Goal: Task Accomplishment & Management: Manage account settings

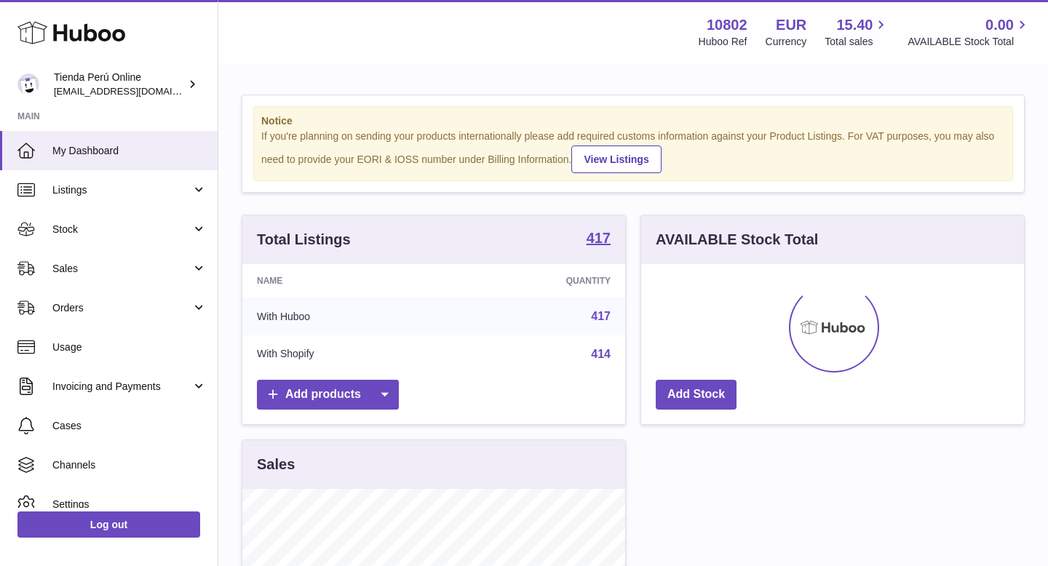
scroll to position [227, 383]
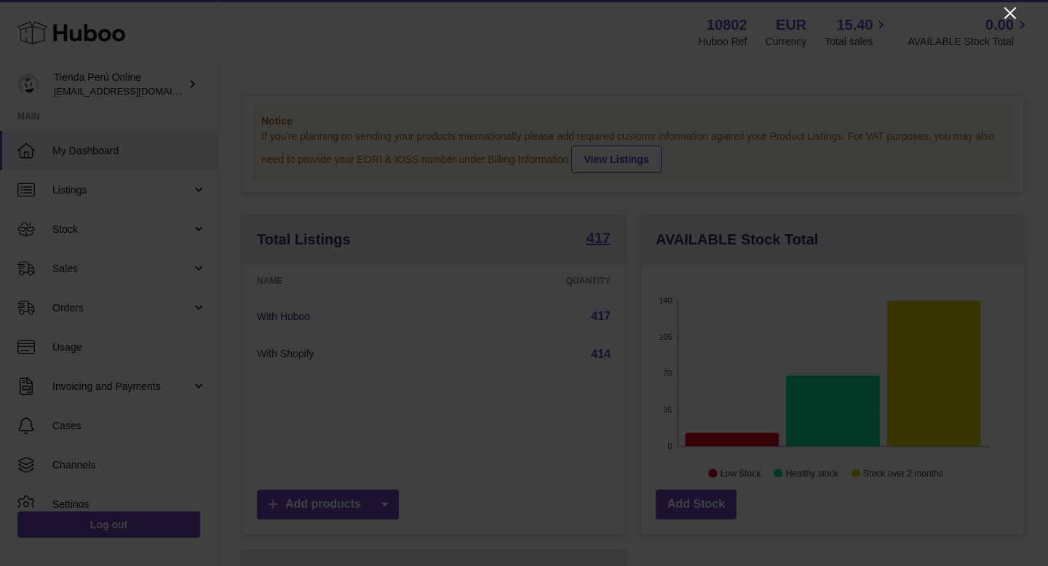
click at [1007, 15] on icon "Close" at bounding box center [1010, 13] width 12 height 12
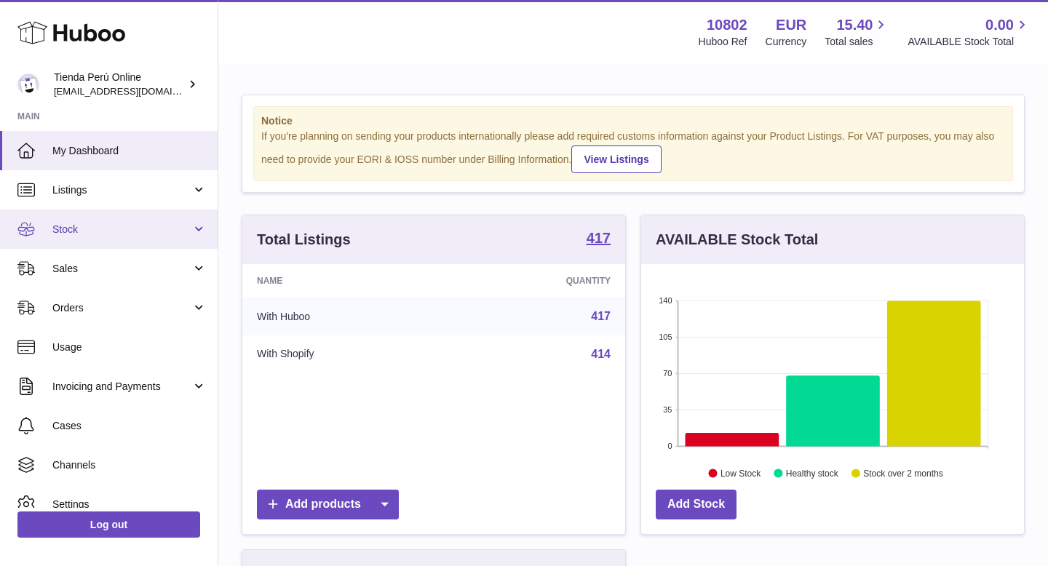
click at [119, 234] on span "Stock" at bounding box center [121, 230] width 139 height 14
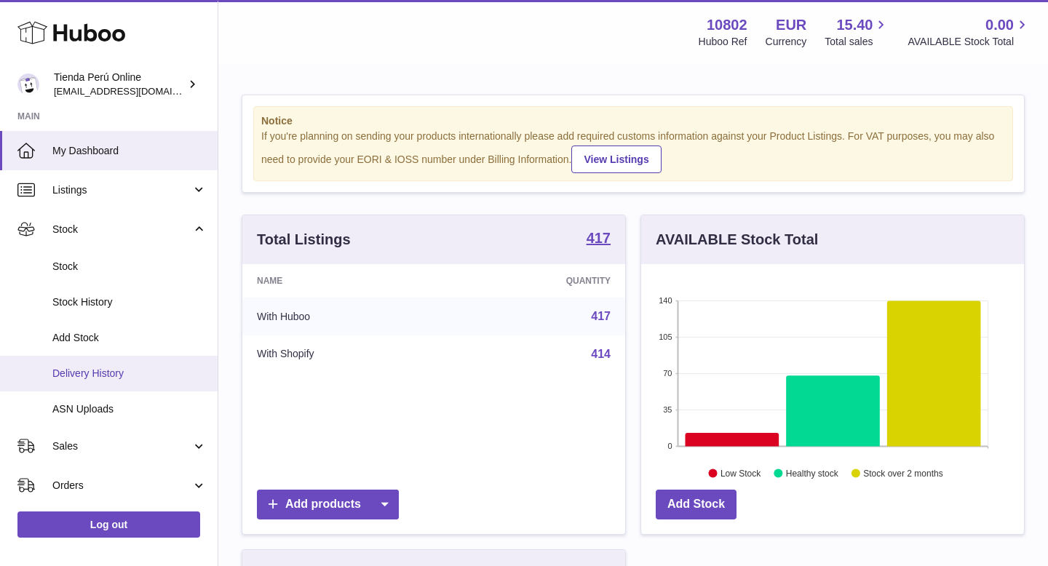
click at [132, 378] on span "Delivery History" at bounding box center [129, 374] width 154 height 14
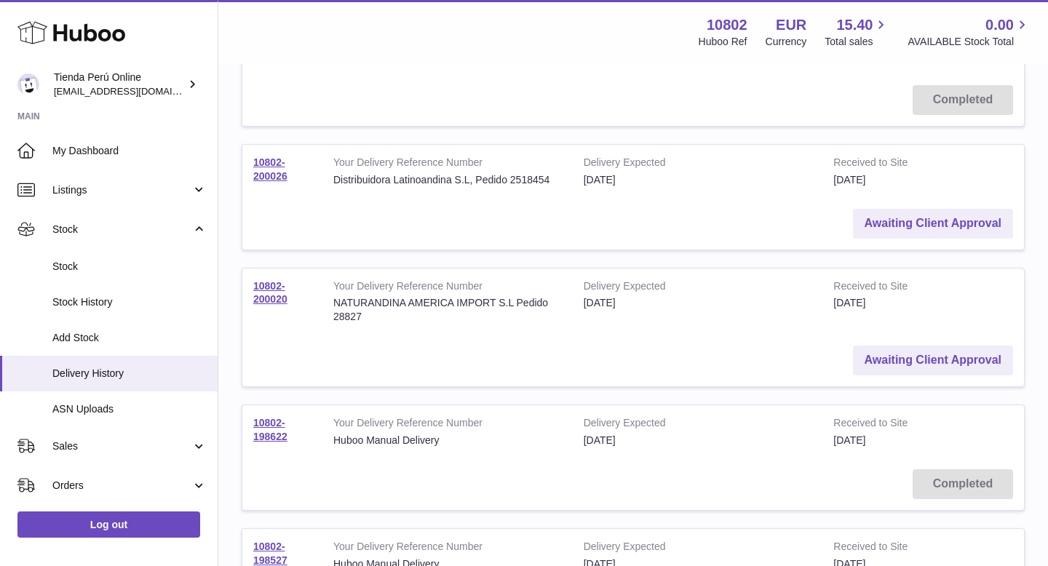
scroll to position [818, 0]
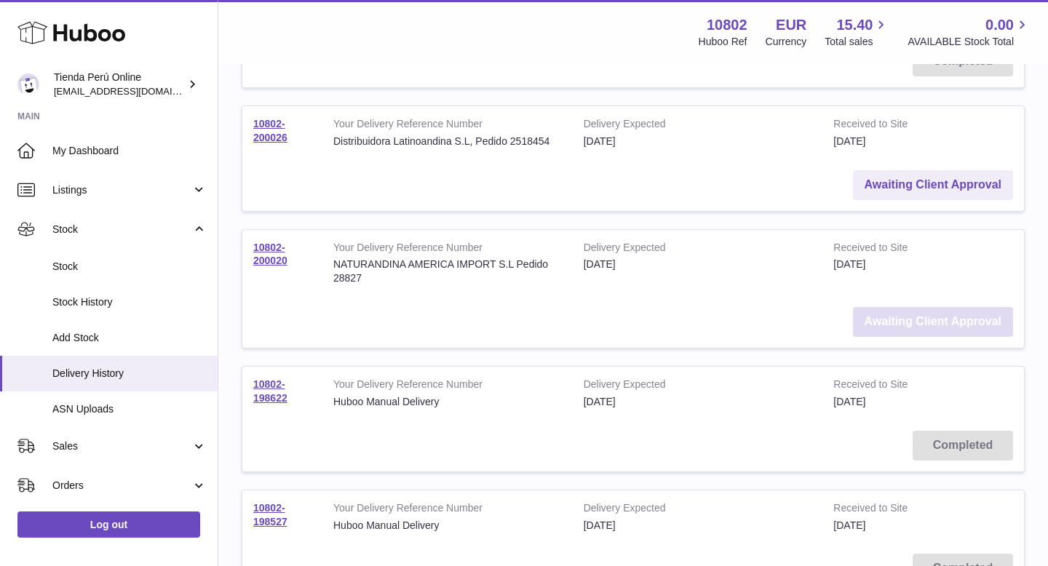
click at [913, 316] on link "Awaiting Client Approval" at bounding box center [933, 322] width 160 height 30
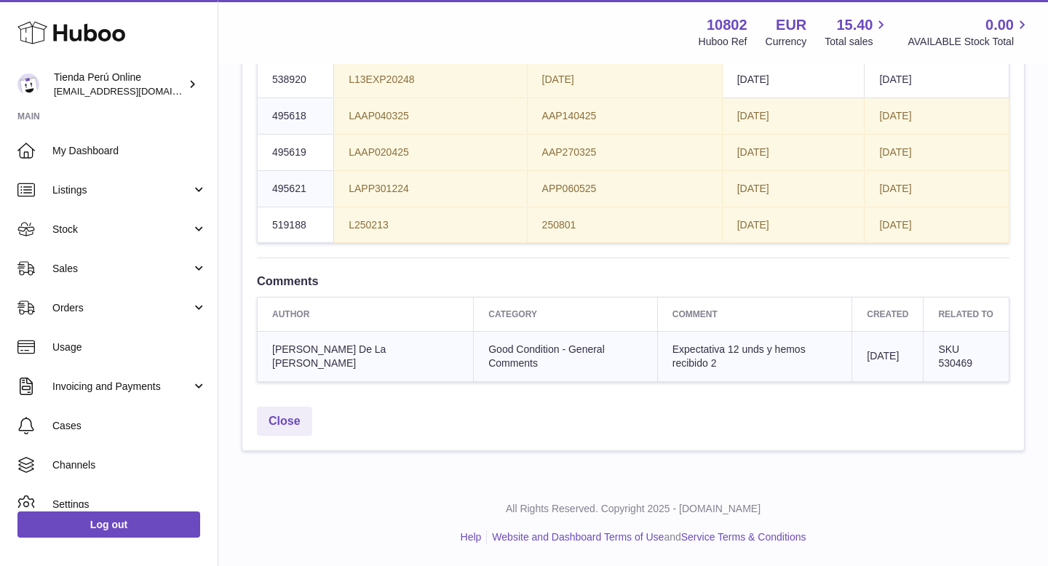
scroll to position [1661, 0]
click at [776, 62] on td "2026-02-26" at bounding box center [793, 43] width 143 height 36
click at [769, 85] on span "[DATE]" at bounding box center [753, 79] width 32 height 12
click at [769, 122] on span "[DATE]" at bounding box center [753, 116] width 32 height 12
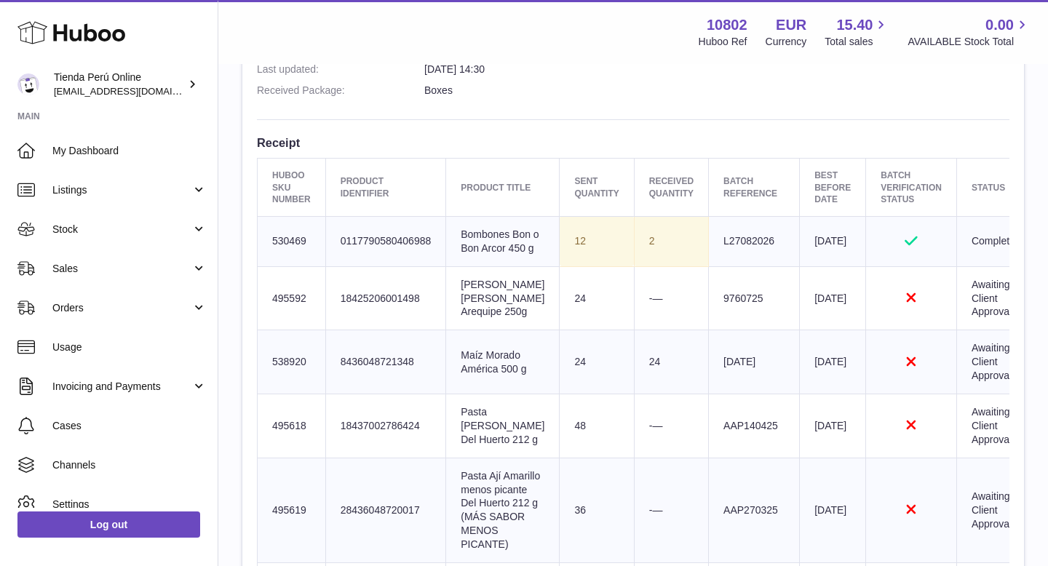
scroll to position [453, 0]
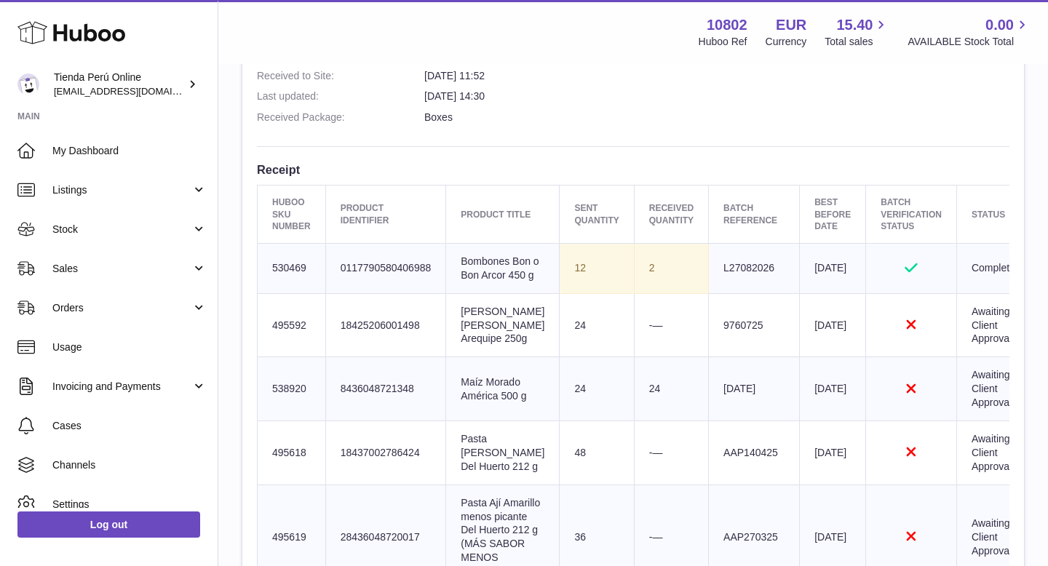
click at [904, 272] on icon at bounding box center [910, 267] width 13 height 9
click at [634, 287] on td "2" at bounding box center [671, 268] width 74 height 50
click at [560, 285] on td "Sent Quantity 12" at bounding box center [597, 268] width 74 height 50
click at [635, 282] on td "2" at bounding box center [671, 268] width 74 height 50
click at [907, 330] on icon at bounding box center [911, 324] width 9 height 9
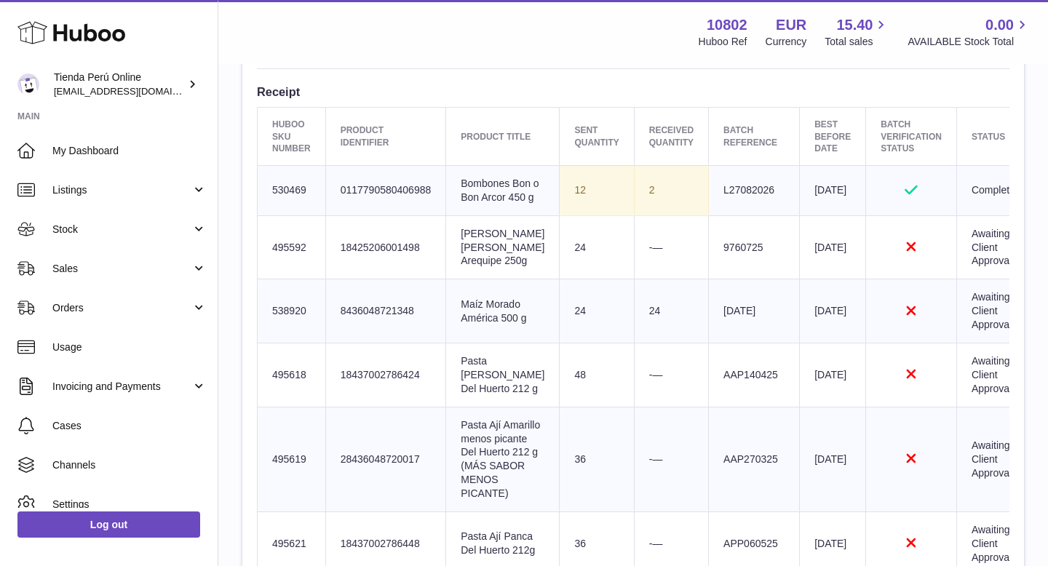
scroll to position [533, 0]
click at [880, 316] on icon "Rejected" at bounding box center [910, 308] width 61 height 15
click at [880, 379] on icon "Rejected" at bounding box center [910, 372] width 61 height 15
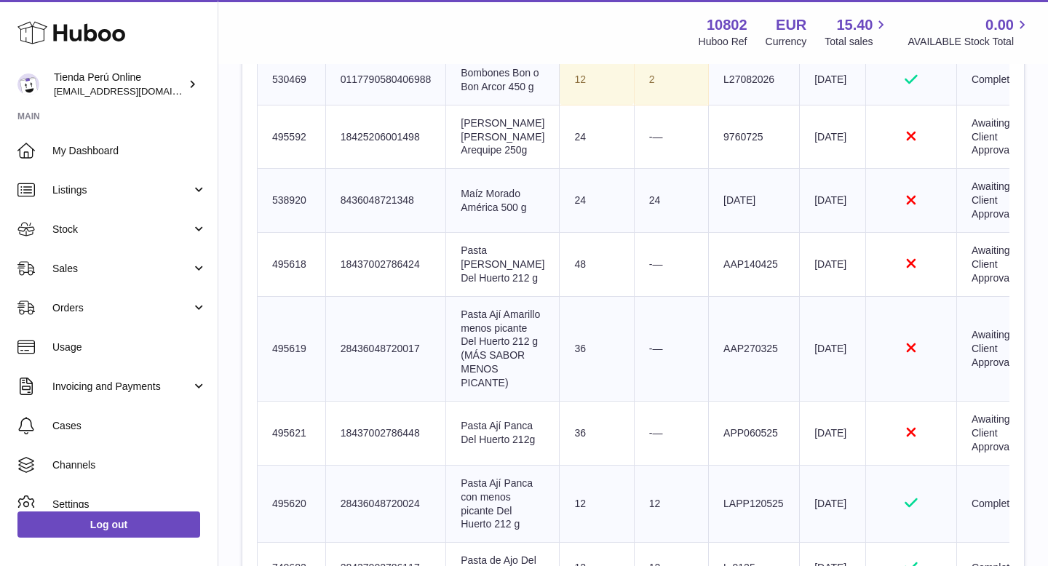
scroll to position [645, 0]
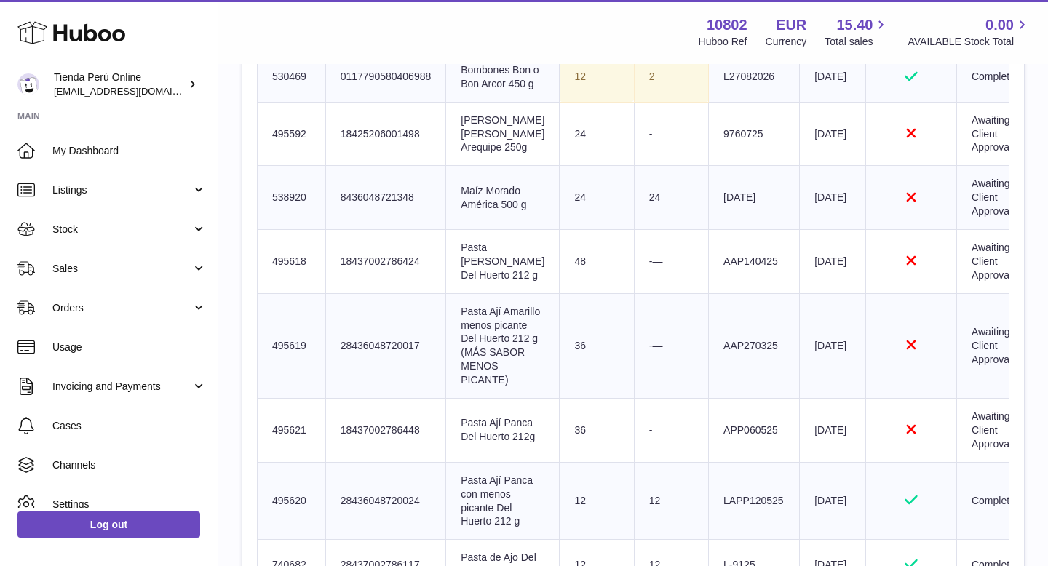
click at [883, 166] on td "Rejected" at bounding box center [911, 134] width 91 height 64
click at [907, 202] on icon at bounding box center [911, 196] width 9 height 9
click at [880, 268] on icon "Rejected" at bounding box center [910, 260] width 61 height 15
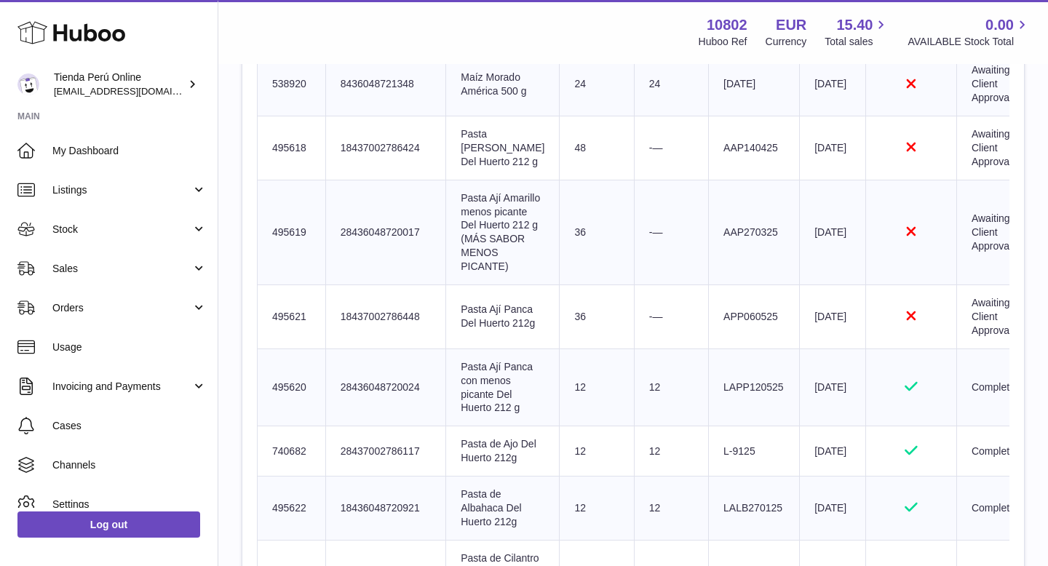
click at [880, 239] on icon "Rejected" at bounding box center [910, 231] width 61 height 15
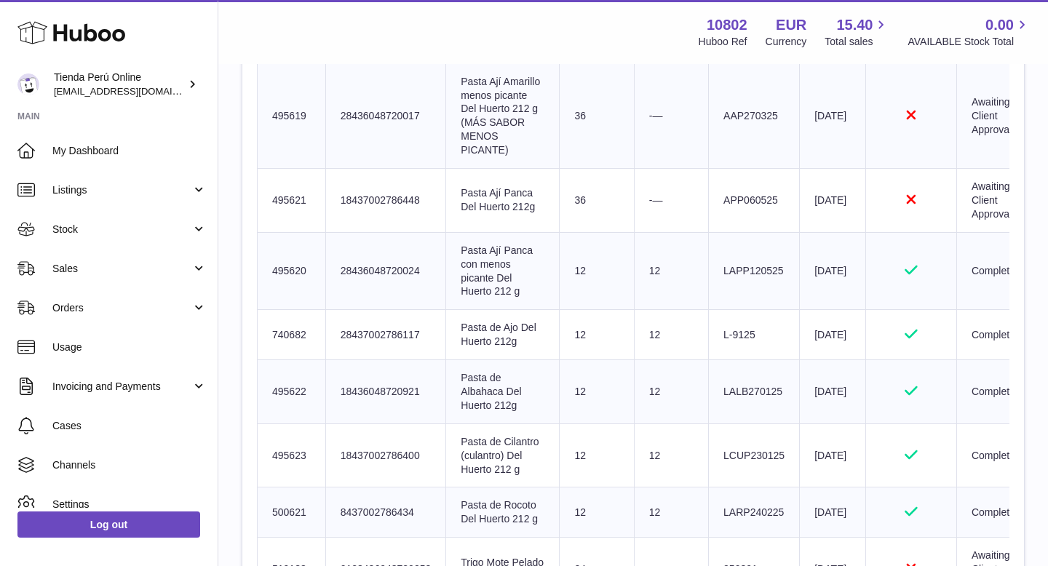
scroll to position [915, 0]
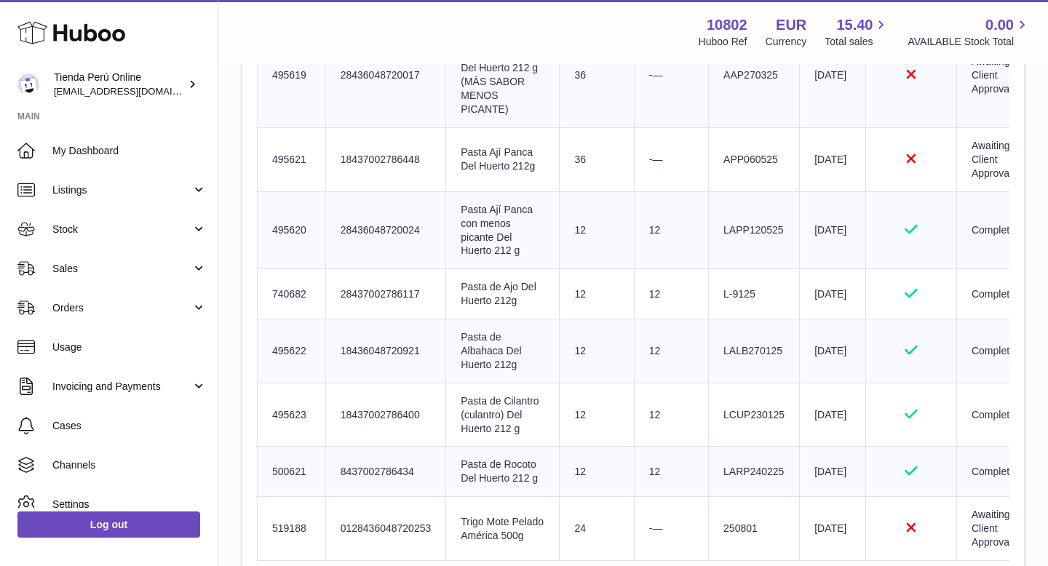
click at [907, 164] on icon at bounding box center [911, 158] width 9 height 9
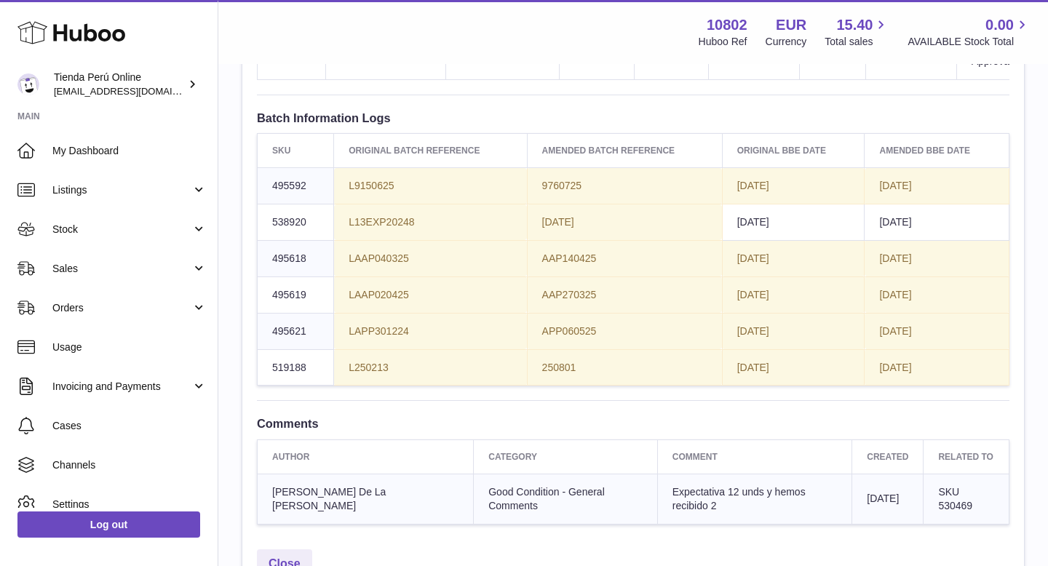
scroll to position [1537, 0]
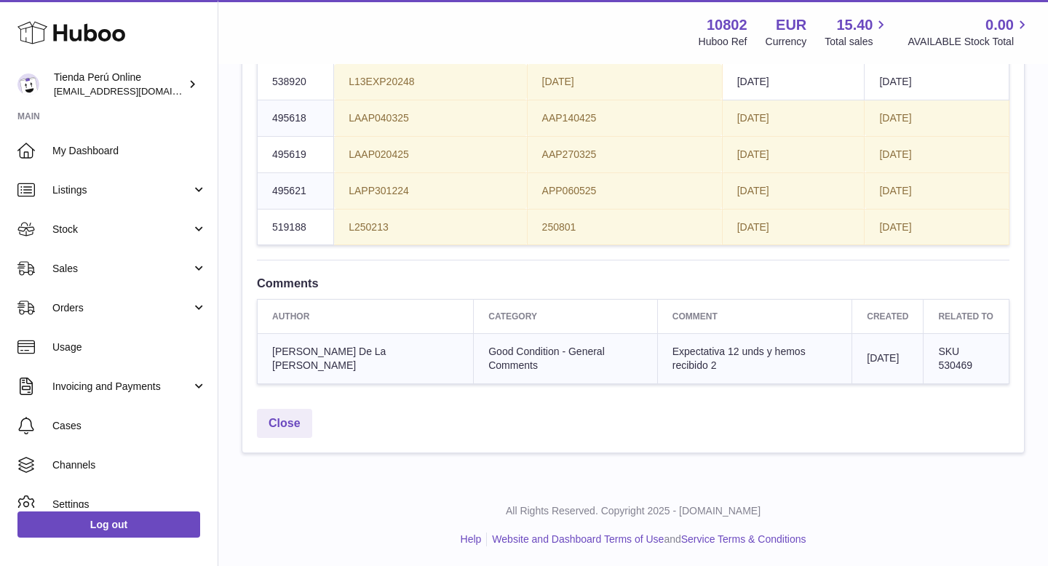
click at [764, 100] on td "[DATE]" at bounding box center [793, 82] width 143 height 36
click at [896, 87] on span "[DATE]" at bounding box center [895, 82] width 32 height 12
click at [902, 136] on td "[DATE]" at bounding box center [936, 118] width 145 height 36
click at [736, 172] on td "[DATE]" at bounding box center [793, 154] width 143 height 36
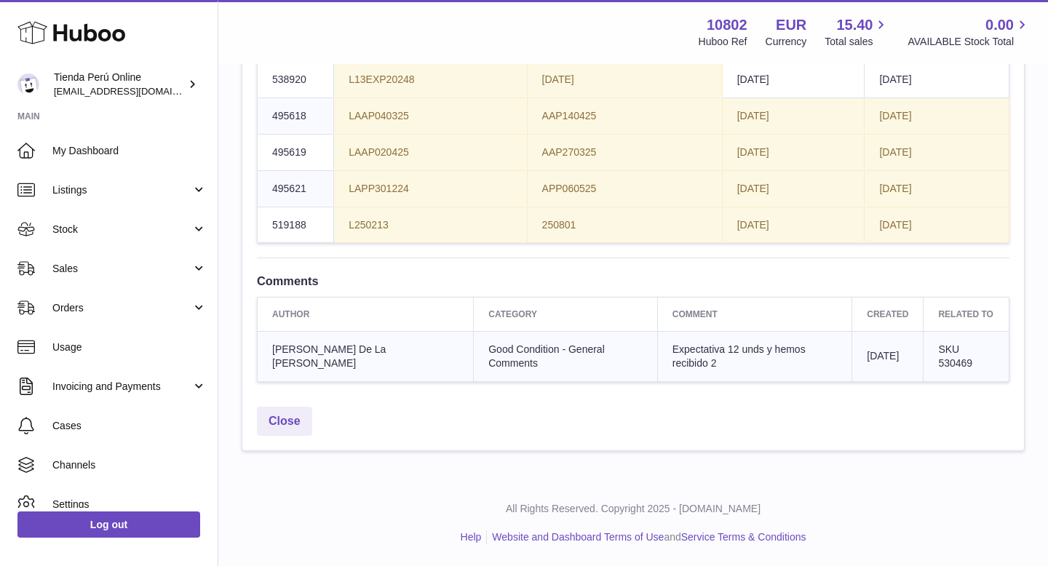
scroll to position [1786, 0]
click at [335, 381] on td "[PERSON_NAME] De La [PERSON_NAME]" at bounding box center [366, 356] width 216 height 50
click at [281, 437] on link "Close" at bounding box center [284, 422] width 55 height 30
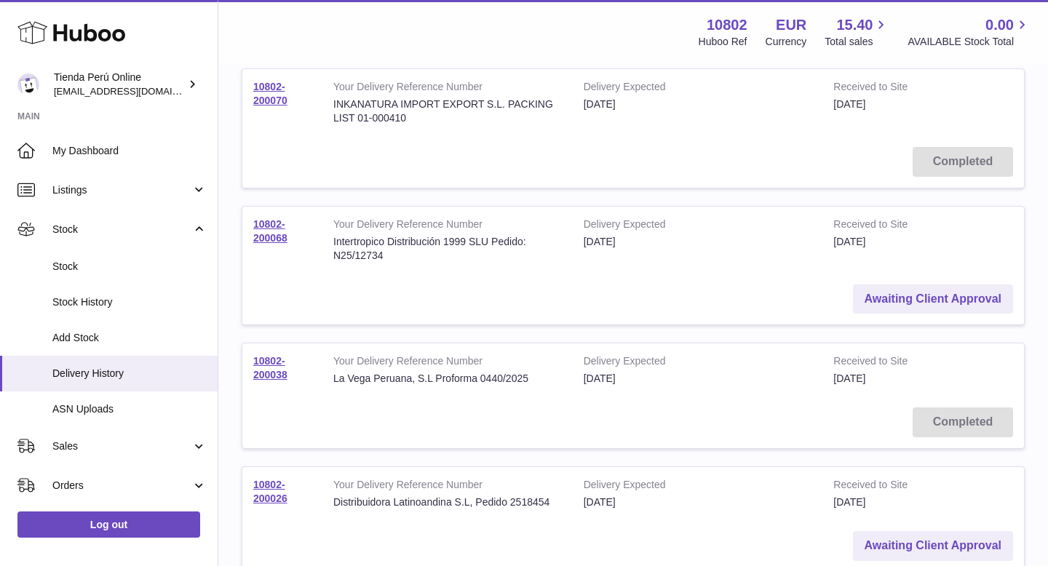
scroll to position [517, 0]
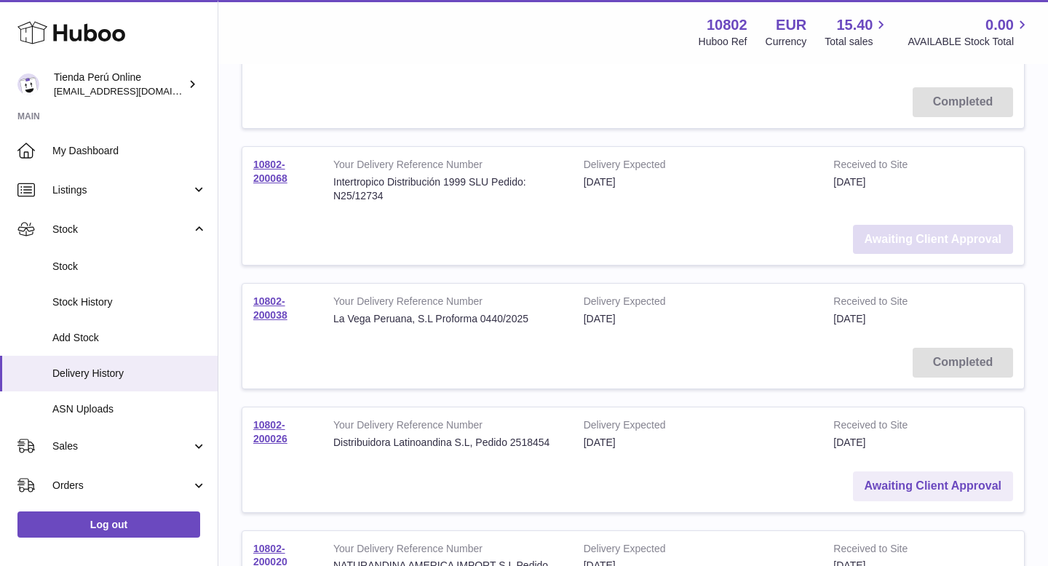
click at [906, 229] on link "Awaiting Client Approval" at bounding box center [933, 240] width 160 height 30
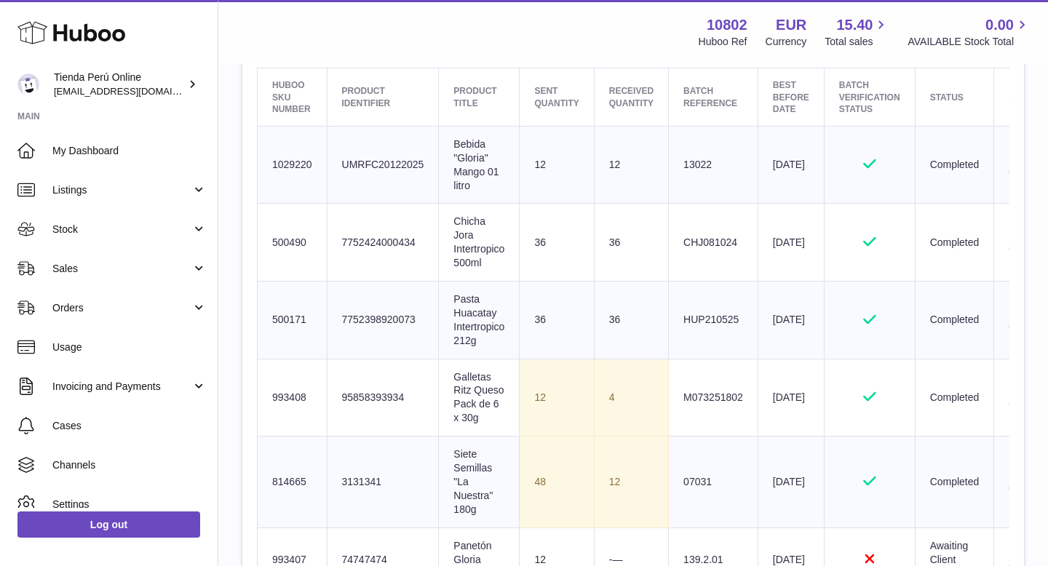
scroll to position [573, 0]
click at [624, 406] on td "4" at bounding box center [631, 396] width 74 height 78
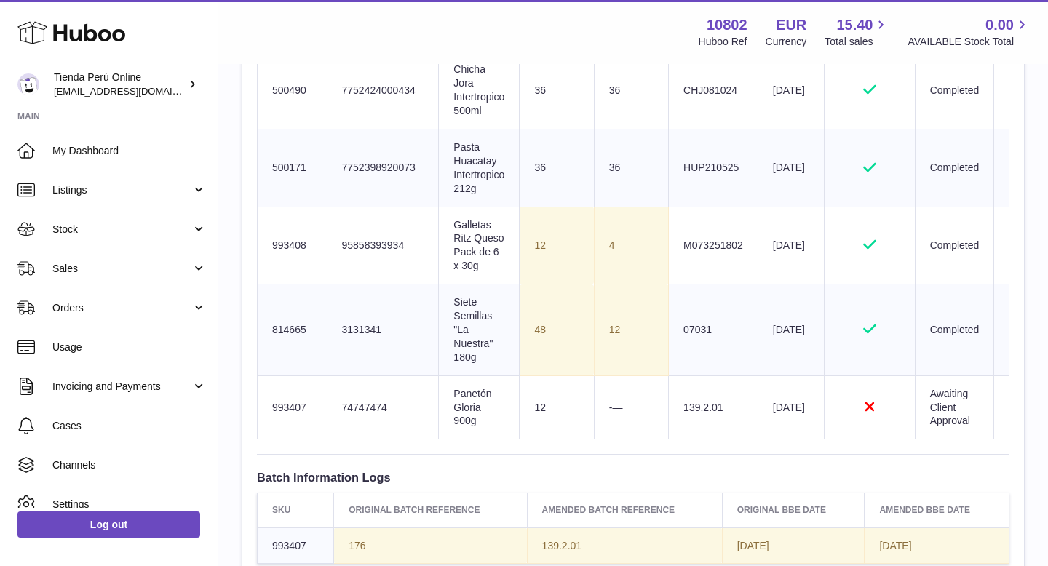
scroll to position [725, 0]
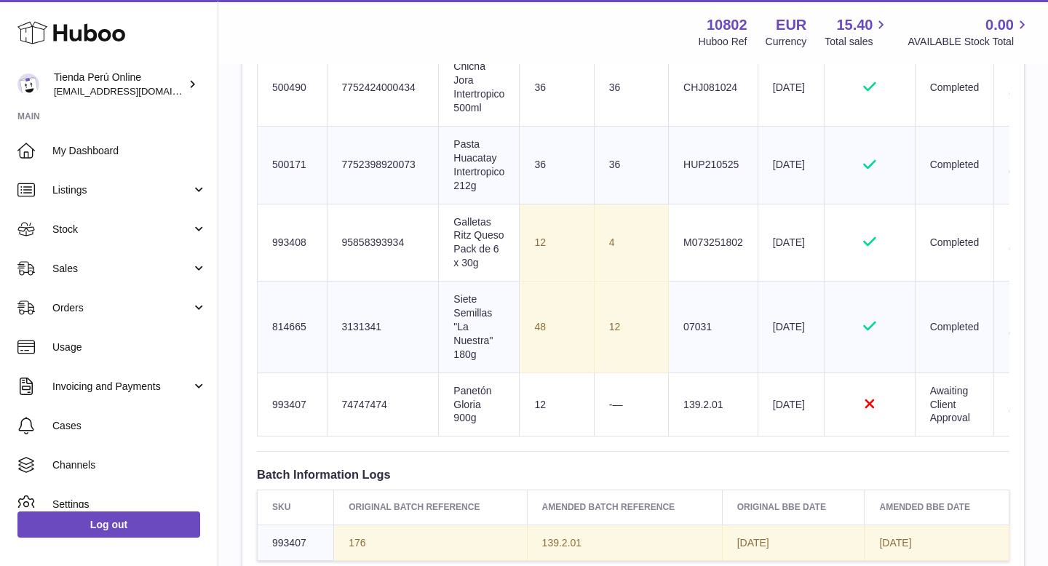
click at [657, 335] on td "12" at bounding box center [631, 327] width 74 height 91
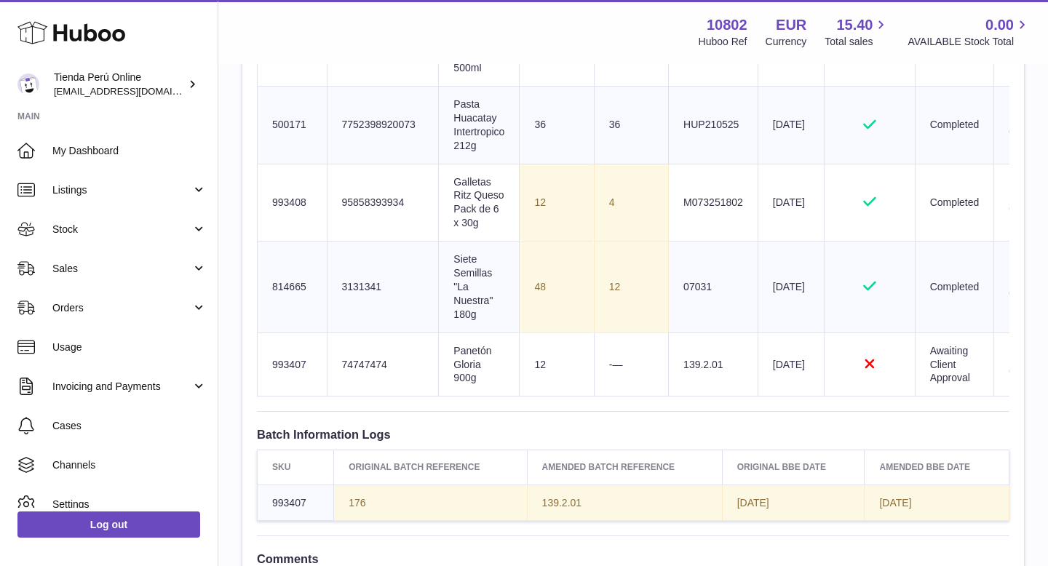
scroll to position [766, 0]
click at [872, 364] on icon "Rejected" at bounding box center [869, 363] width 61 height 15
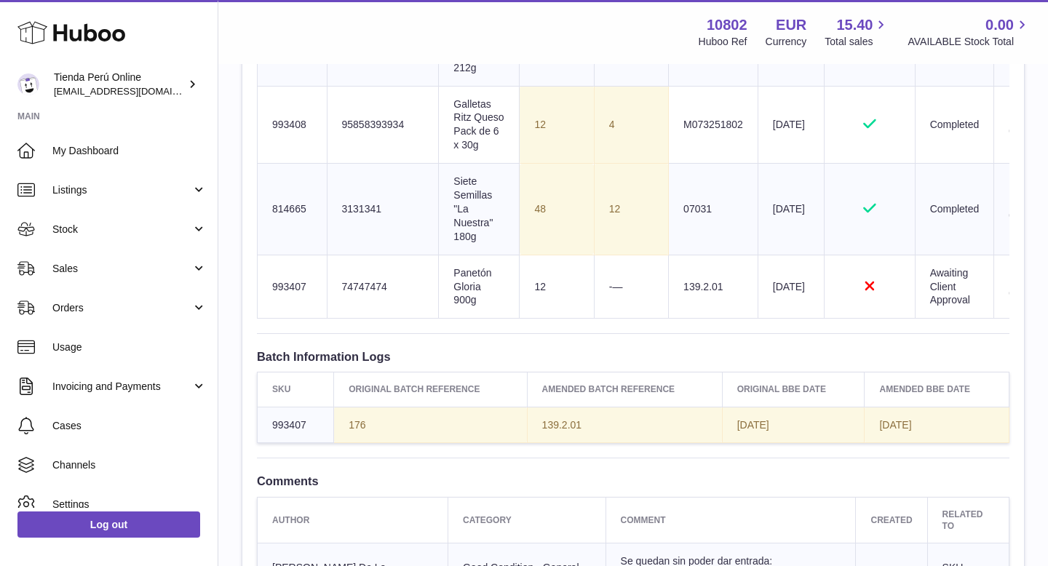
scroll to position [840, 0]
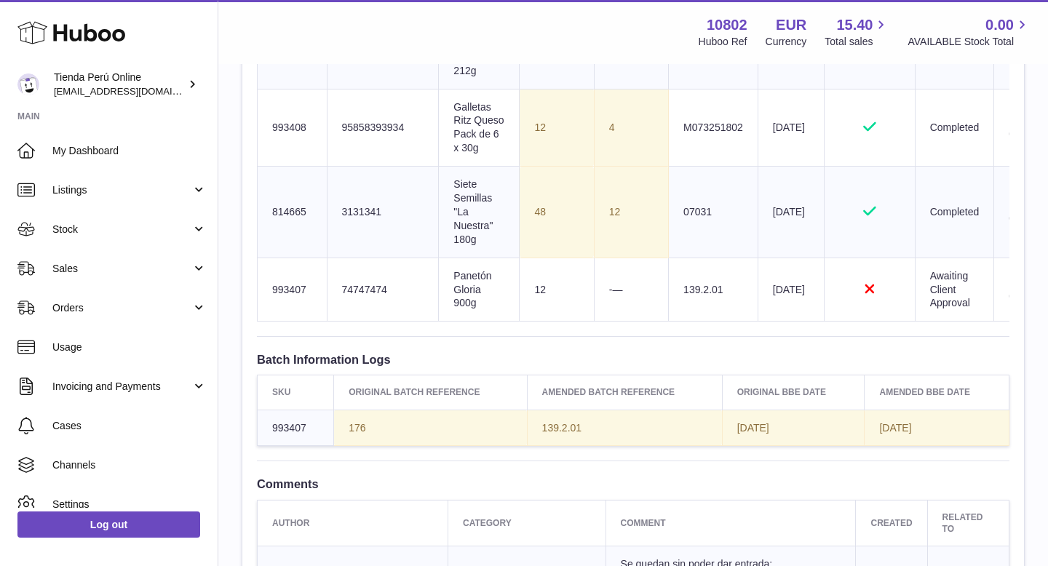
click at [944, 299] on td "Awaiting Client Approval" at bounding box center [954, 290] width 79 height 64
click at [911, 431] on span "2026-03-19" at bounding box center [895, 428] width 32 height 12
click at [789, 437] on td "2026-04-25" at bounding box center [793, 428] width 143 height 36
click at [554, 434] on td "139.2.01" at bounding box center [624, 428] width 195 height 36
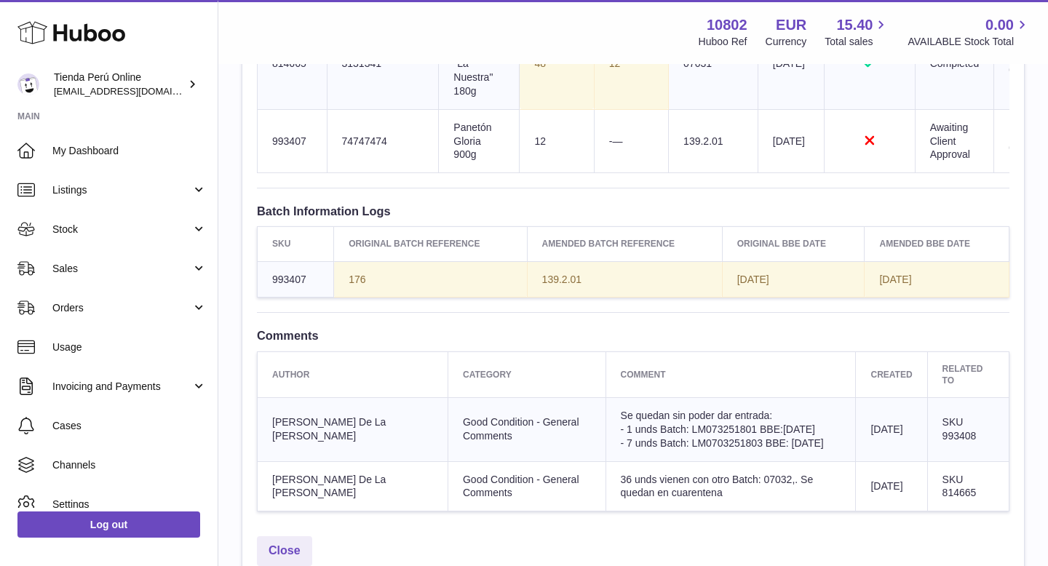
scroll to position [1010, 0]
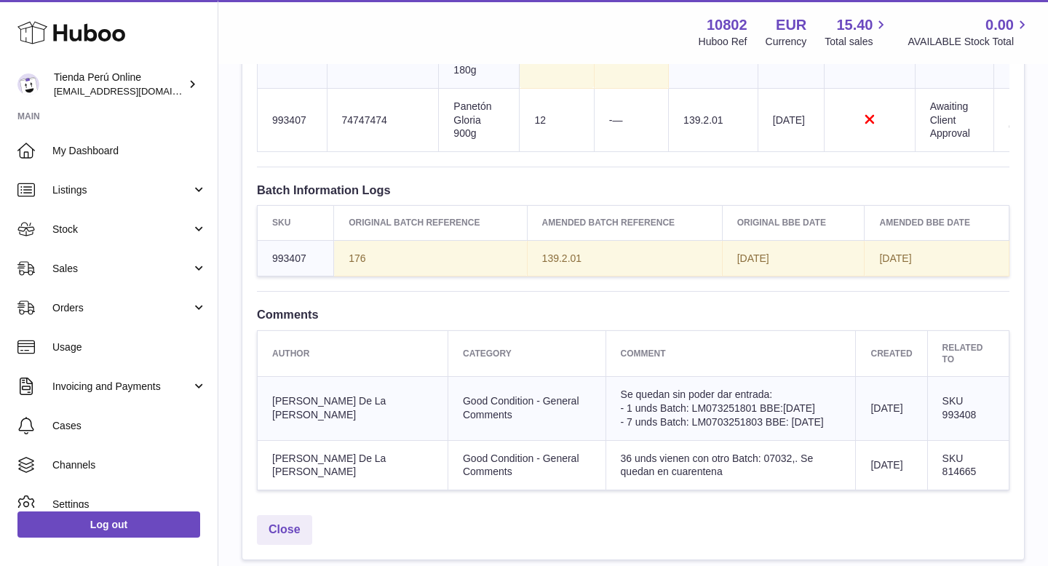
click at [876, 405] on span "8th Sep 2025" at bounding box center [886, 408] width 32 height 12
click at [951, 415] on span "SKU 993408" at bounding box center [959, 407] width 34 height 25
click at [952, 466] on span "SKU 814665" at bounding box center [959, 465] width 34 height 25
click at [870, 464] on td "8th Sep 2025" at bounding box center [891, 465] width 71 height 50
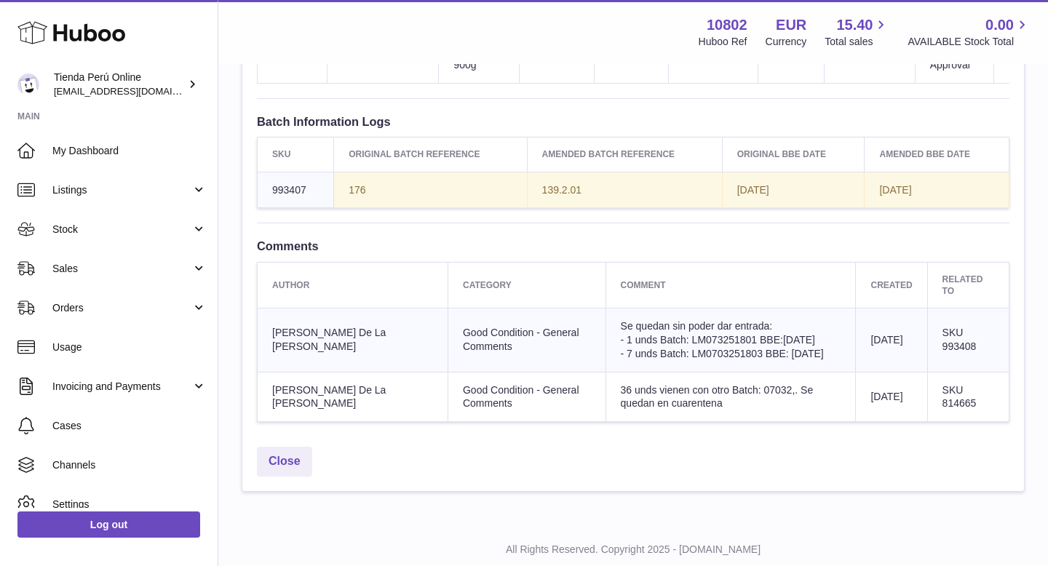
scroll to position [1118, 0]
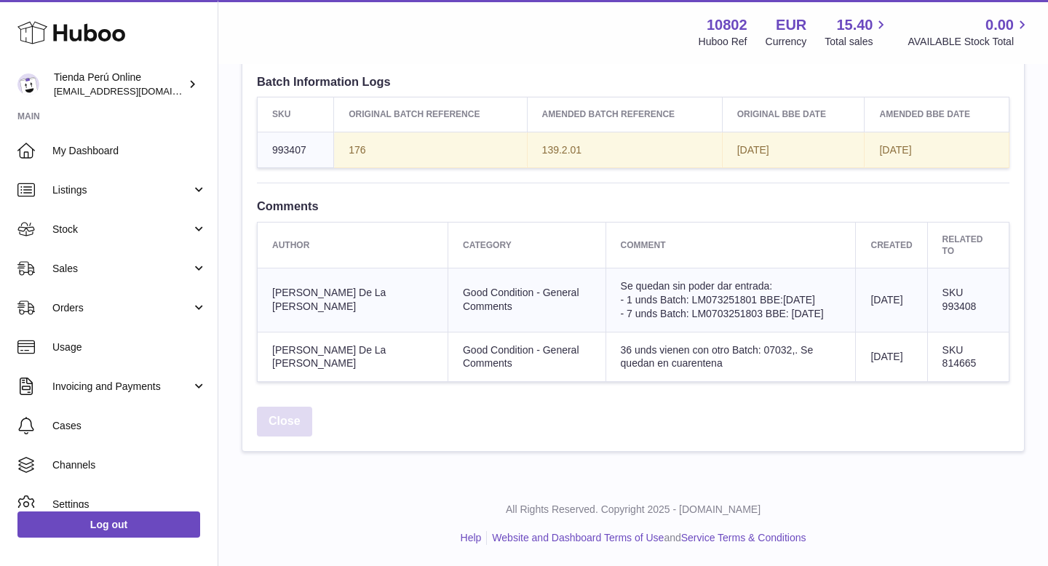
click at [299, 423] on link "Close" at bounding box center [284, 422] width 55 height 30
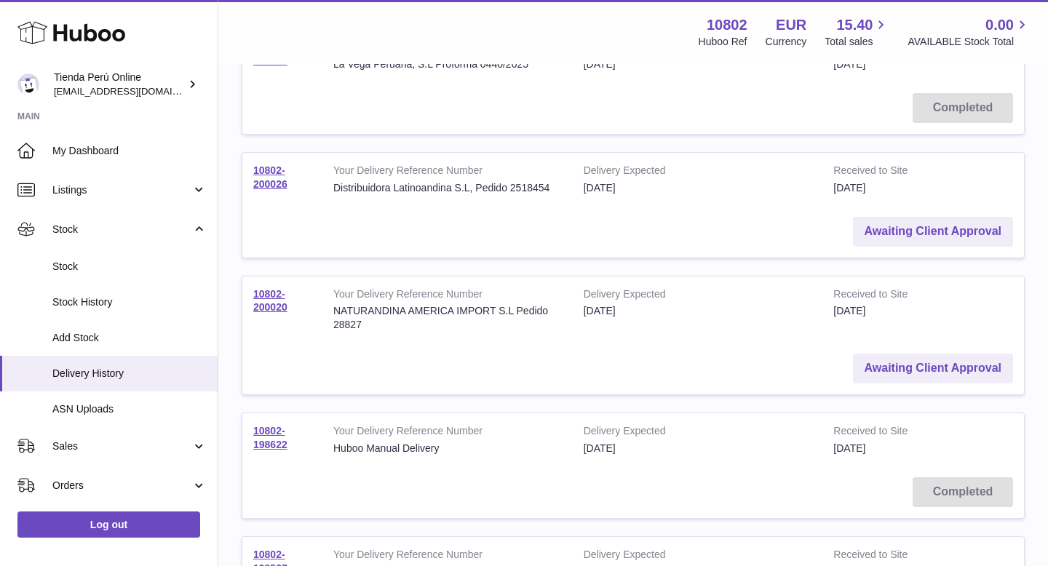
scroll to position [757, 0]
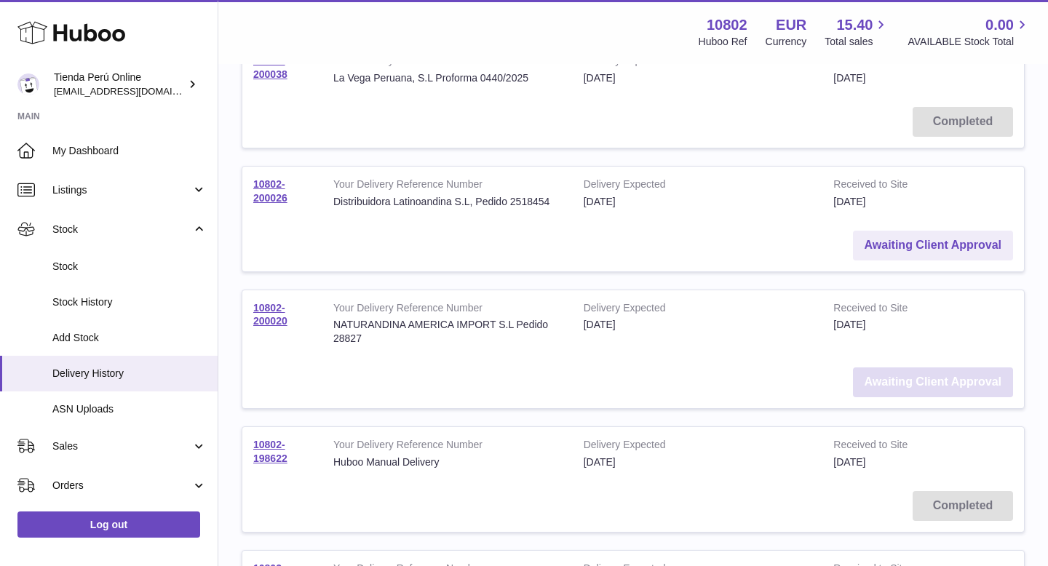
click at [923, 374] on link "Awaiting Client Approval" at bounding box center [933, 382] width 160 height 30
click at [876, 372] on link "Awaiting Client Approval" at bounding box center [933, 382] width 160 height 30
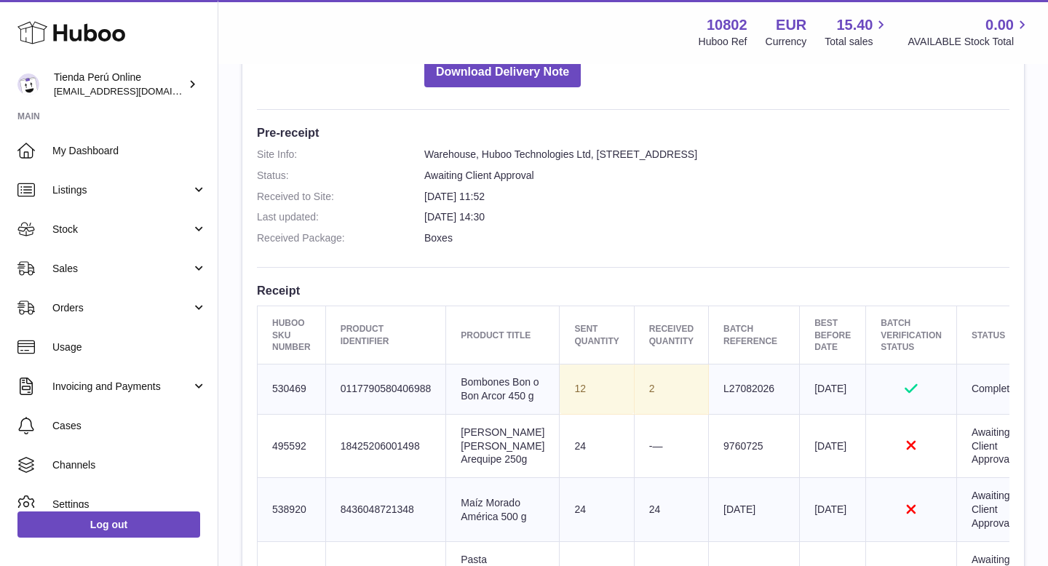
scroll to position [335, 0]
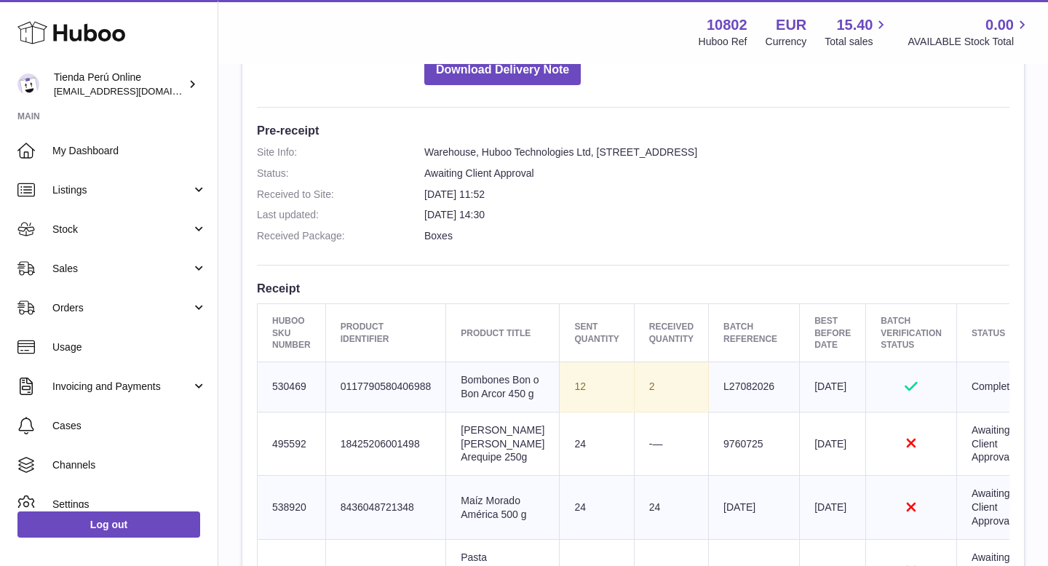
click at [880, 394] on icon "Approved" at bounding box center [910, 386] width 61 height 15
click at [972, 399] on td "Completed" at bounding box center [995, 387] width 79 height 50
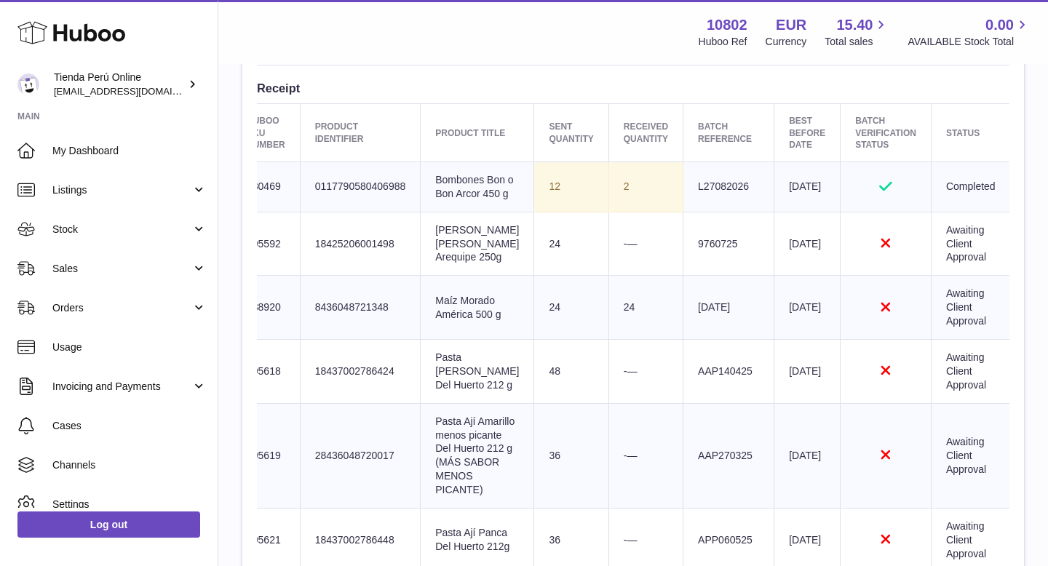
scroll to position [0, 0]
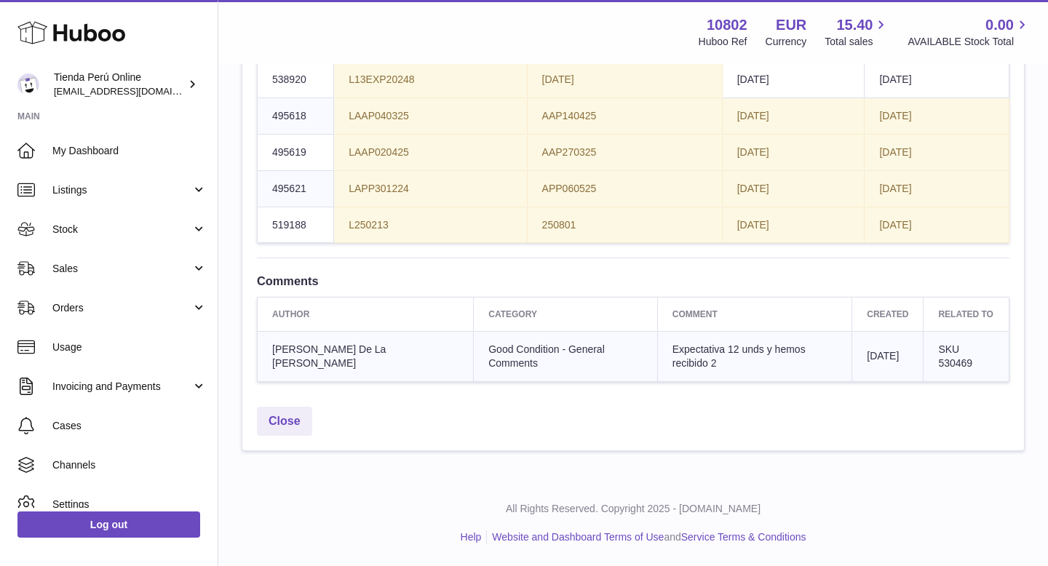
scroll to position [0, 163]
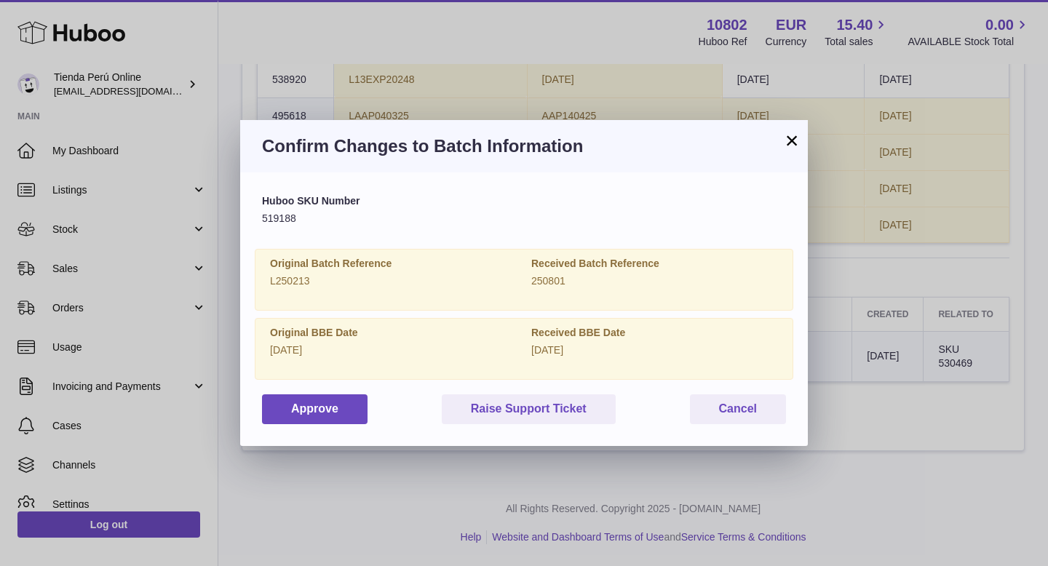
click at [793, 142] on button "×" at bounding box center [791, 140] width 17 height 17
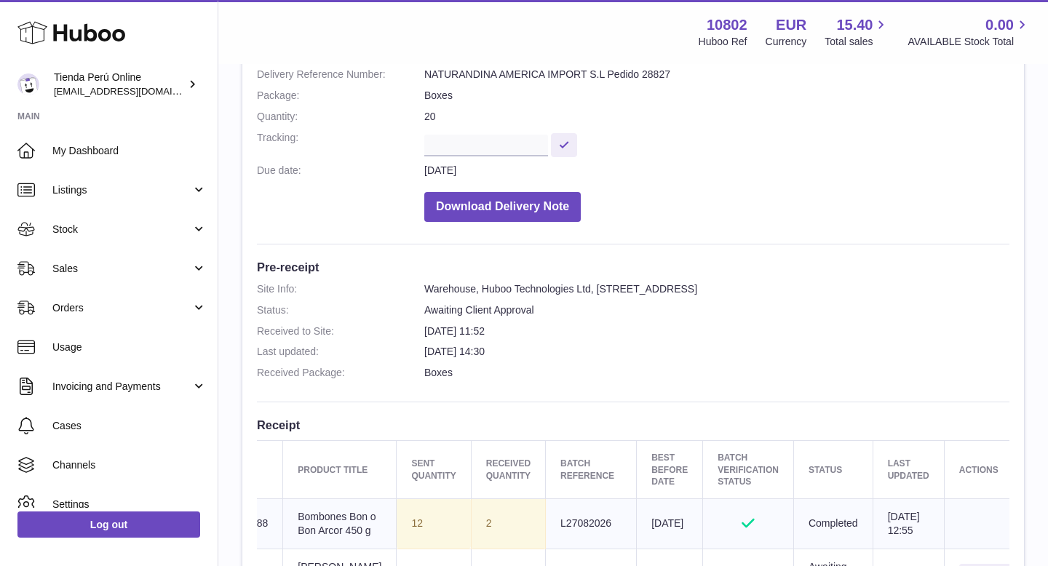
scroll to position [0, 0]
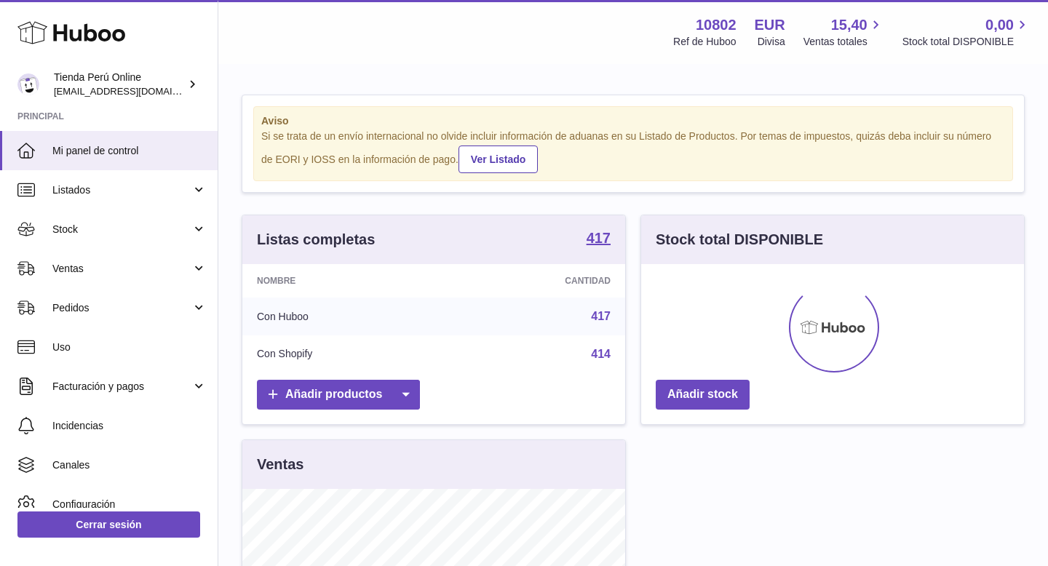
scroll to position [227, 383]
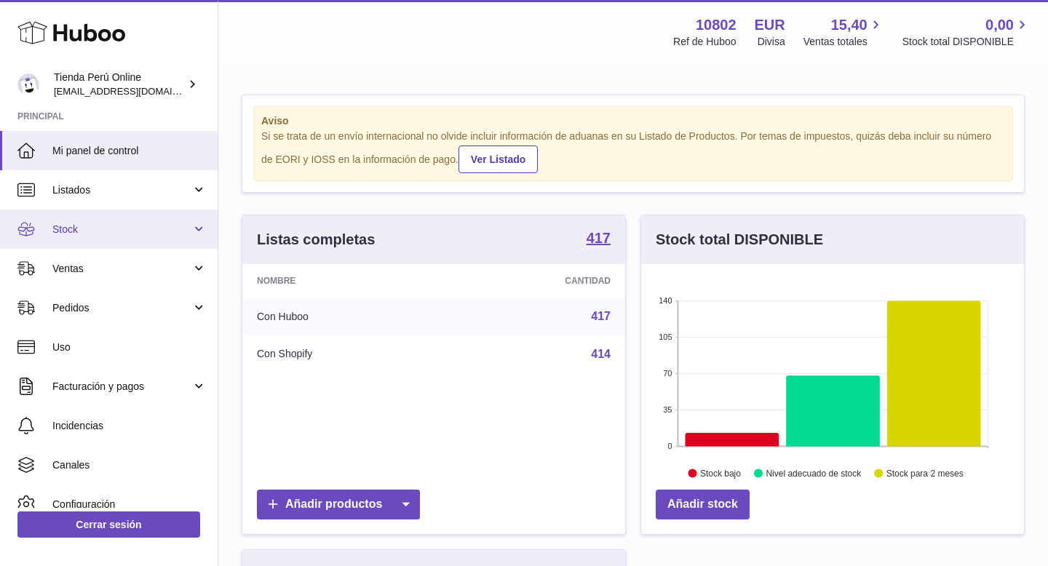
click at [95, 237] on link "Stock" at bounding box center [109, 229] width 218 height 39
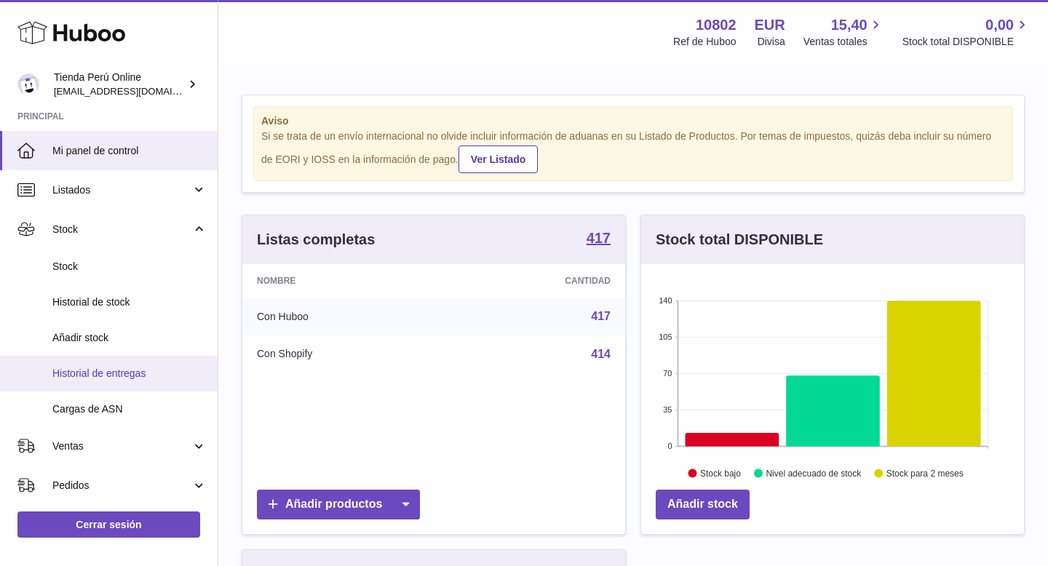
click at [106, 379] on span "Historial de entregas" at bounding box center [129, 374] width 154 height 14
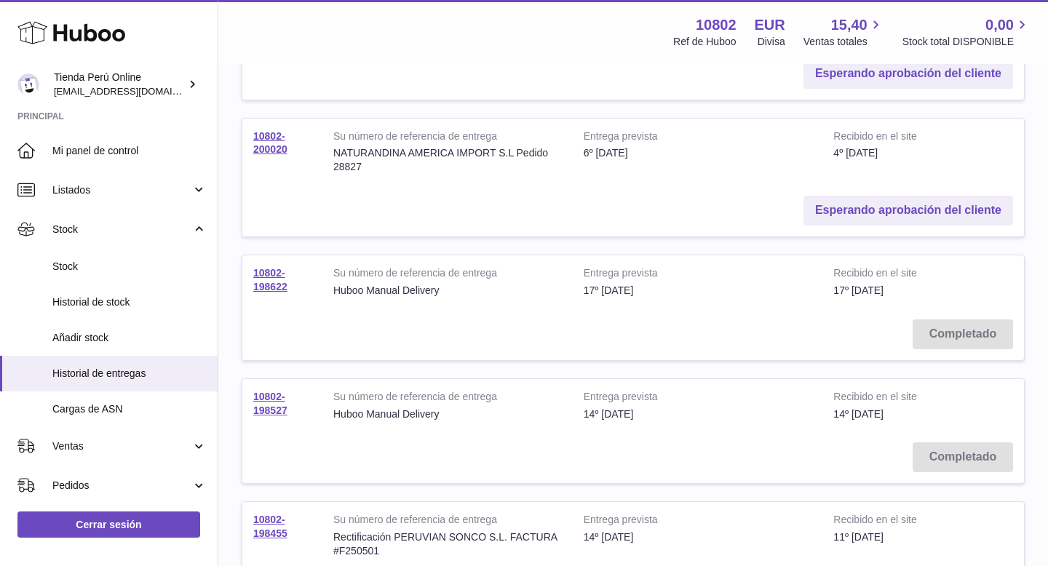
scroll to position [783, 0]
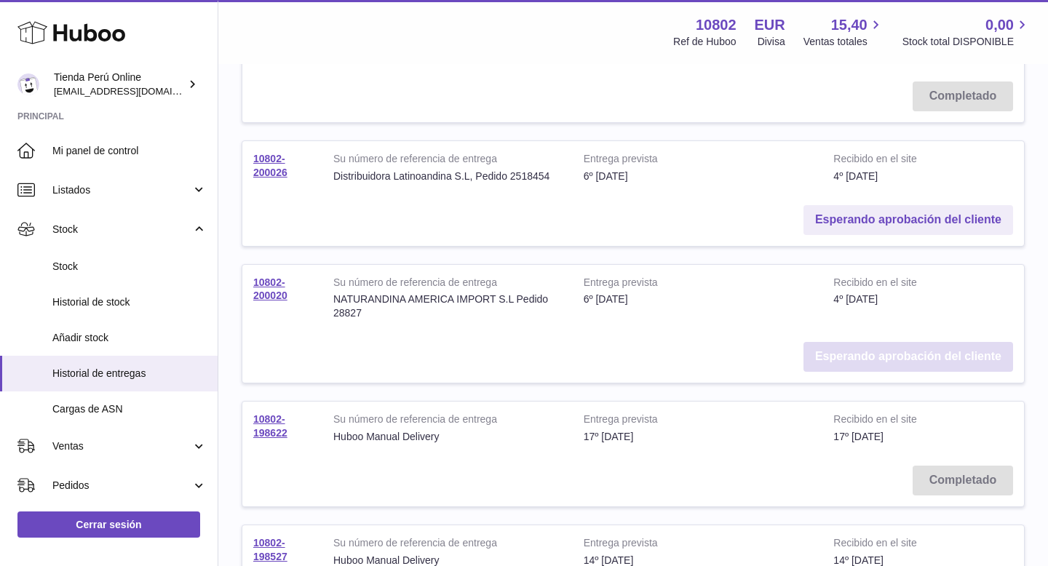
click at [872, 348] on link "Esperando aprobación del cliente" at bounding box center [908, 357] width 210 height 30
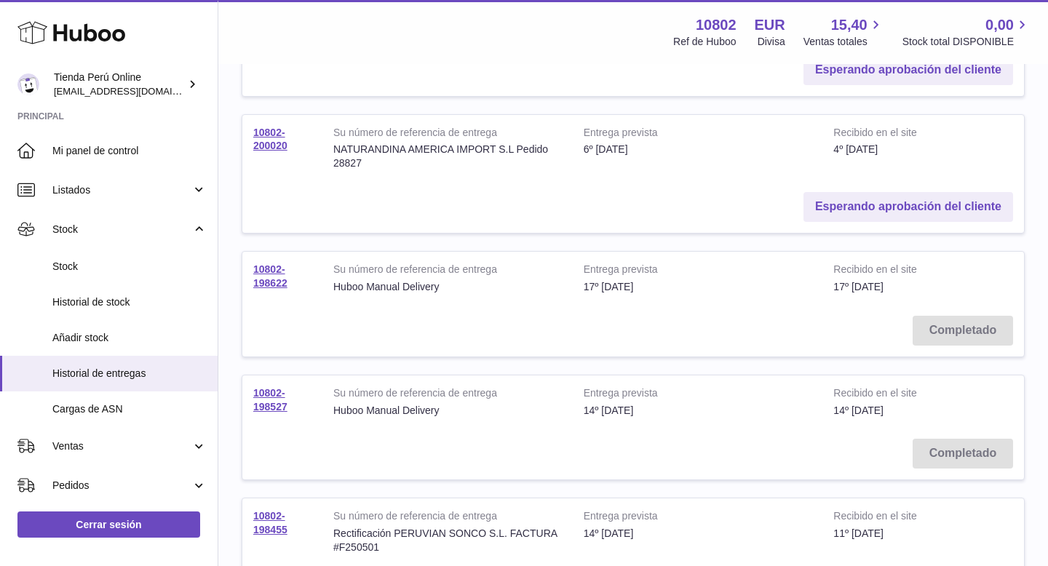
scroll to position [903, 0]
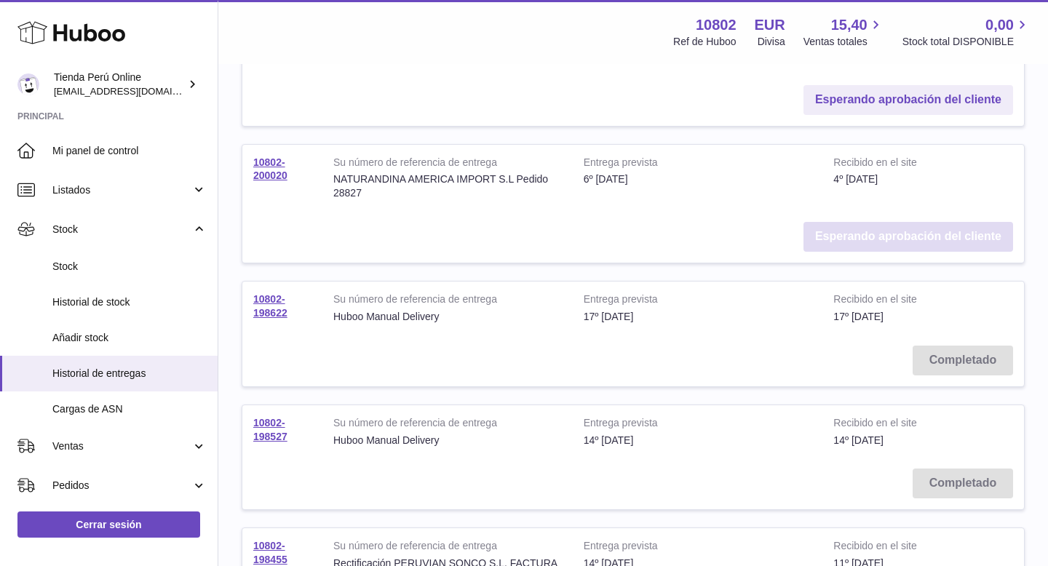
click at [883, 226] on link "Esperando aprobación del cliente" at bounding box center [908, 237] width 210 height 30
click at [876, 223] on link "Esperando aprobación del cliente" at bounding box center [908, 237] width 210 height 30
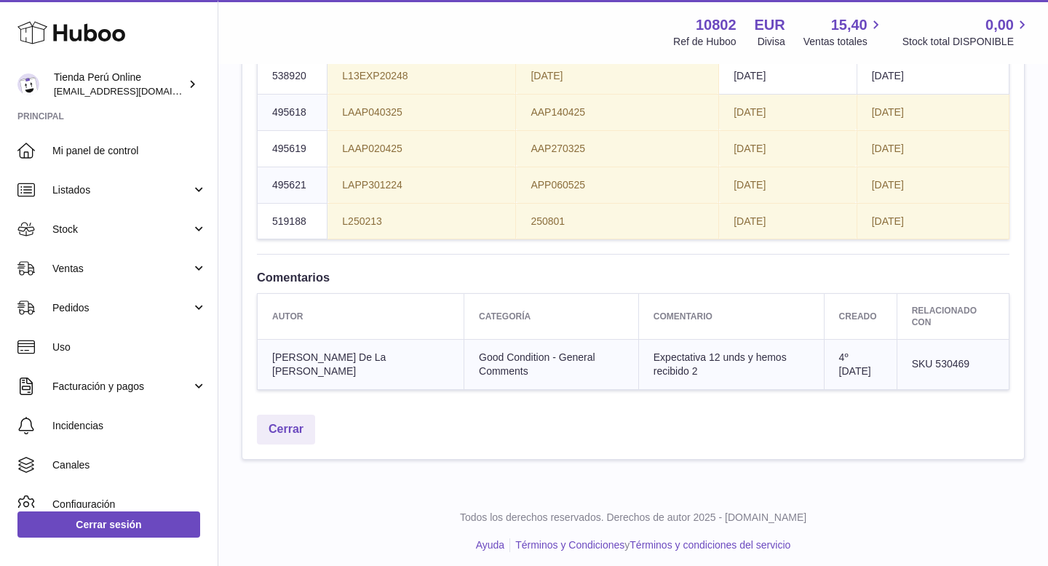
scroll to position [1547, 0]
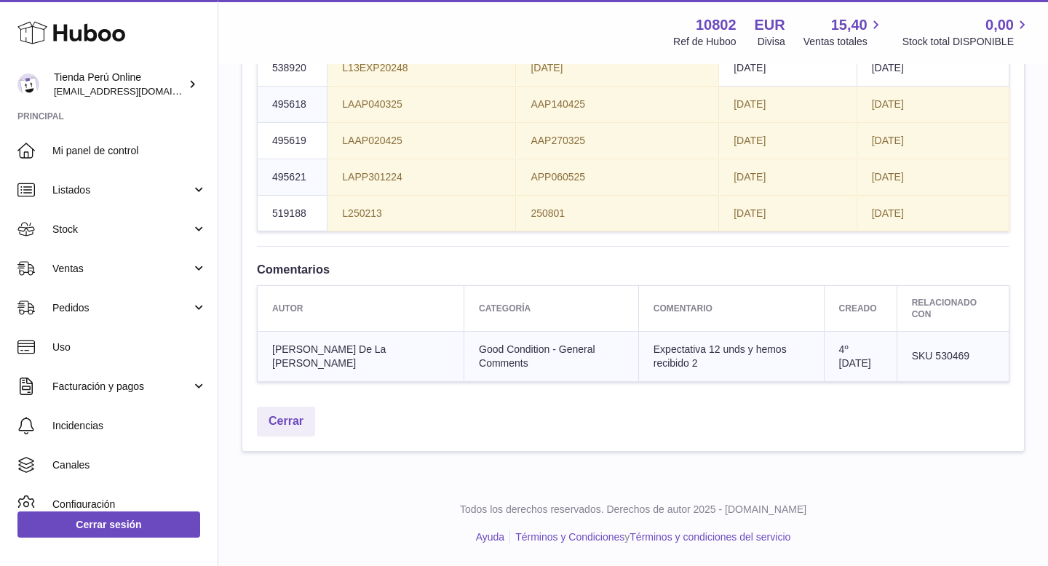
scroll to position [0, 436]
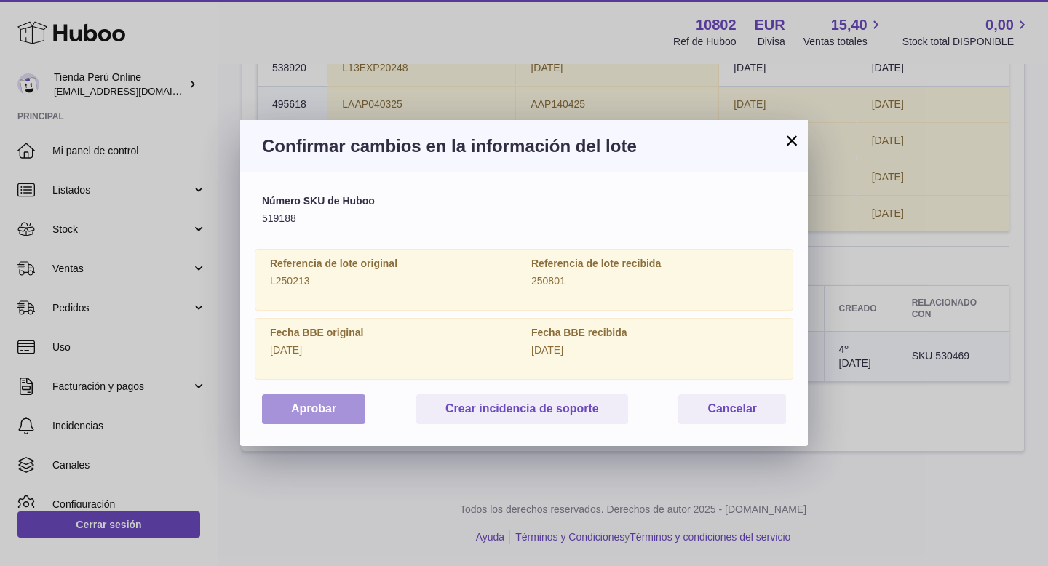
click at [311, 415] on button "Aprobar" at bounding box center [313, 409] width 103 height 30
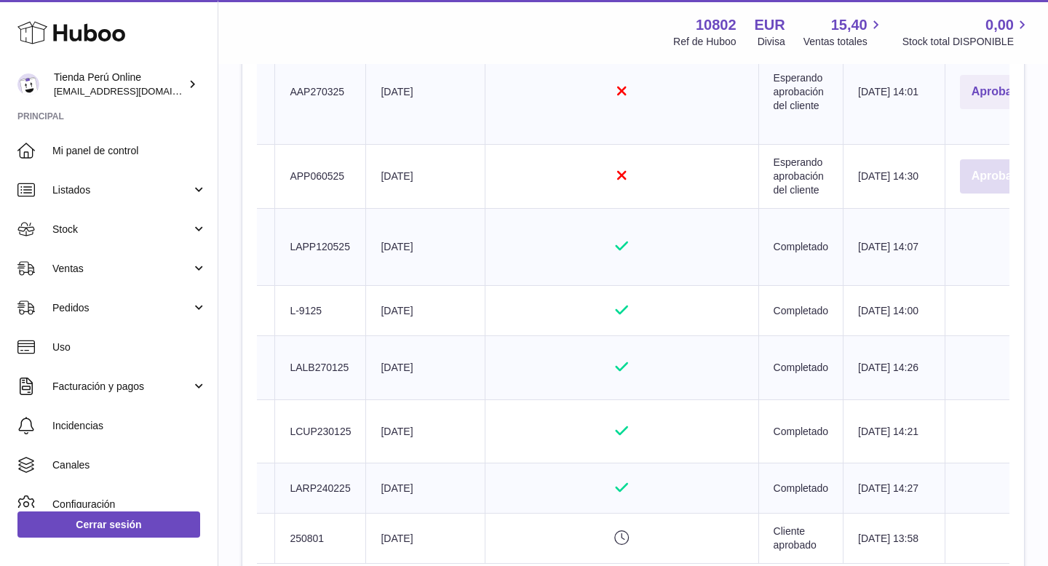
click at [966, 194] on button "Aprobar" at bounding box center [994, 176] width 68 height 34
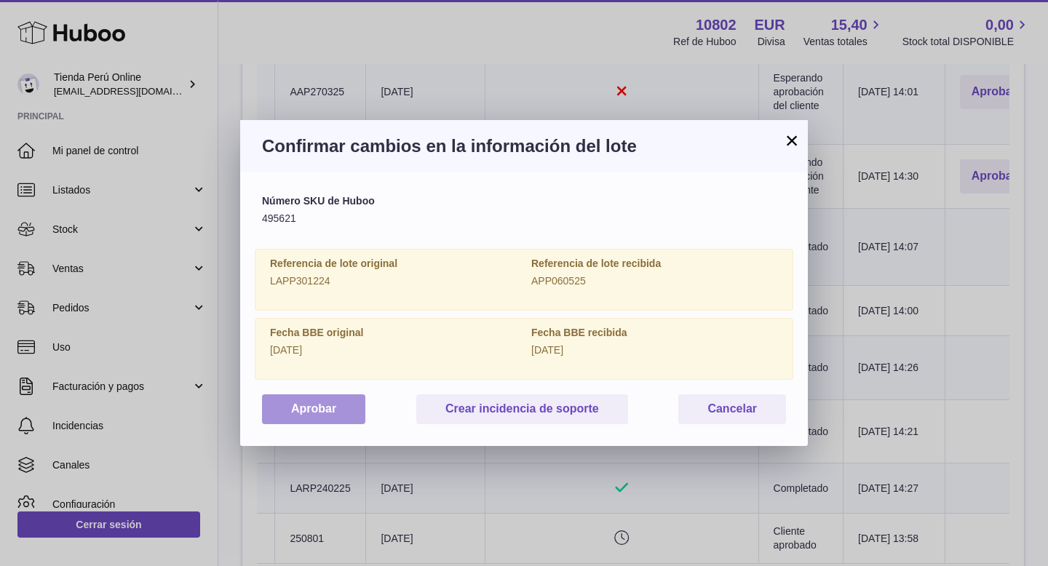
click at [333, 415] on button "Aprobar" at bounding box center [313, 409] width 103 height 30
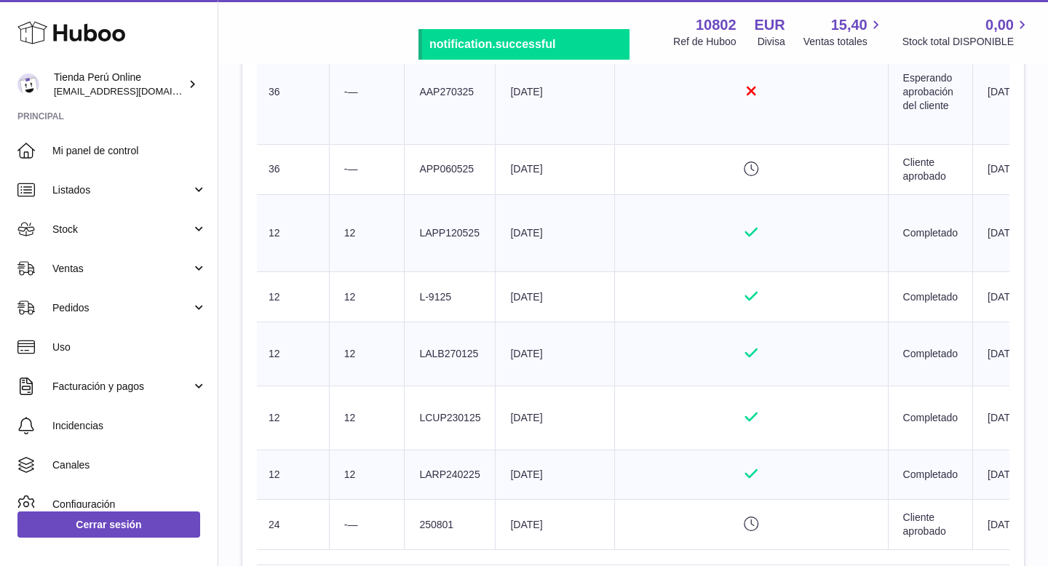
scroll to position [0, 0]
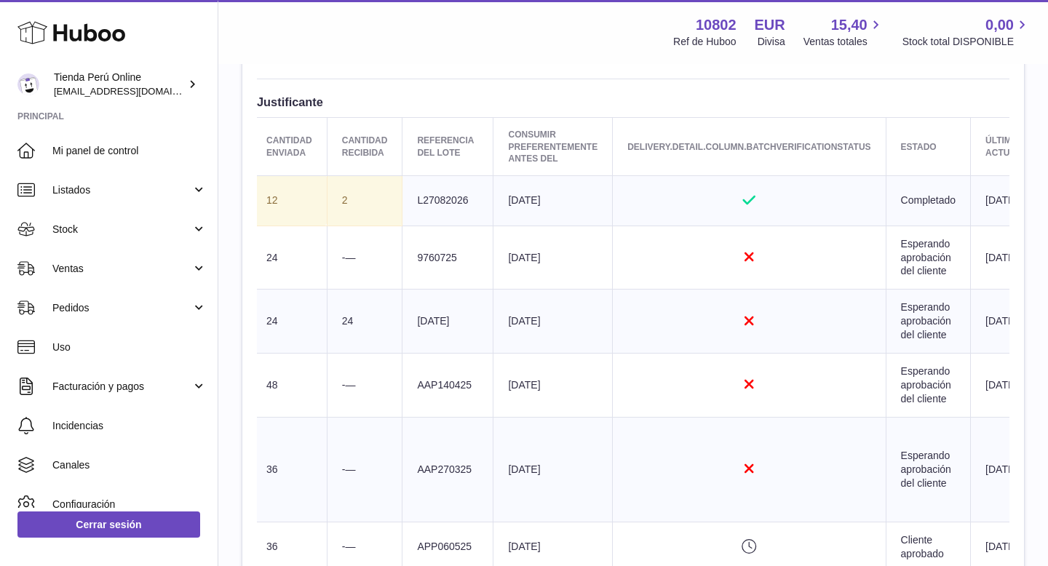
scroll to position [0, 436]
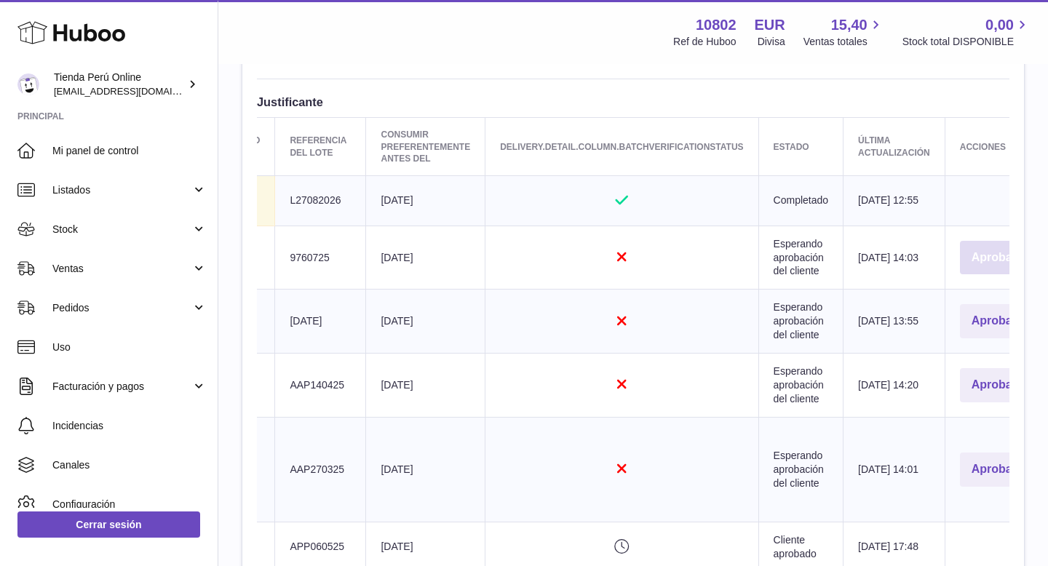
click at [960, 275] on button "Aprobar" at bounding box center [994, 258] width 68 height 34
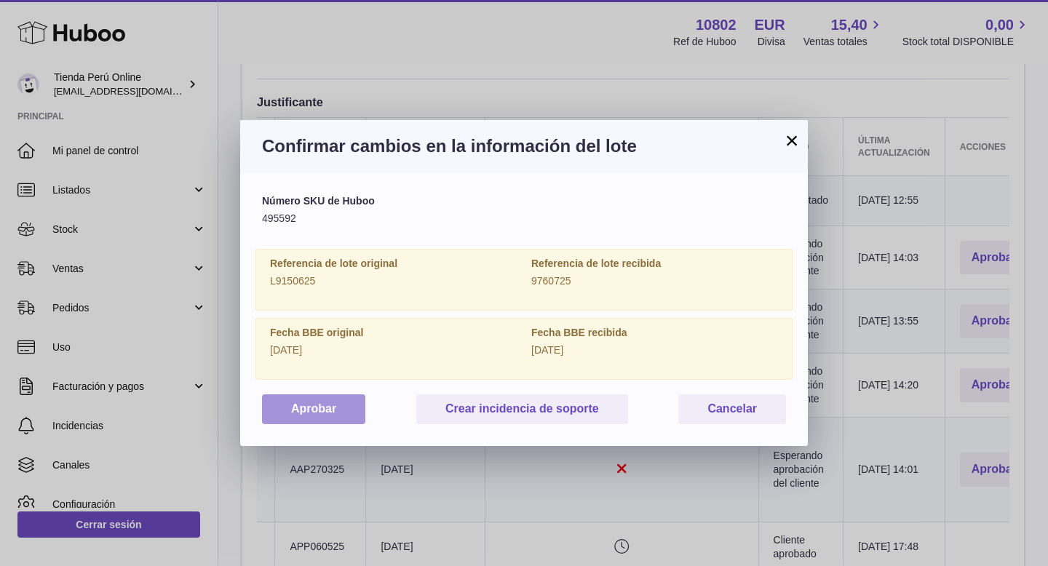
click at [310, 417] on button "Aprobar" at bounding box center [313, 409] width 103 height 30
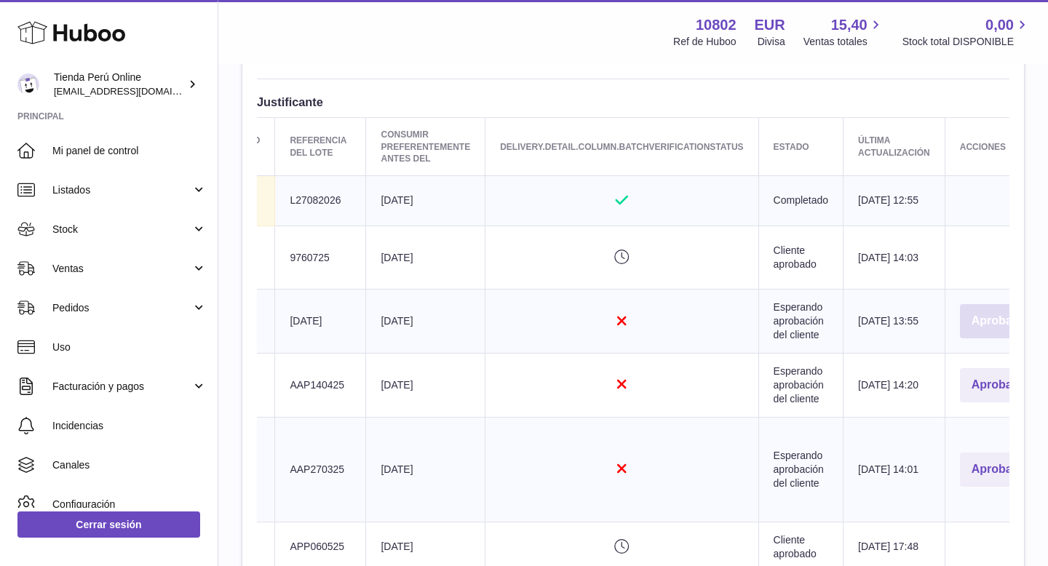
click at [966, 338] on button "Aprobar" at bounding box center [994, 321] width 68 height 34
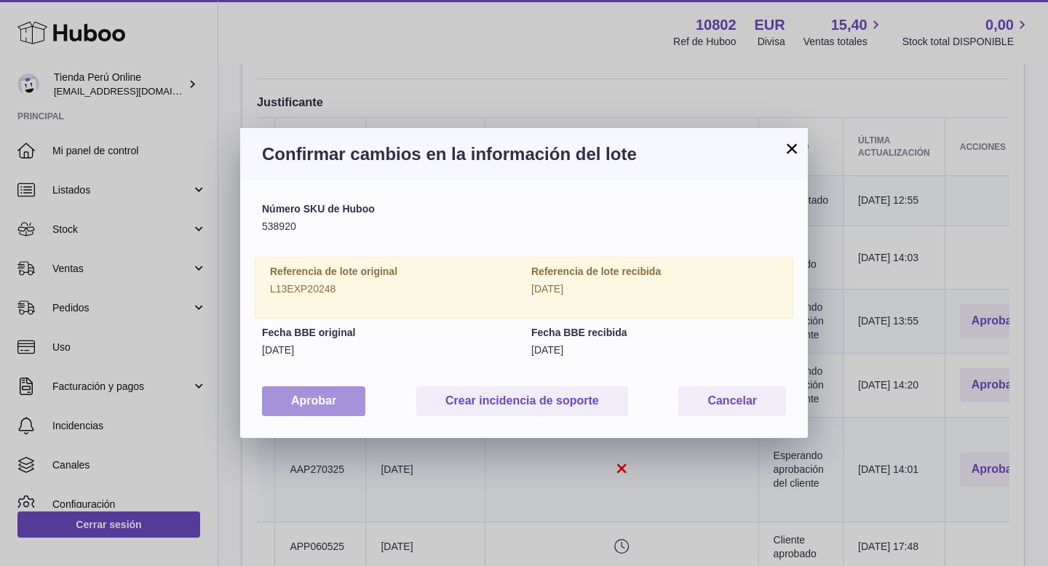
click at [339, 405] on button "Aprobar" at bounding box center [313, 401] width 103 height 30
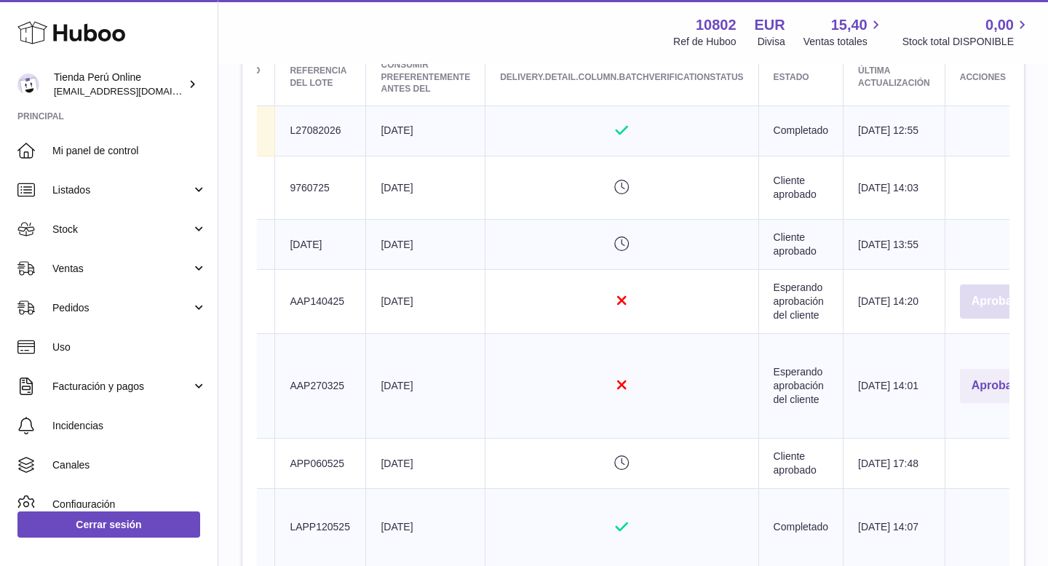
click at [971, 319] on button "Aprobar" at bounding box center [994, 302] width 68 height 34
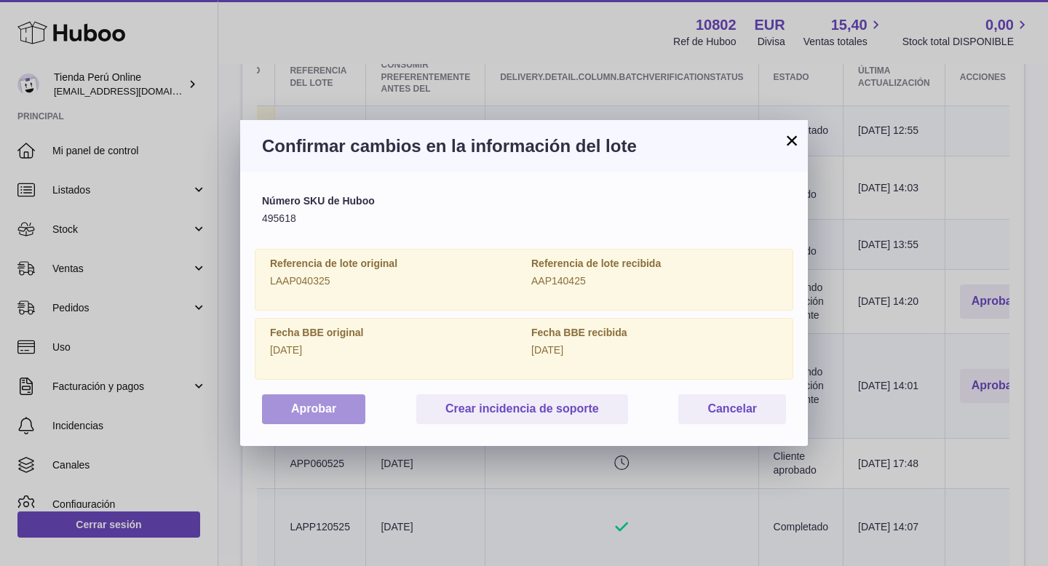
click at [333, 414] on button "Aprobar" at bounding box center [313, 409] width 103 height 30
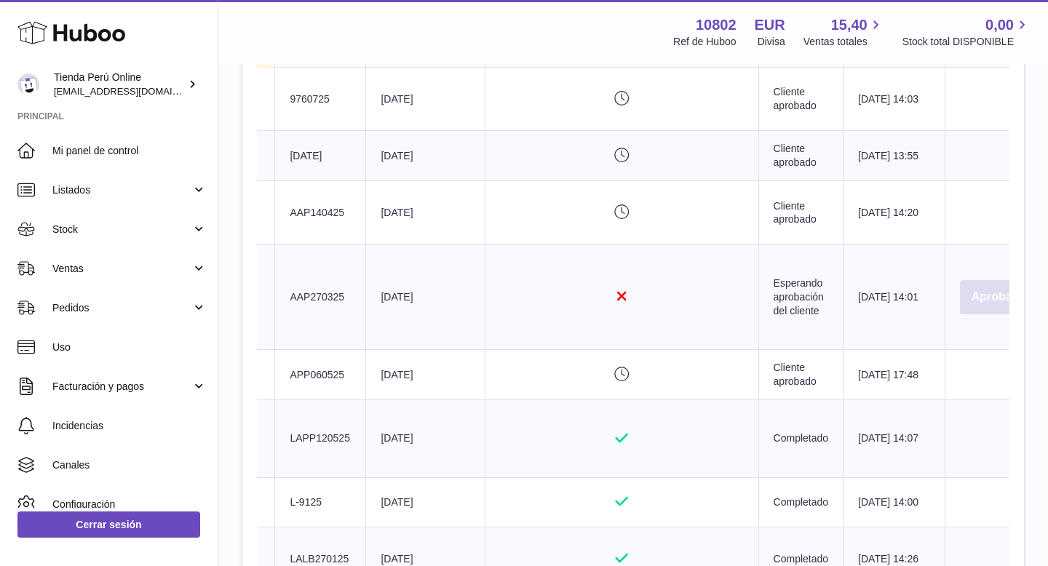
click at [969, 314] on button "Aprobar" at bounding box center [994, 297] width 68 height 34
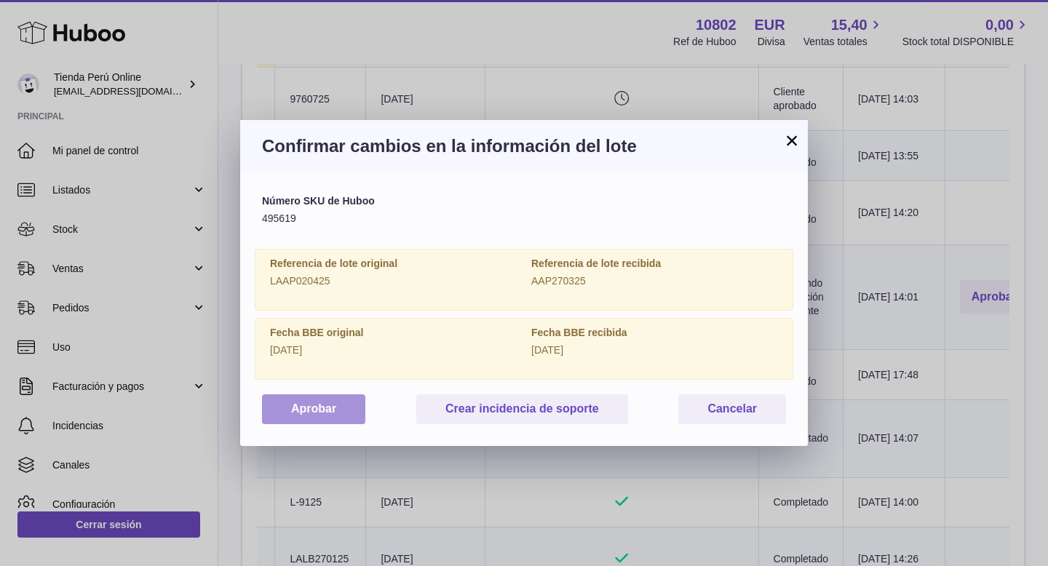
click at [322, 407] on button "Aprobar" at bounding box center [313, 409] width 103 height 30
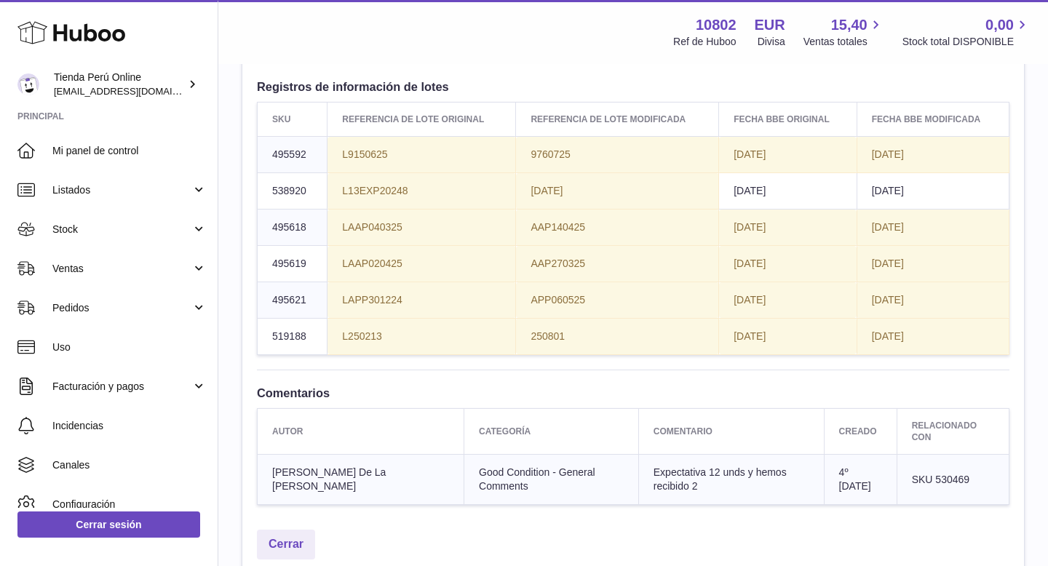
scroll to position [1344, 0]
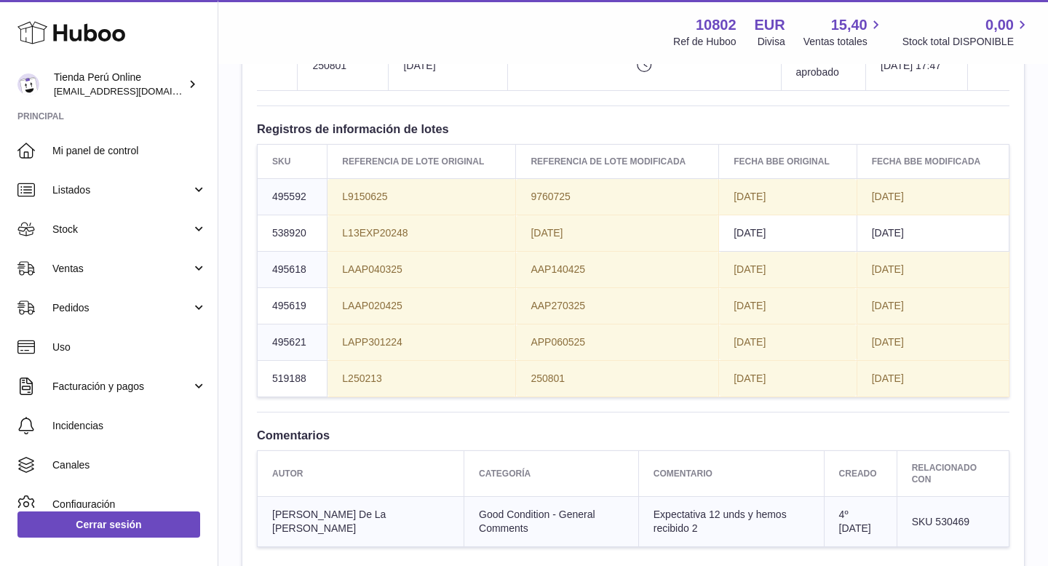
click at [866, 41] on td "4th Sep 2025 14:27" at bounding box center [917, 16] width 102 height 50
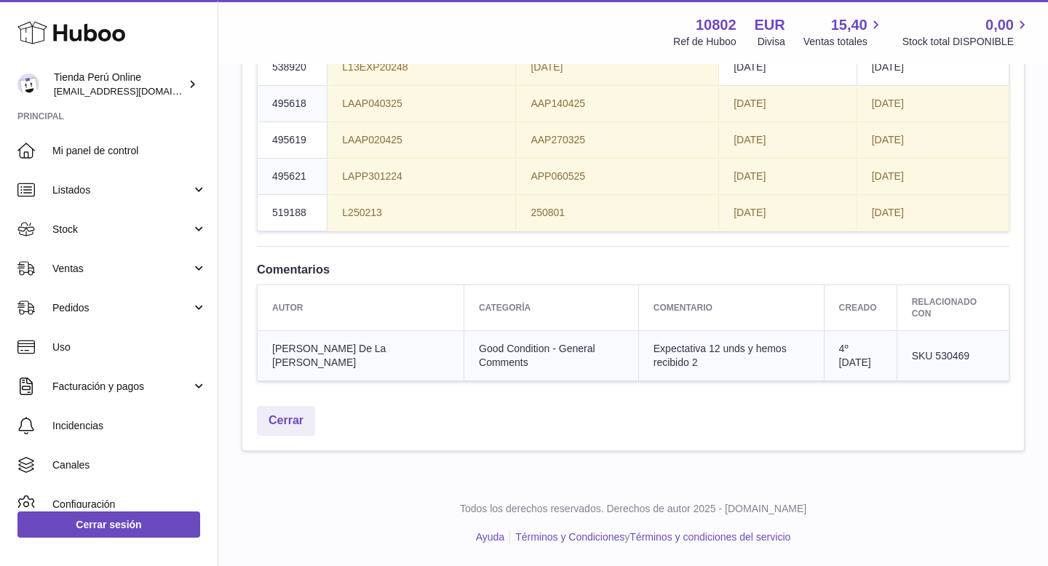
scroll to position [1813, 0]
click at [284, 423] on link "Cerrar" at bounding box center [286, 421] width 58 height 30
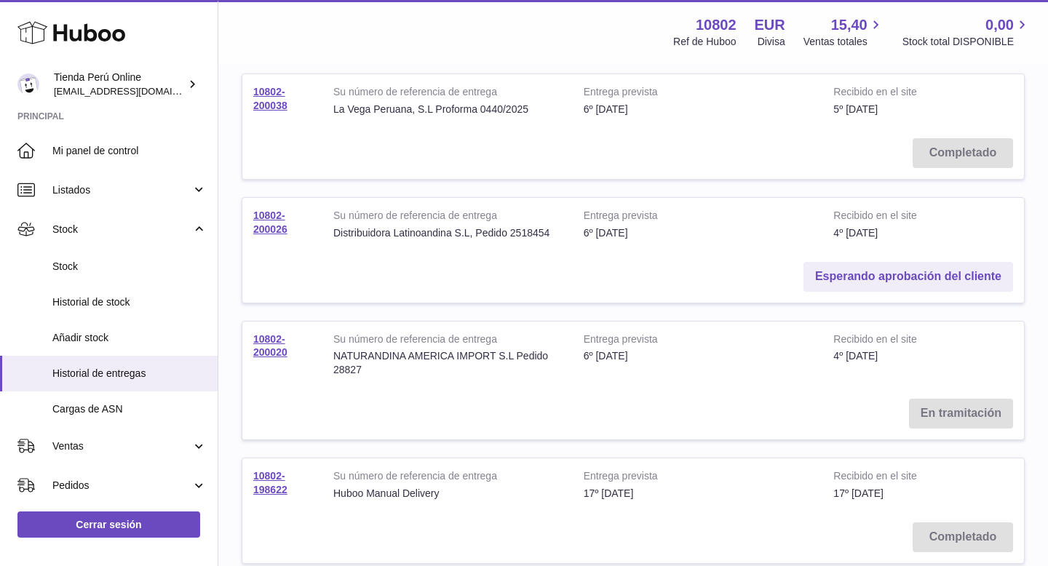
scroll to position [705, 0]
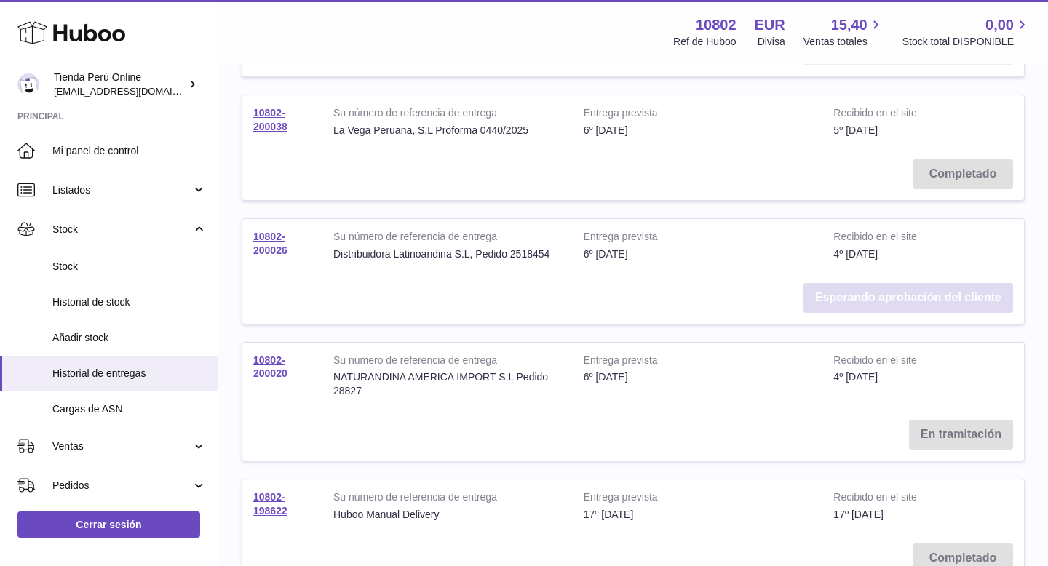
click at [864, 292] on link "Esperando aprobación del cliente" at bounding box center [908, 298] width 210 height 30
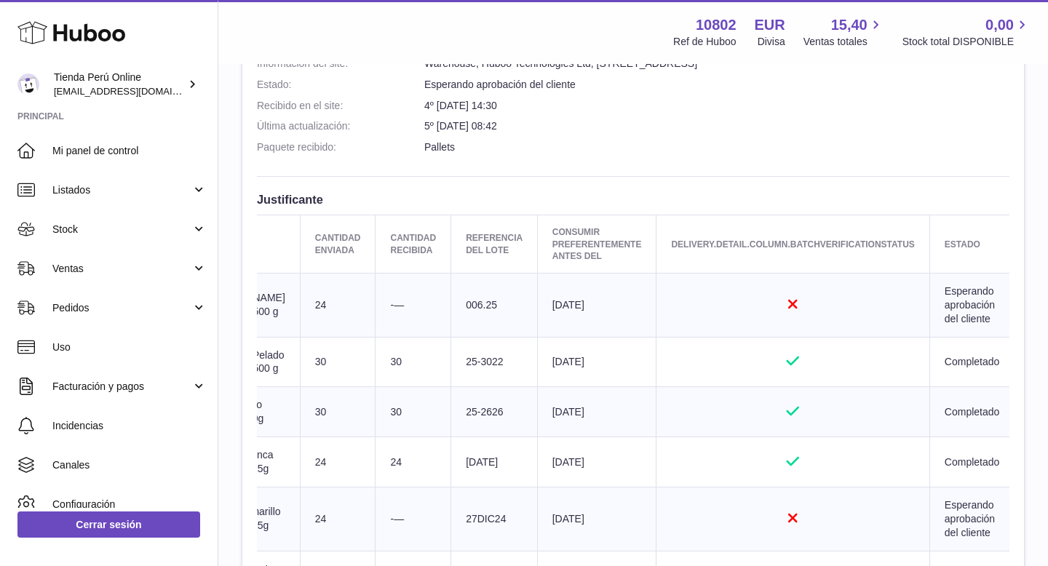
scroll to position [0, 445]
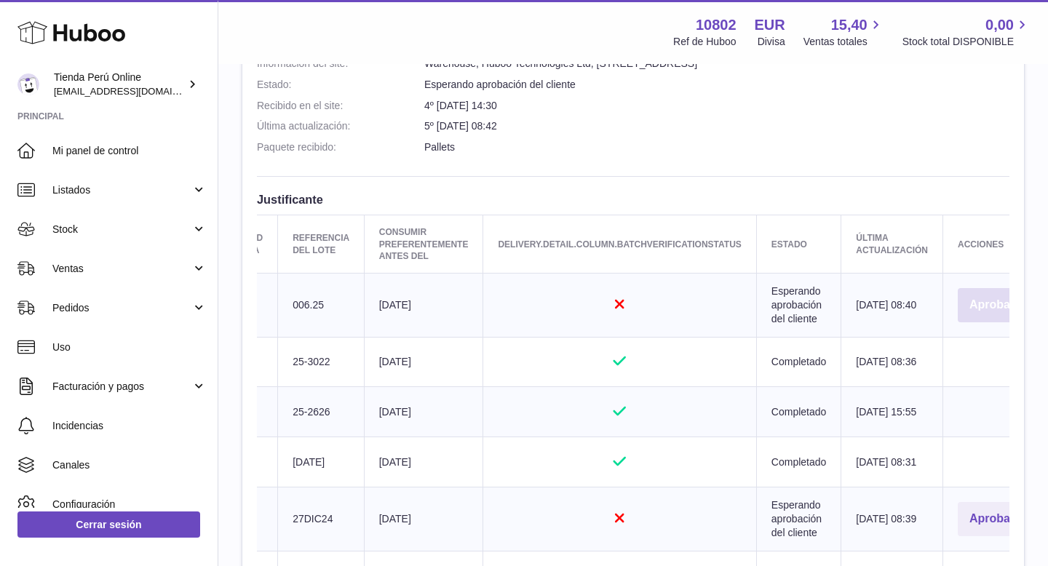
click at [958, 313] on button "Aprobar" at bounding box center [992, 305] width 68 height 34
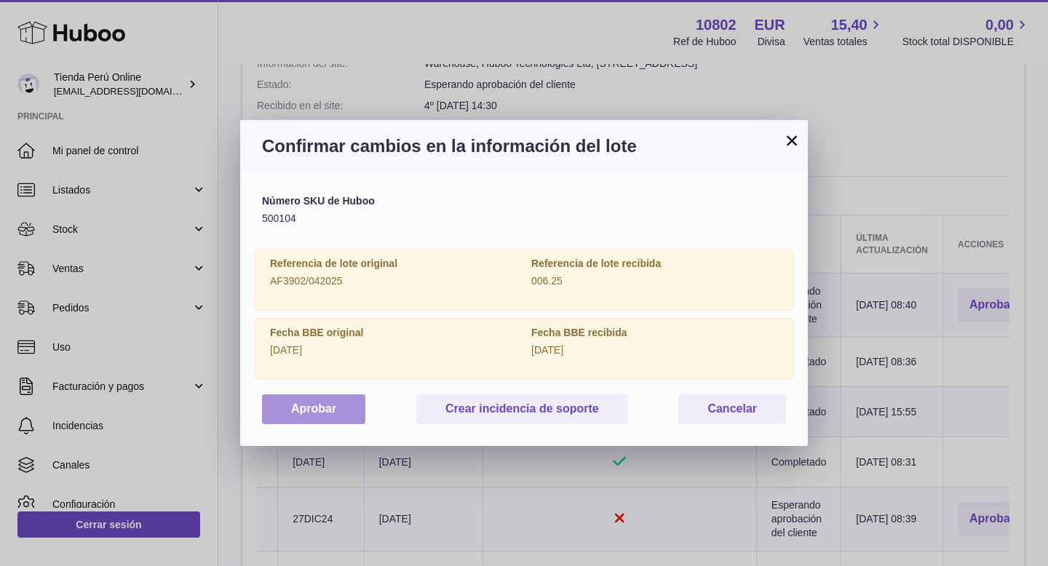
click at [330, 413] on button "Aprobar" at bounding box center [313, 409] width 103 height 30
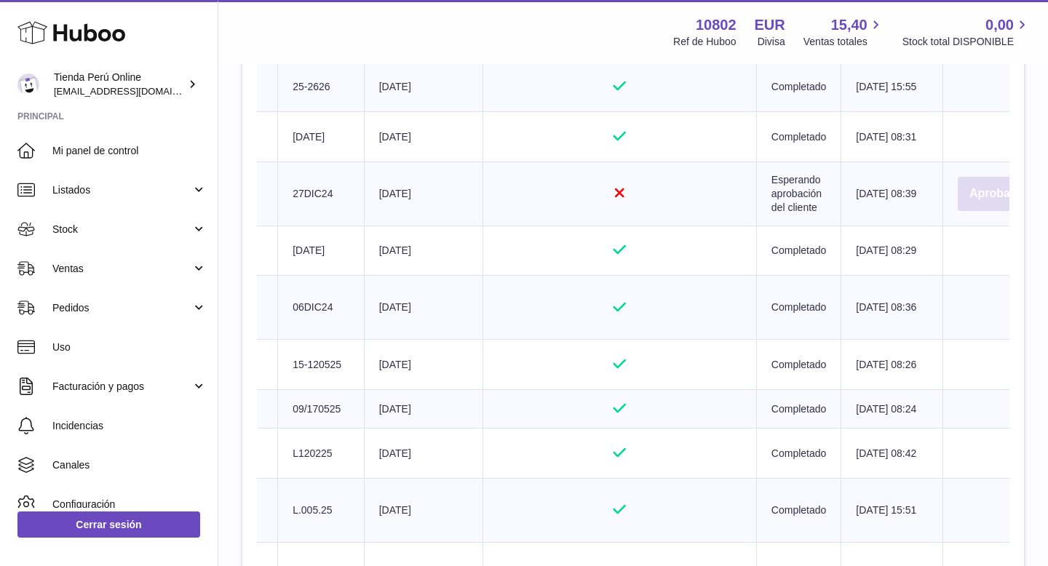
click at [970, 211] on button "Aprobar" at bounding box center [992, 194] width 68 height 34
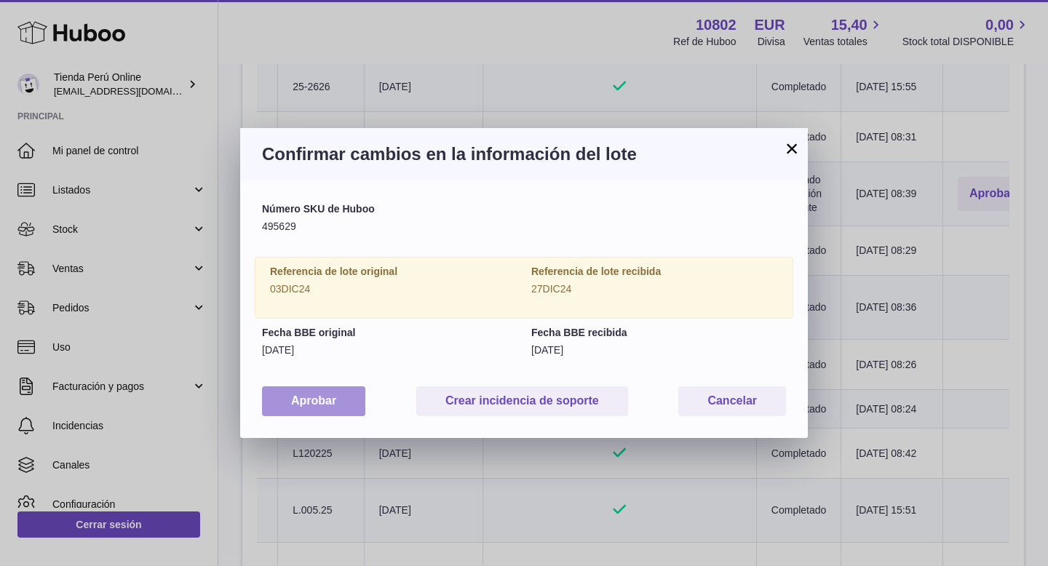
click at [328, 403] on button "Aprobar" at bounding box center [313, 401] width 103 height 30
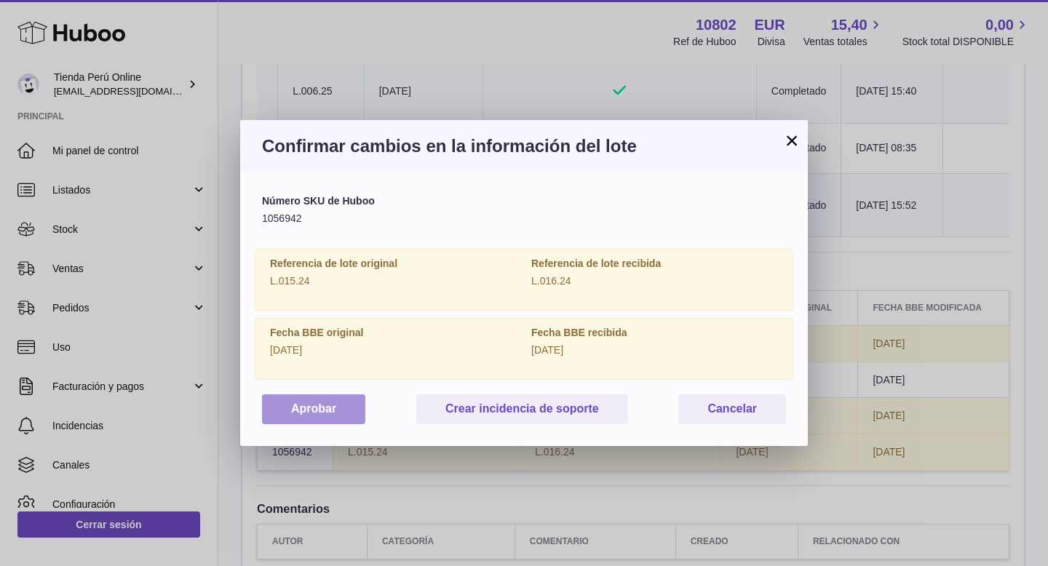
click at [314, 413] on button "Aprobar" at bounding box center [313, 409] width 103 height 30
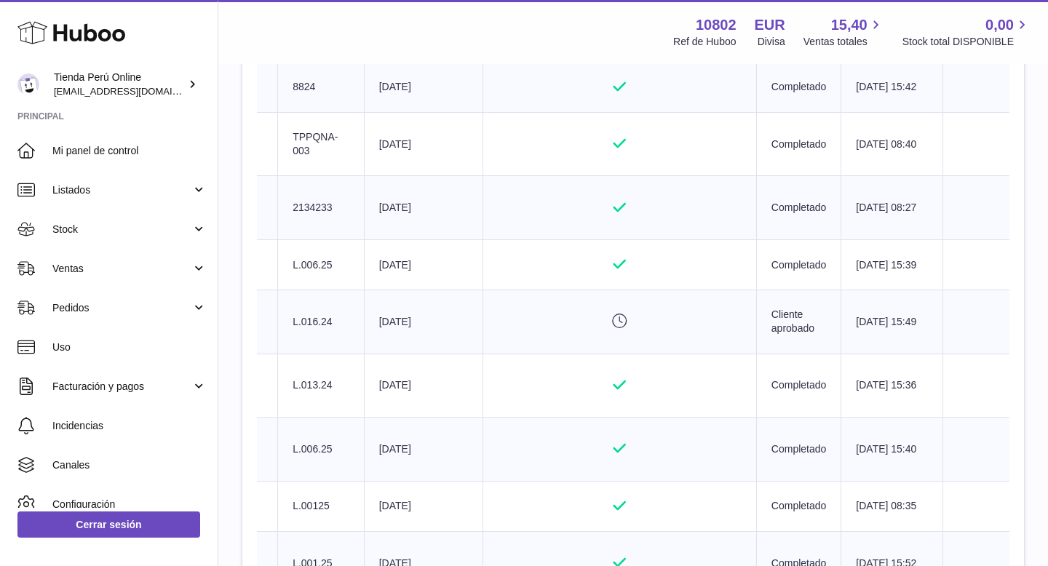
click at [979, 47] on button "Aprobar" at bounding box center [992, 30] width 68 height 34
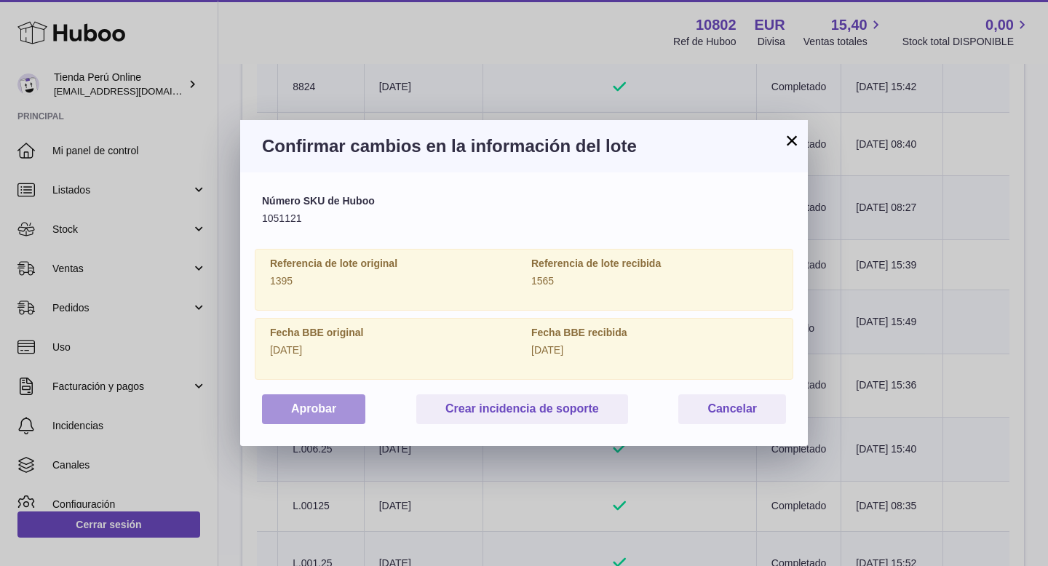
click at [306, 417] on button "Aprobar" at bounding box center [313, 409] width 103 height 30
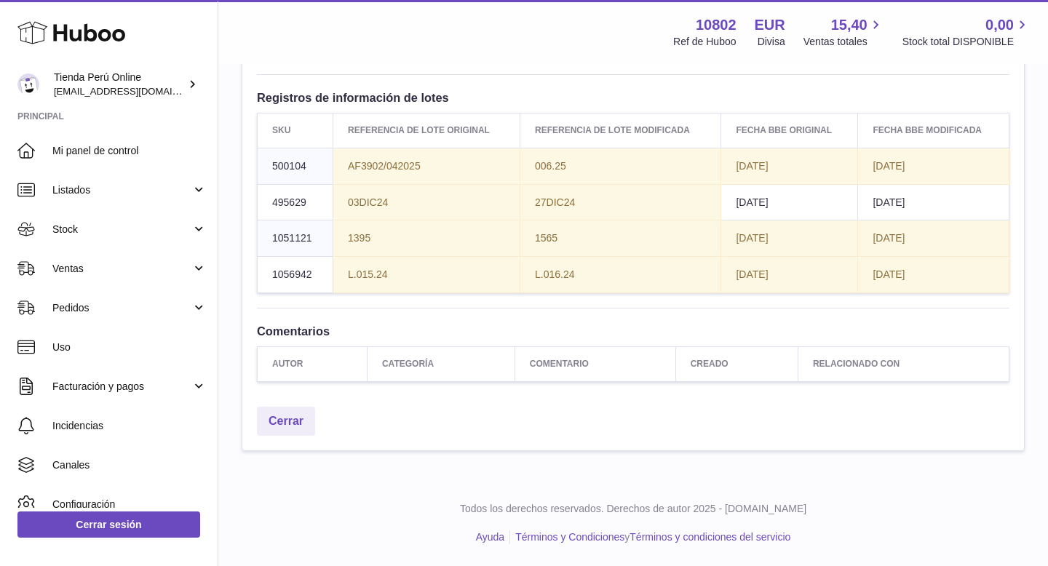
scroll to position [2516, 0]
click at [293, 418] on link "Cerrar" at bounding box center [286, 422] width 58 height 30
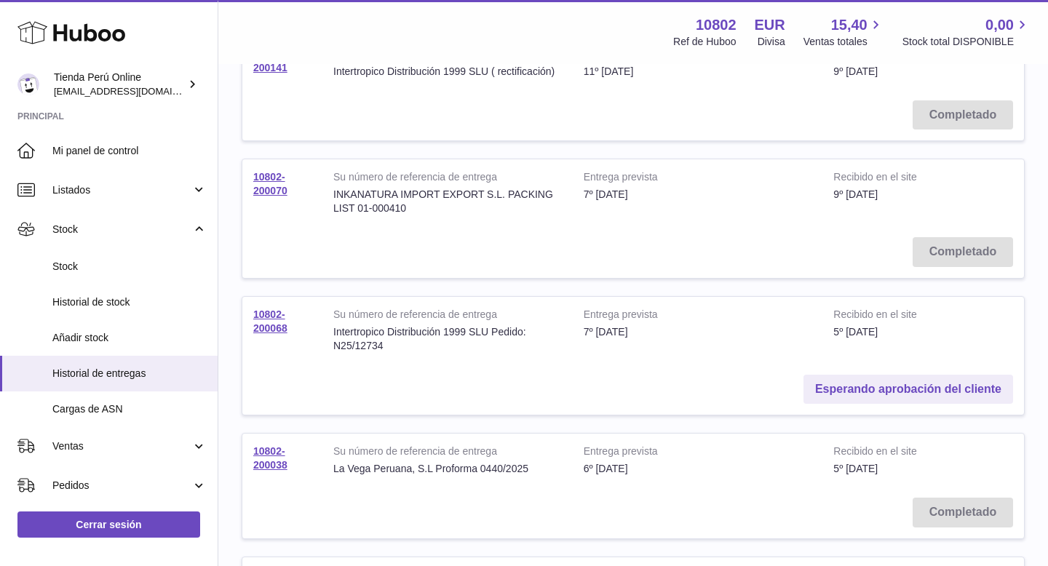
scroll to position [359, 0]
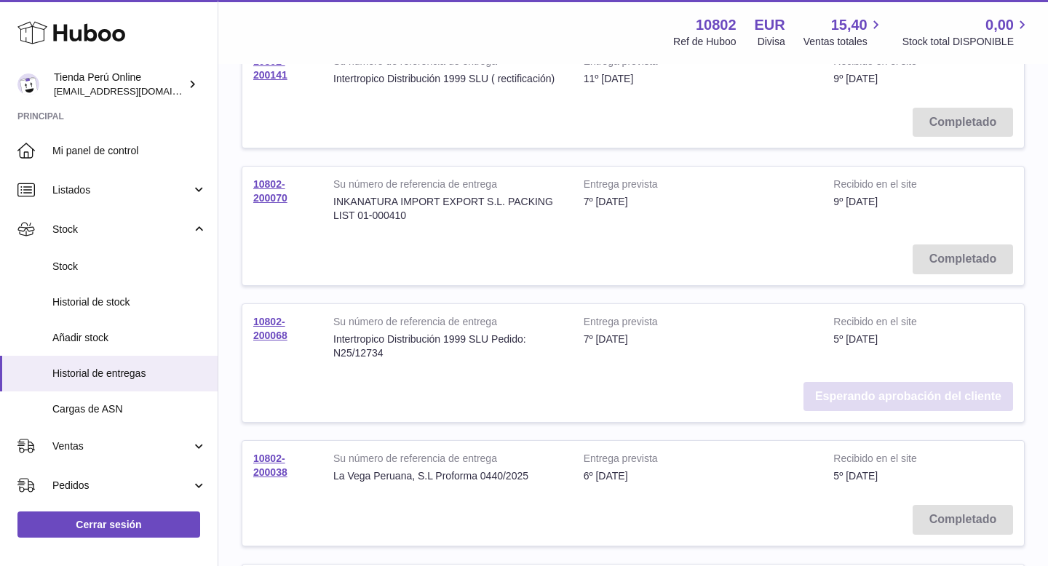
click at [867, 387] on link "Esperando aprobación del cliente" at bounding box center [908, 397] width 210 height 30
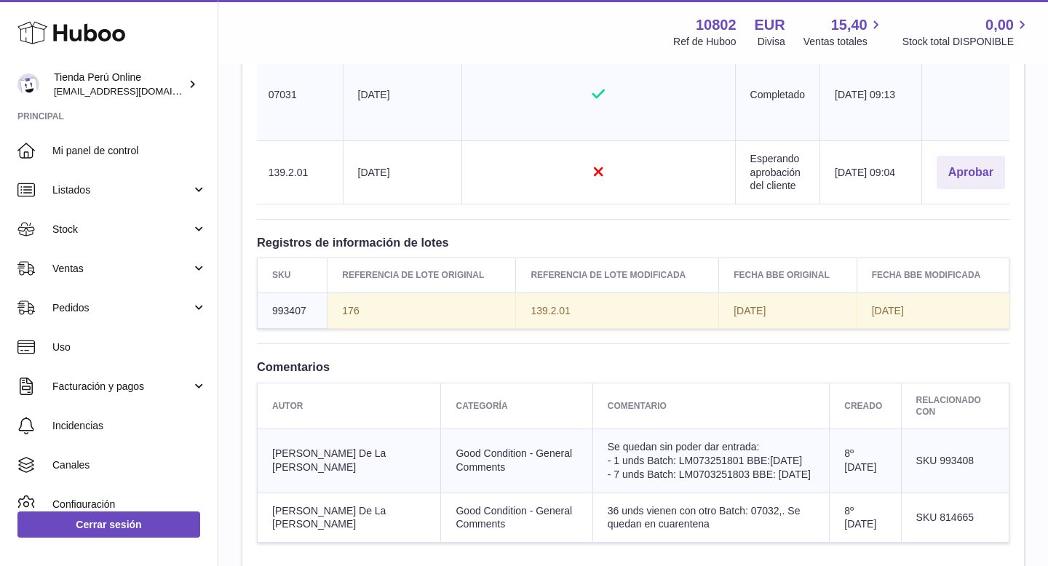
scroll to position [0, 428]
click at [961, 170] on button "Aprobar" at bounding box center [960, 173] width 68 height 34
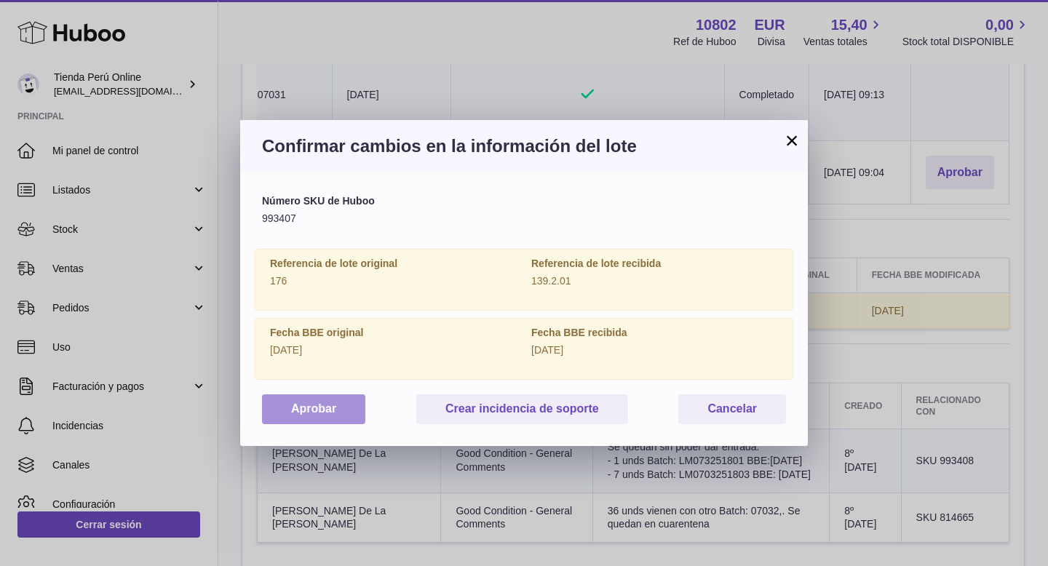
click at [343, 415] on button "Aprobar" at bounding box center [313, 409] width 103 height 30
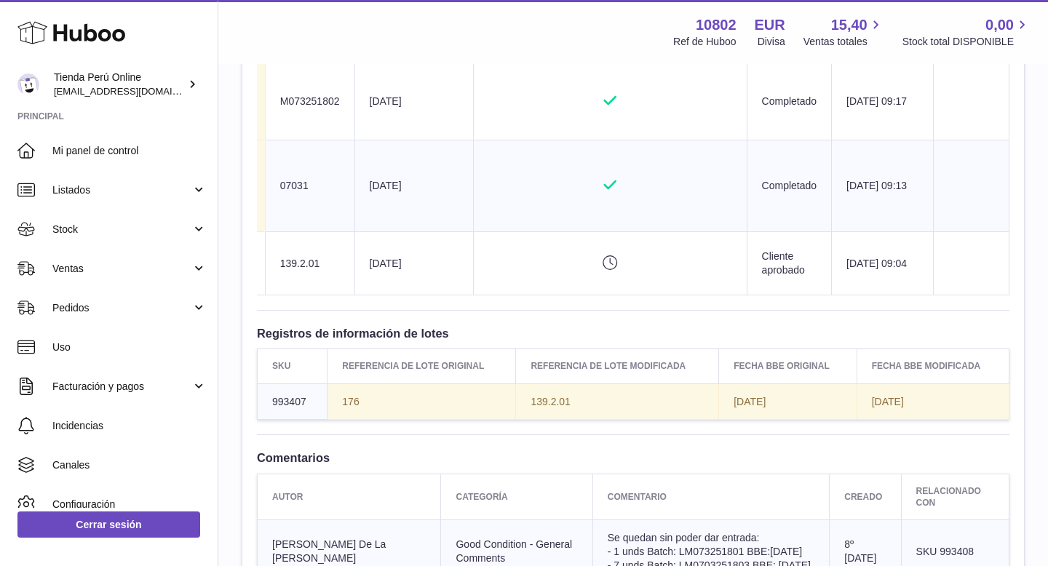
scroll to position [1118, 0]
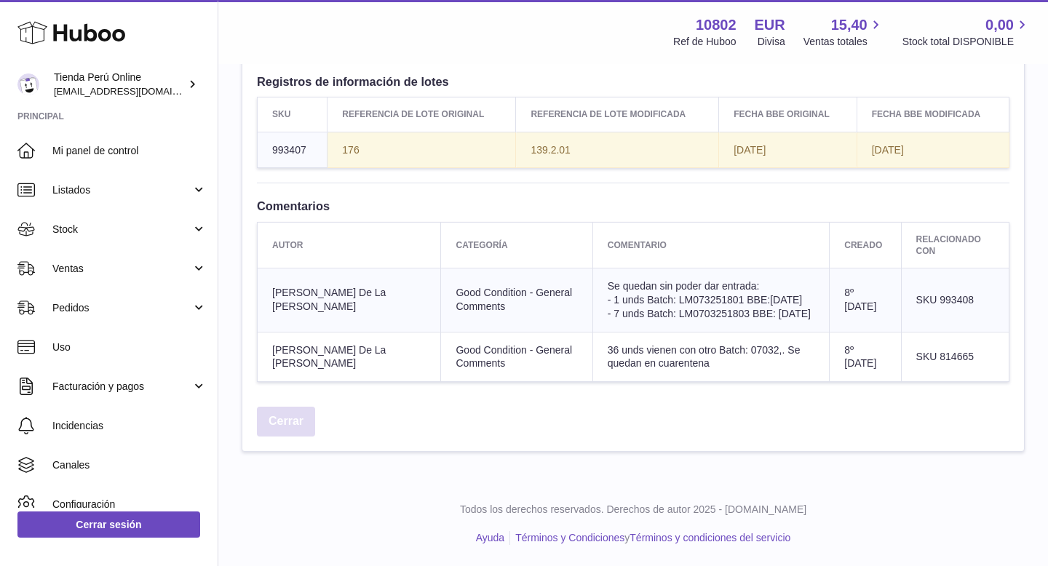
click at [287, 428] on link "Cerrar" at bounding box center [286, 422] width 58 height 30
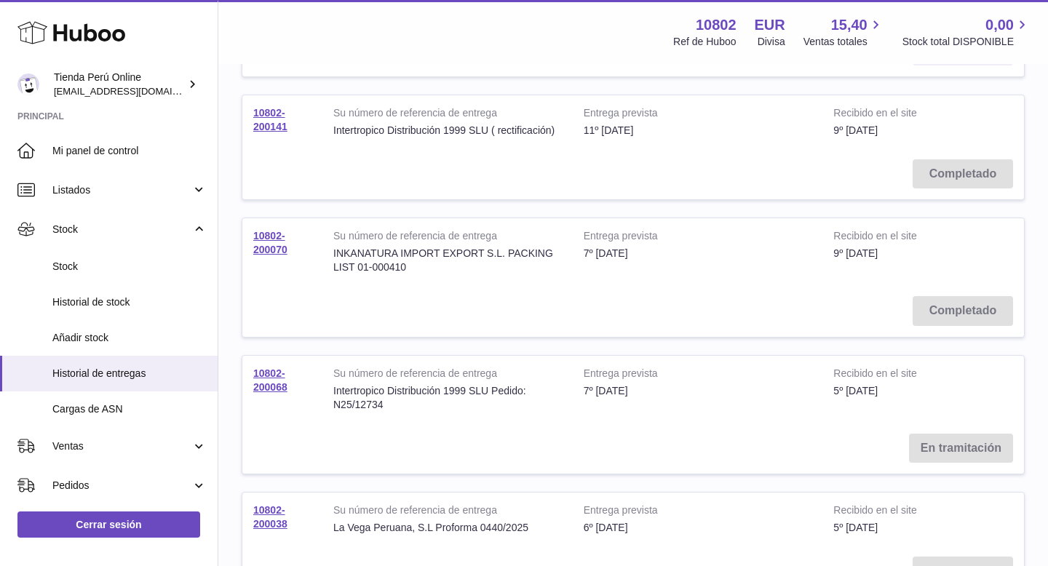
scroll to position [301, 0]
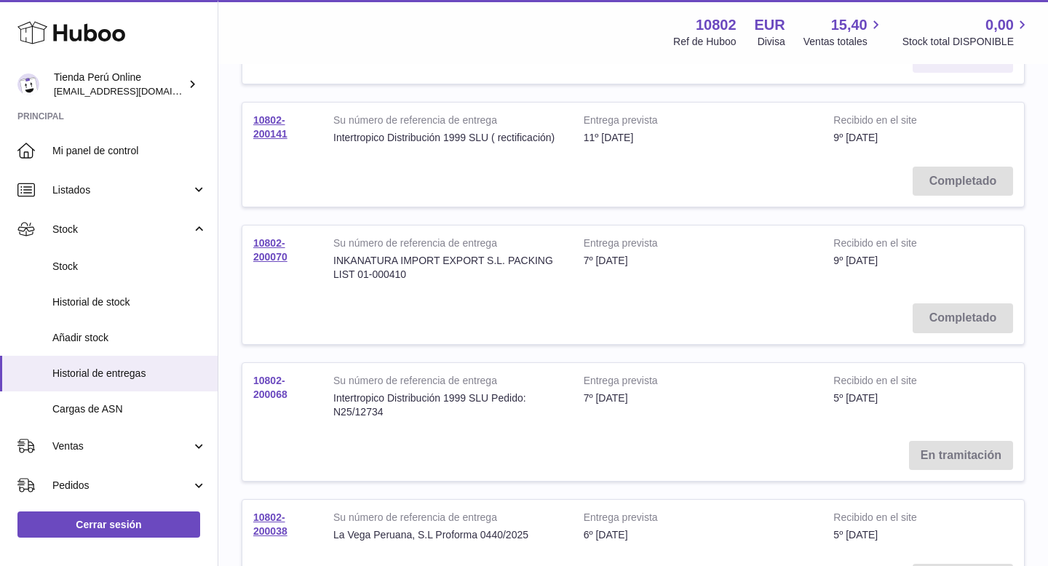
click at [269, 375] on link "10802-200068" at bounding box center [270, 387] width 34 height 25
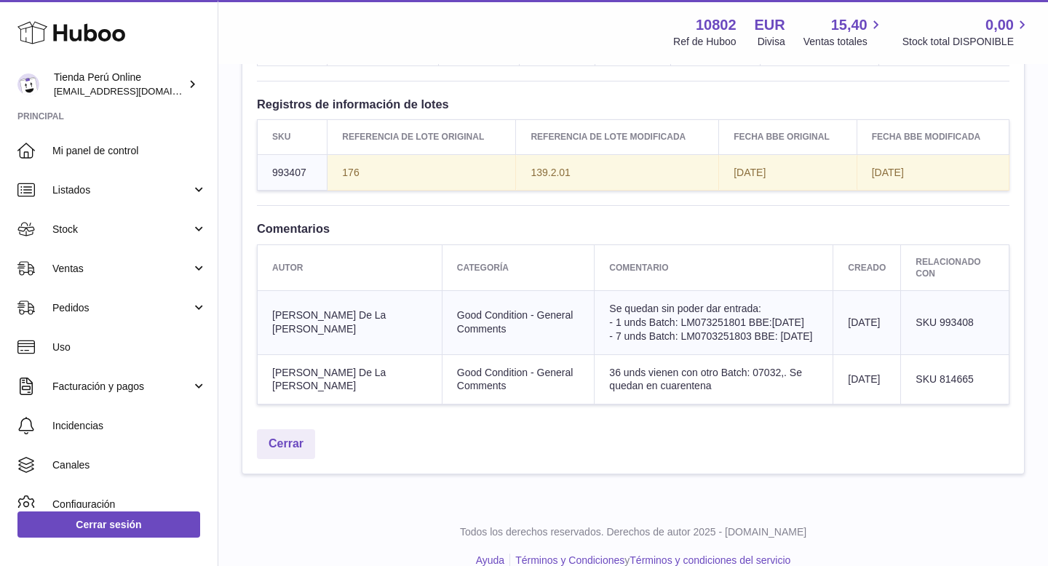
scroll to position [1097, 0]
click at [640, 381] on td "36 unds vienen con otro Batch: 07032,. Se quedan en cuarentena" at bounding box center [713, 379] width 239 height 50
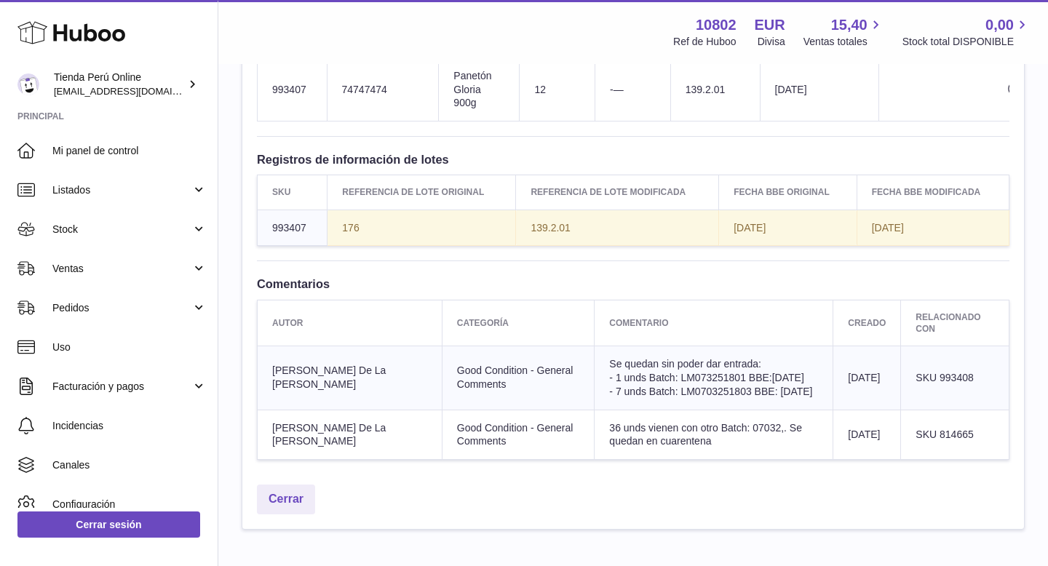
scroll to position [1039, 0]
drag, startPoint x: 937, startPoint y: 434, endPoint x: 985, endPoint y: 434, distance: 47.3
click at [985, 434] on td "SKU 814665" at bounding box center [955, 436] width 108 height 50
copy span "814665"
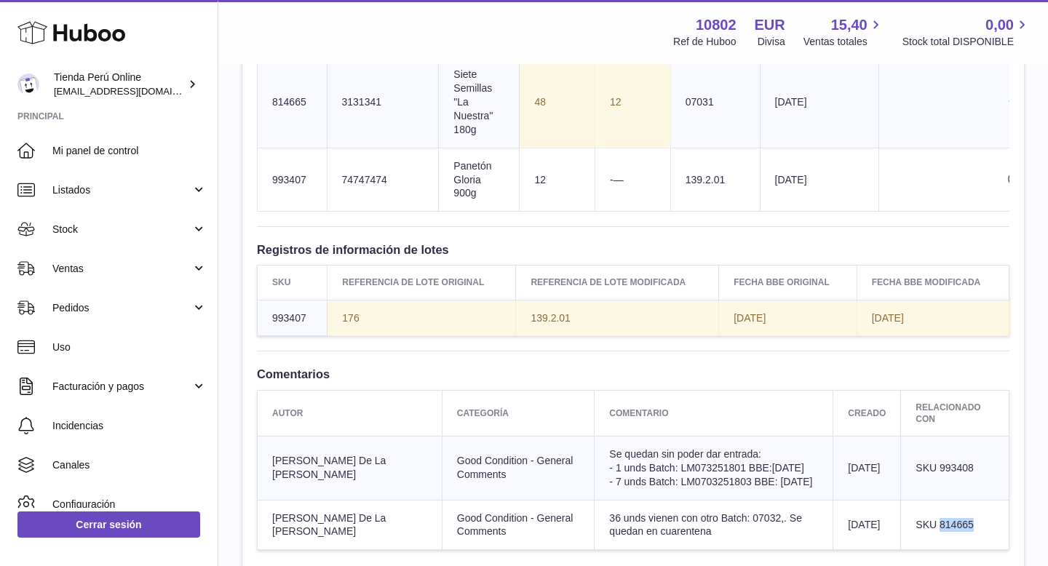
scroll to position [960, 0]
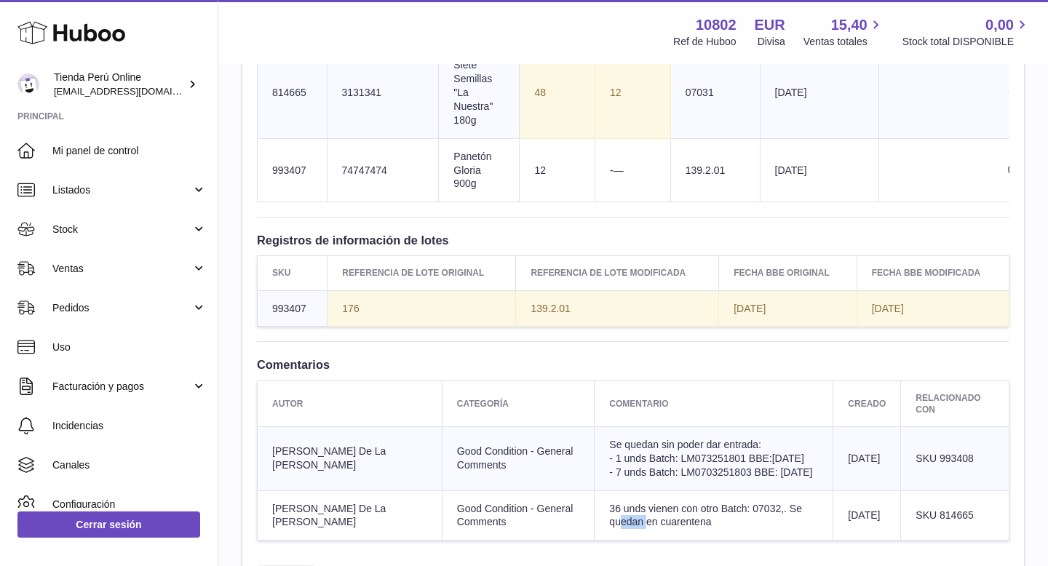
drag, startPoint x: 704, startPoint y: 507, endPoint x: 730, endPoint y: 509, distance: 25.5
click at [730, 509] on span "36 unds vienen con otro Batch: 07032,. Se quedan en cuarentena" at bounding box center [705, 515] width 193 height 25
copy span "07032"
drag, startPoint x: 935, startPoint y: 458, endPoint x: 979, endPoint y: 458, distance: 43.7
click at [979, 458] on td "SKU 993408" at bounding box center [955, 458] width 108 height 64
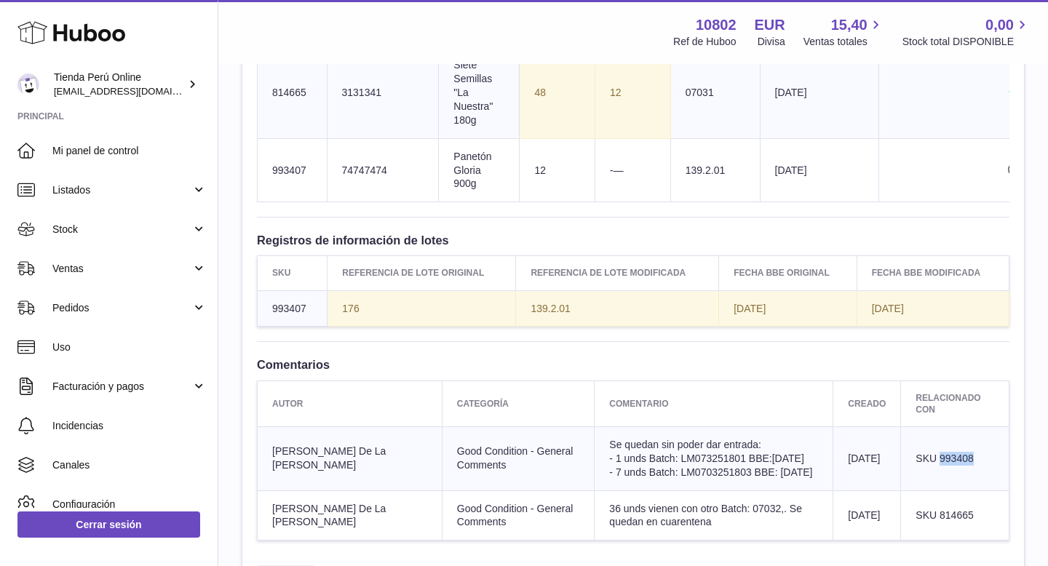
copy span "993408"
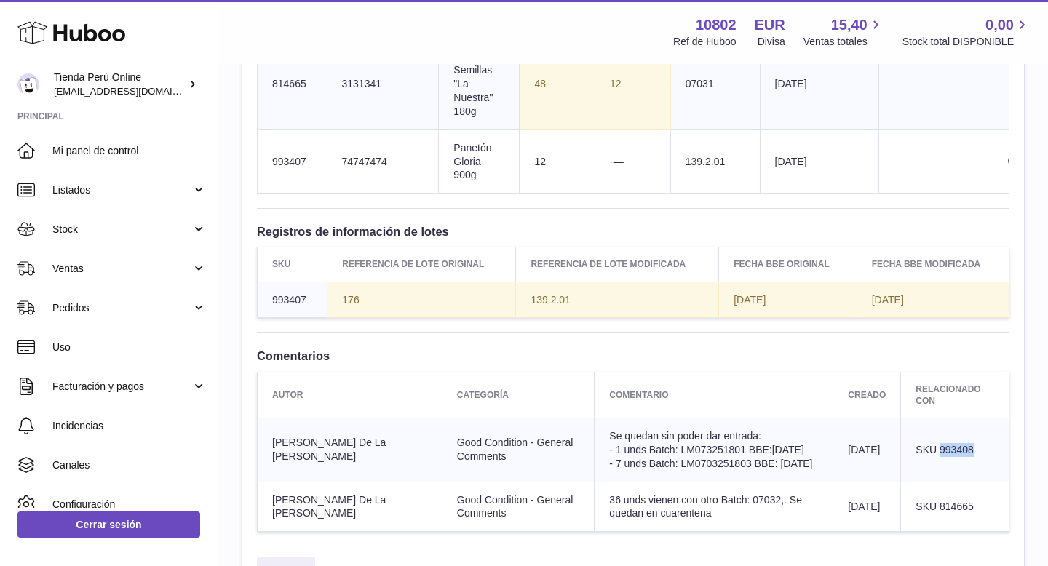
scroll to position [1091, 0]
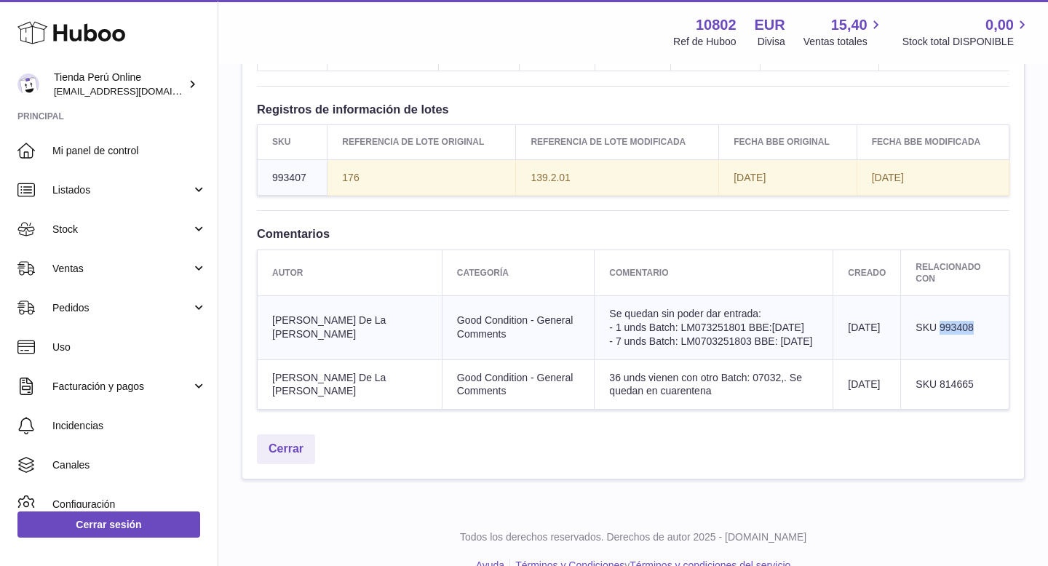
drag, startPoint x: 631, startPoint y: 325, endPoint x: 695, endPoint y: 325, distance: 64.0
click at [695, 325] on span "- 1 unds Batch: LM073251801 BBE:09/11/25" at bounding box center [706, 328] width 194 height 12
copy span "LM073251801"
drag, startPoint x: 632, startPoint y: 343, endPoint x: 700, endPoint y: 341, distance: 67.7
click at [700, 341] on span "- 7 unds Batch: LM0703251803 BBE: 09/11/25" at bounding box center [710, 341] width 203 height 12
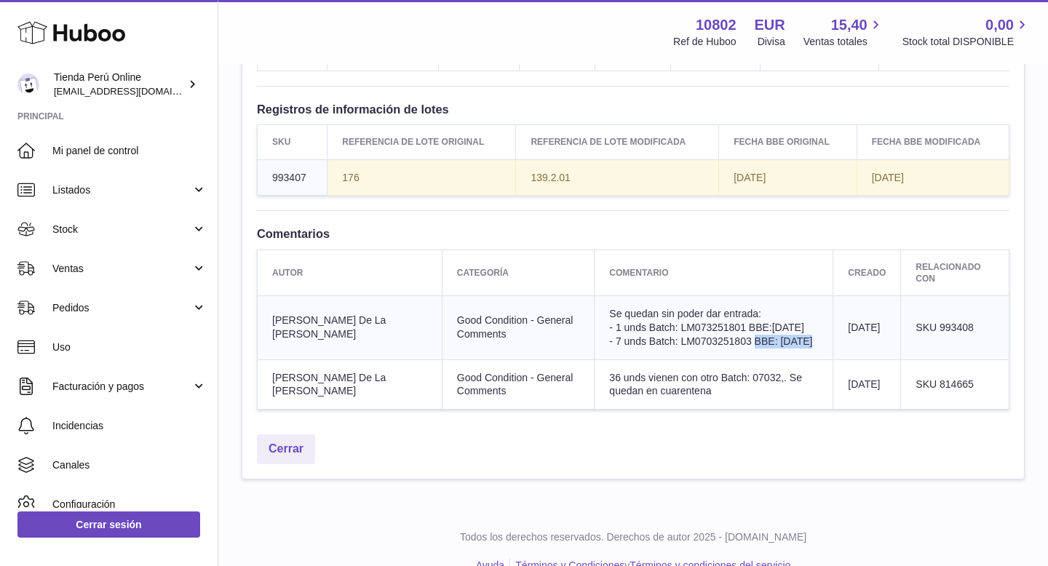
copy span "LM0703251803"
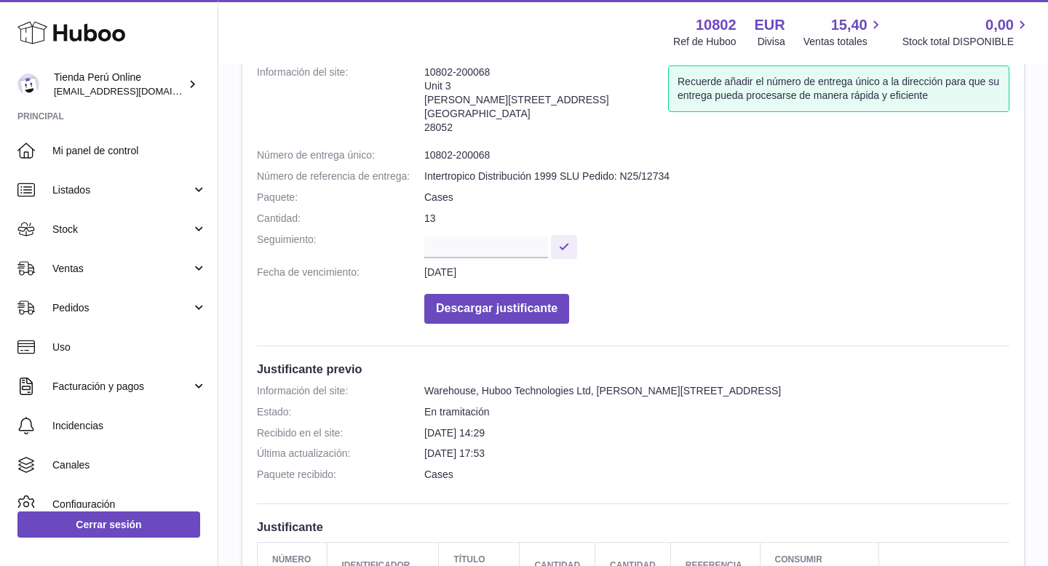
scroll to position [0, 0]
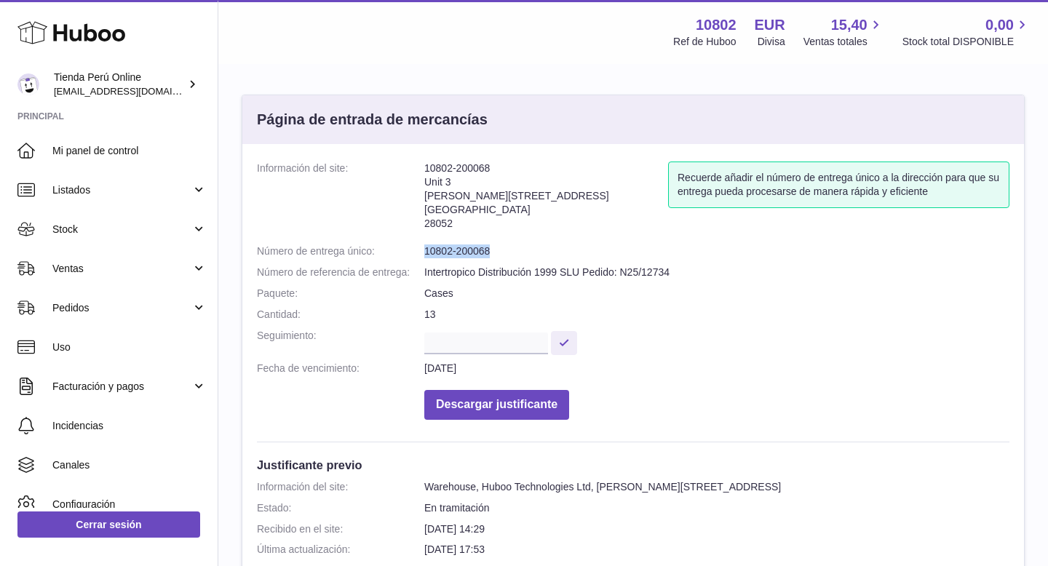
drag, startPoint x: 425, startPoint y: 251, endPoint x: 501, endPoint y: 252, distance: 76.4
click at [501, 252] on dd "10802-200068" at bounding box center [716, 251] width 585 height 14
copy dd "10802-200068"
drag, startPoint x: 423, startPoint y: 272, endPoint x: 677, endPoint y: 282, distance: 253.4
click at [677, 282] on dl "Información del site: 10802-200068 Unit 3 Calle de Cerceda 20 Madrid 28052 Recu…" at bounding box center [633, 295] width 752 height 266
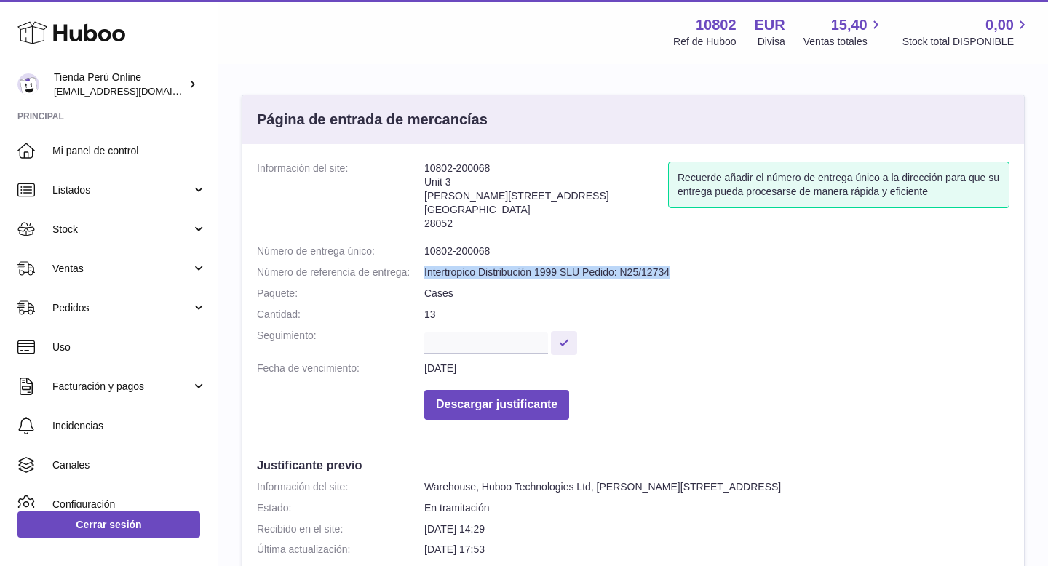
copy dl "Número de referencia de entrega: Intertropico Distribución 1999 SLU Pedido: N25…"
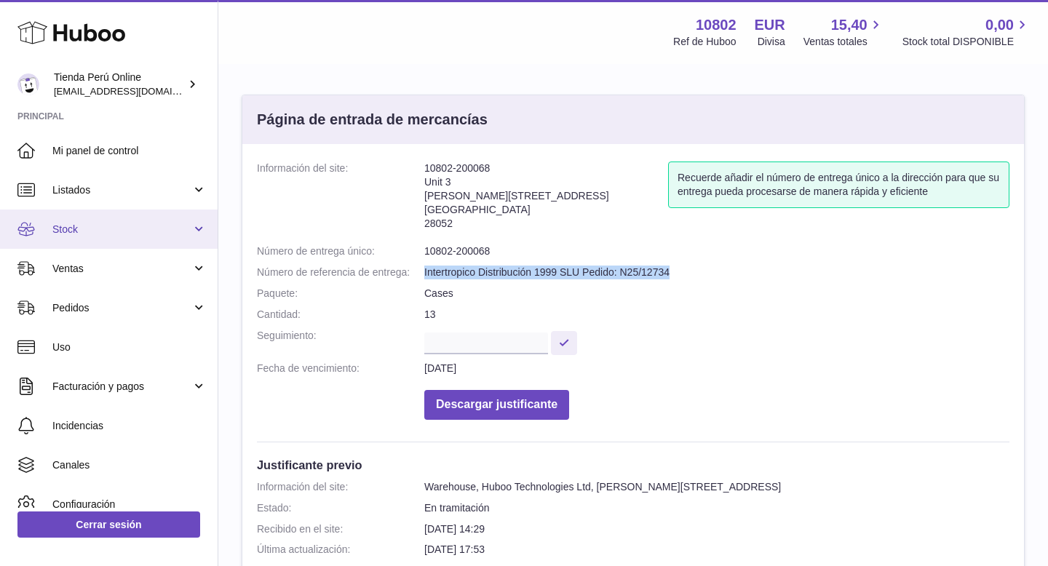
click at [111, 226] on span "Stock" at bounding box center [121, 230] width 139 height 14
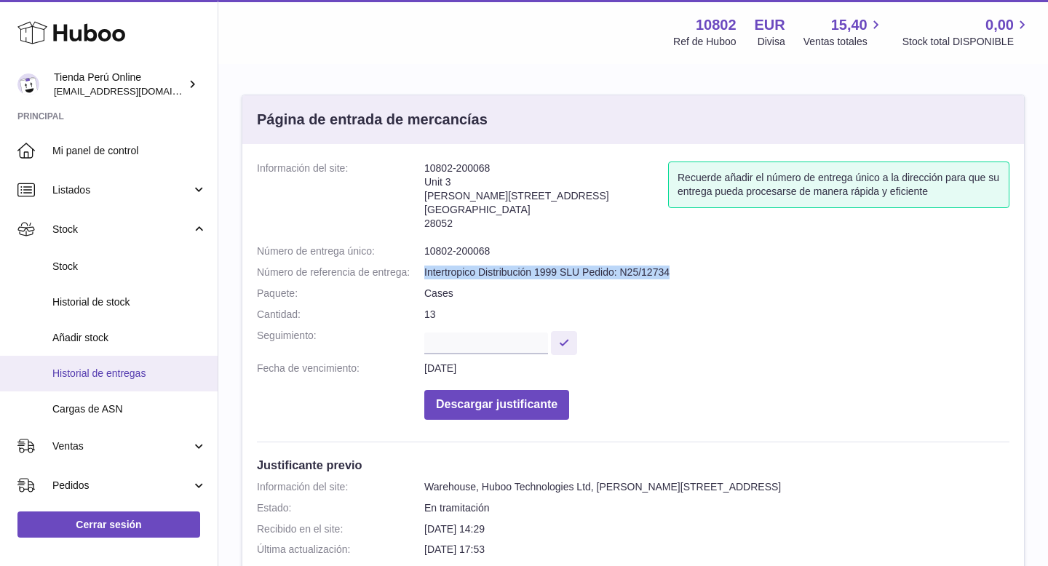
click at [111, 383] on link "Historial de entregas" at bounding box center [109, 374] width 218 height 36
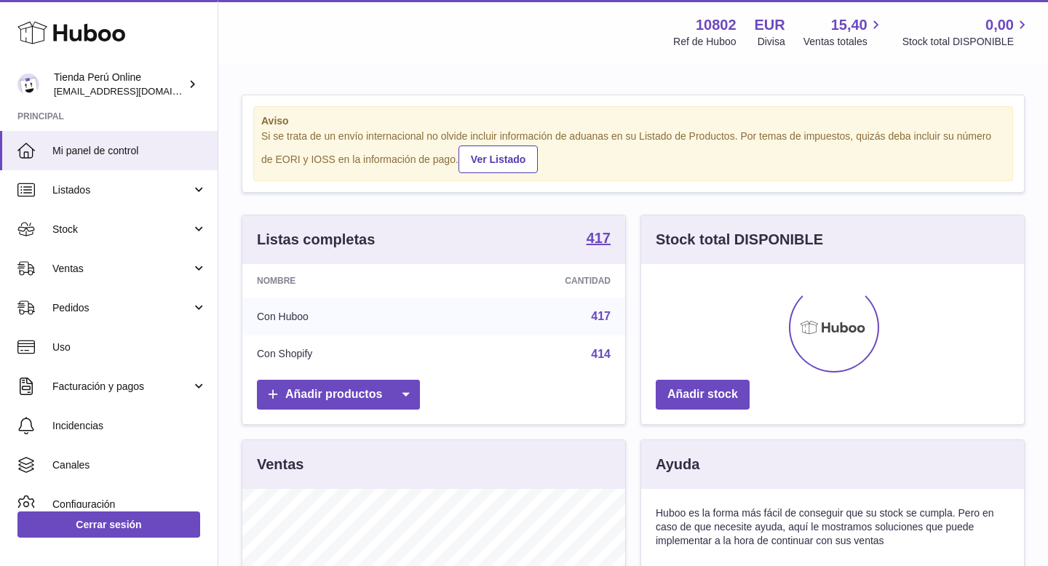
scroll to position [227, 383]
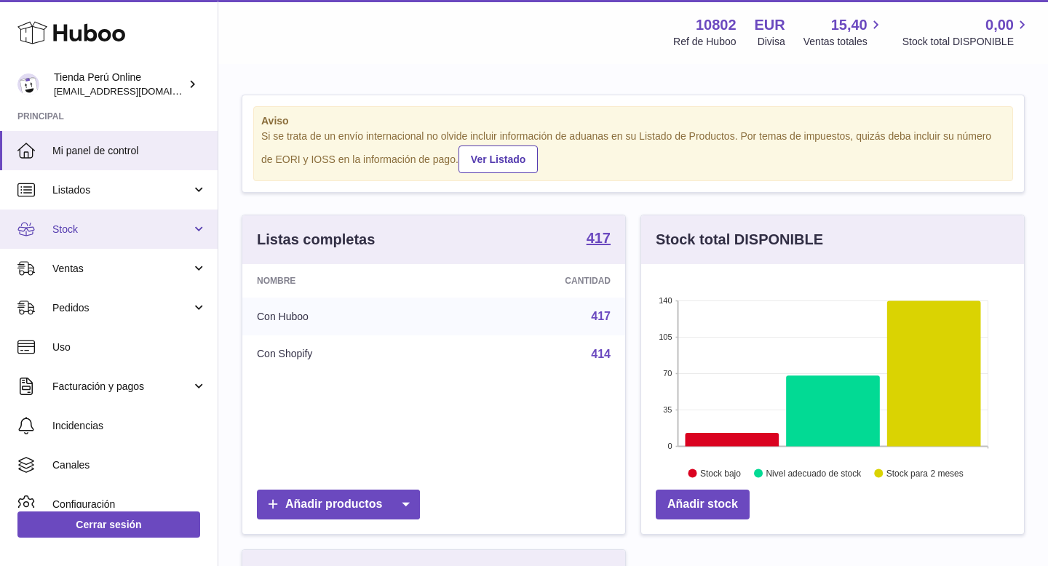
click at [146, 223] on span "Stock" at bounding box center [121, 230] width 139 height 14
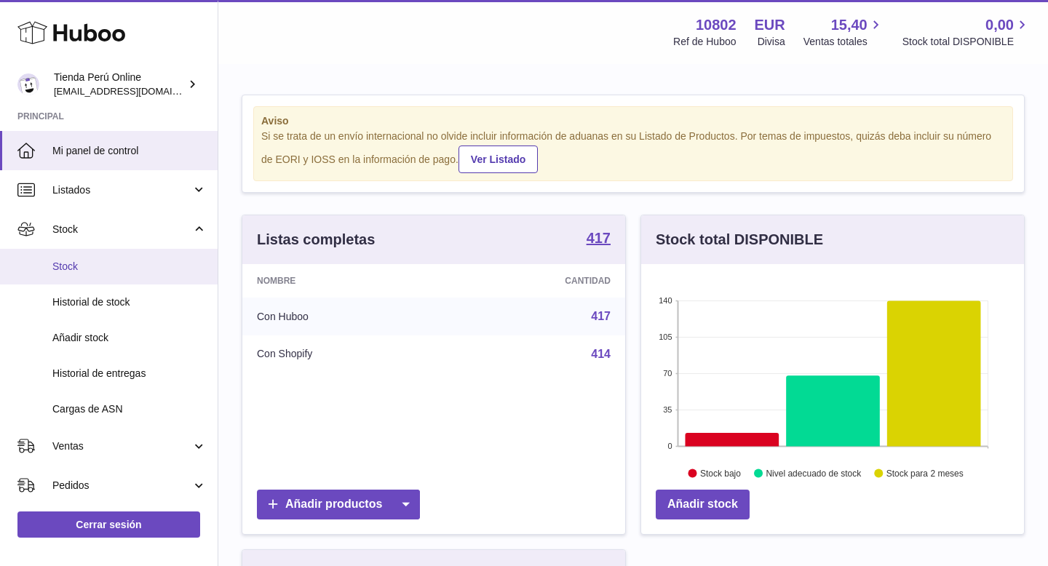
click at [126, 273] on span "Stock" at bounding box center [129, 267] width 154 height 14
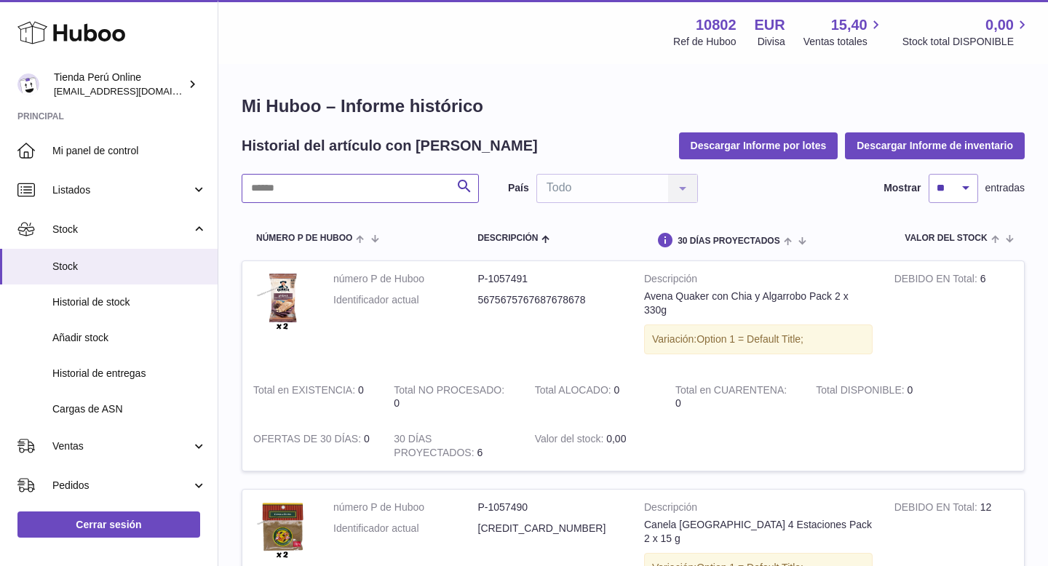
click at [319, 191] on input "text" at bounding box center [360, 188] width 237 height 29
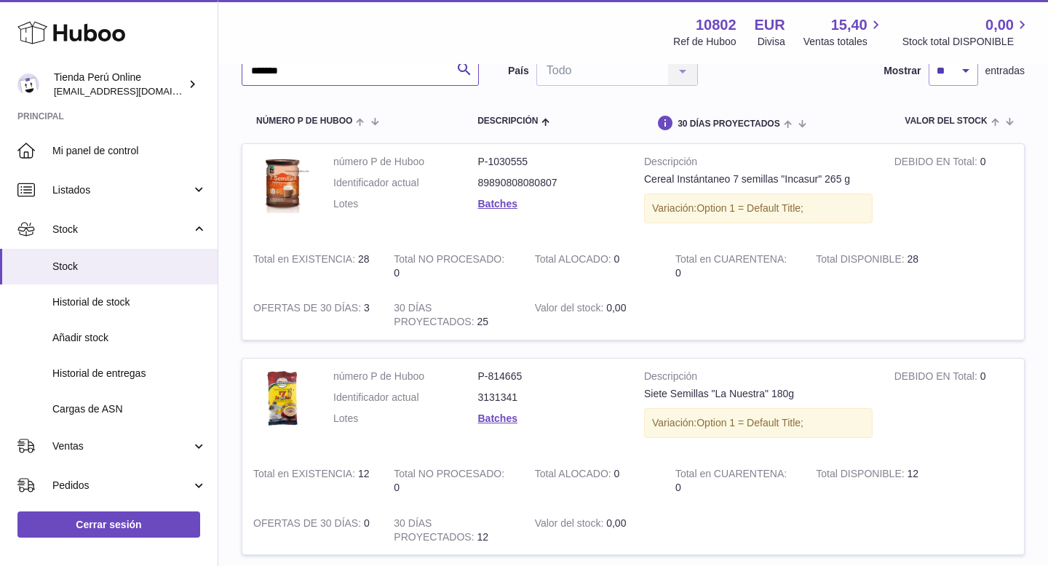
scroll to position [86, 0]
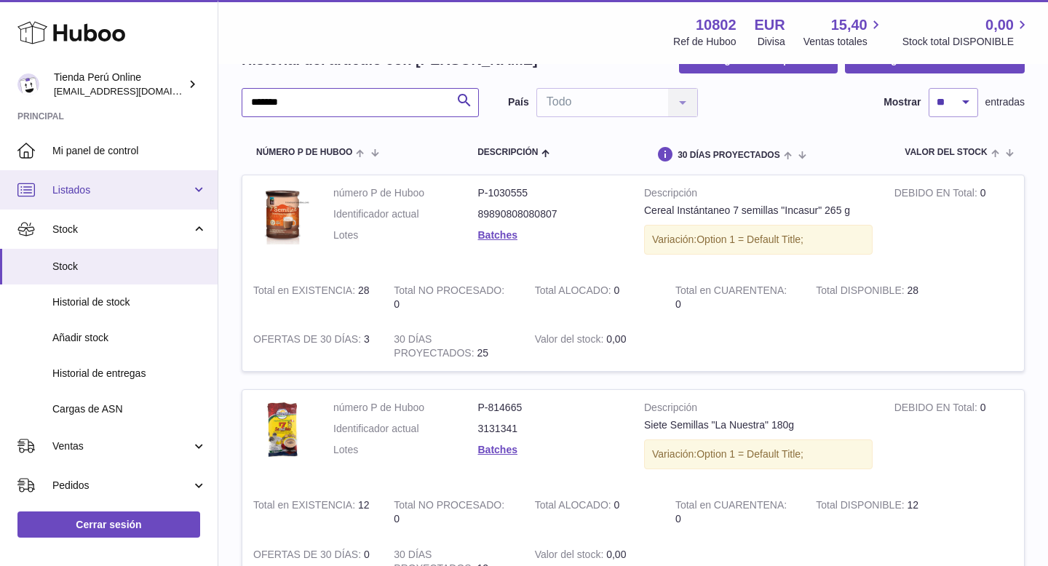
type input "*******"
click at [95, 201] on link "Listados" at bounding box center [109, 189] width 218 height 39
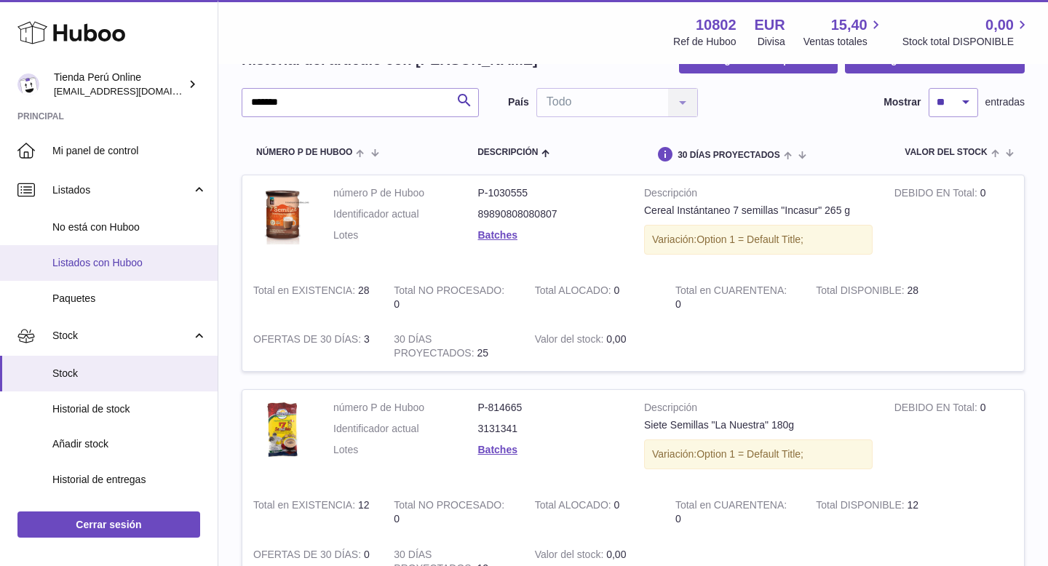
click at [115, 263] on span "Listados con Huboo" at bounding box center [129, 263] width 154 height 14
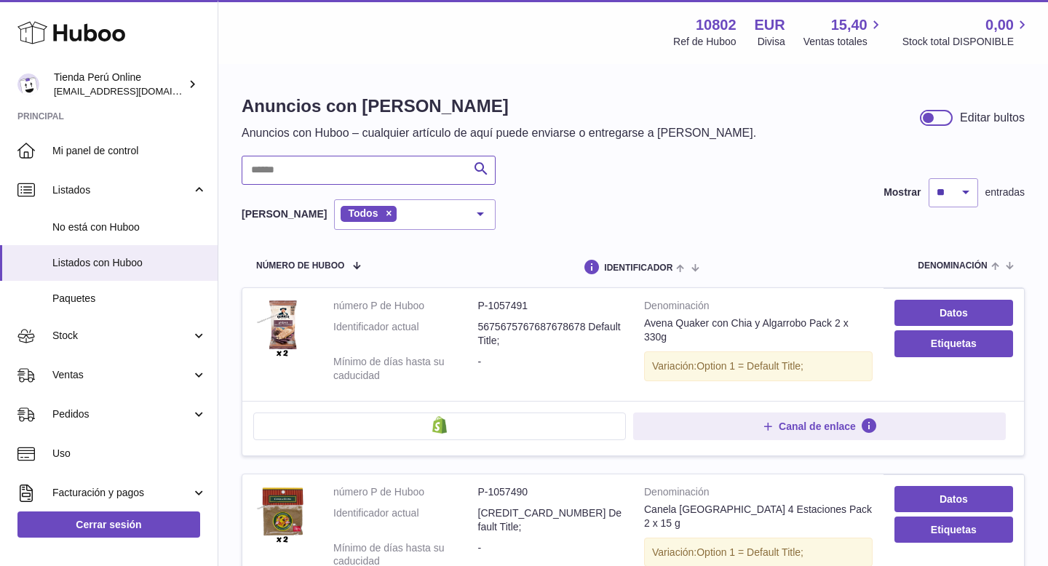
click at [279, 171] on input "text" at bounding box center [369, 170] width 254 height 29
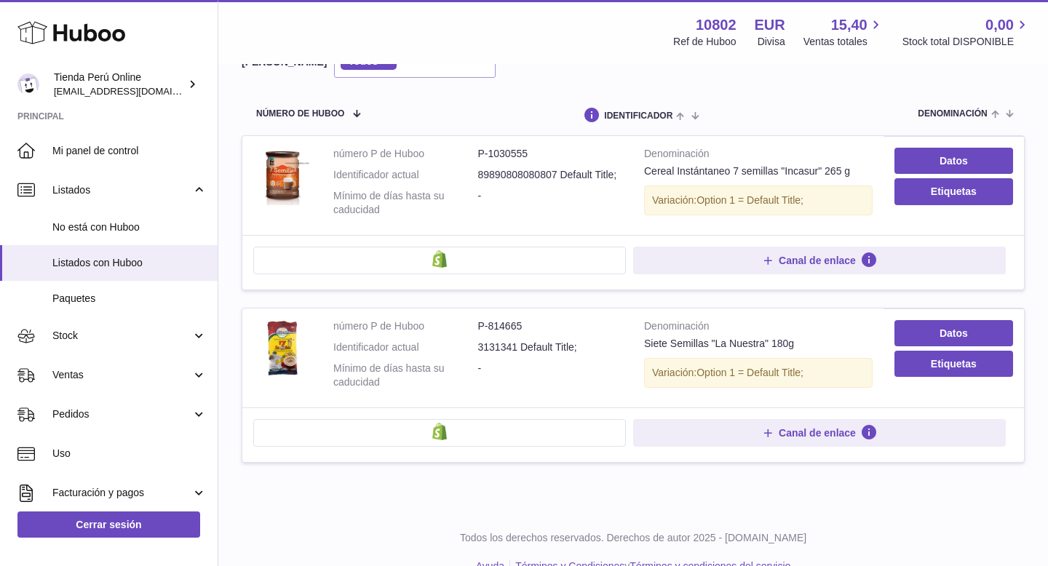
scroll to position [146, 0]
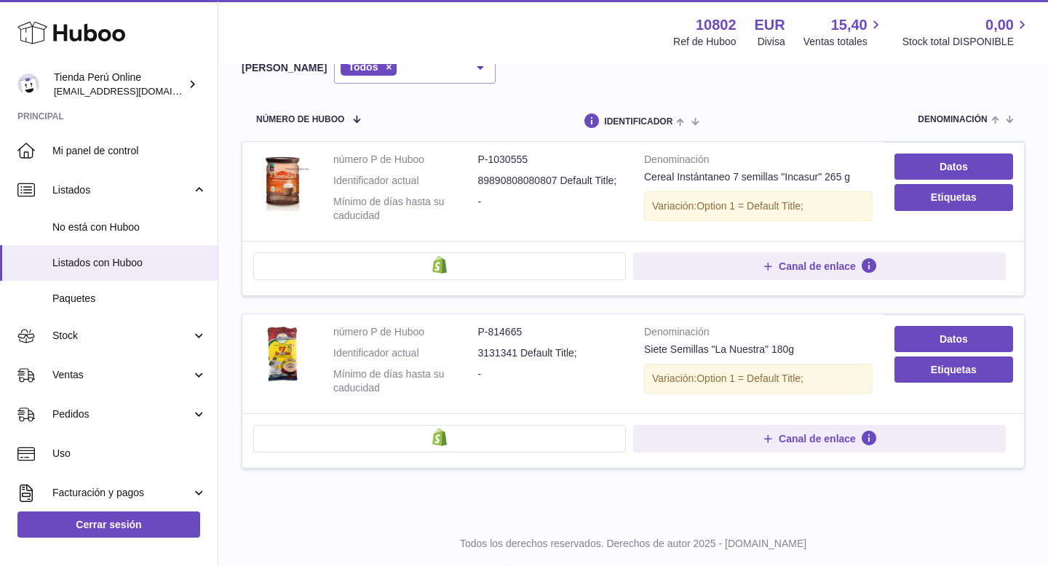
type input "*******"
click at [98, 37] on use at bounding box center [71, 33] width 108 height 23
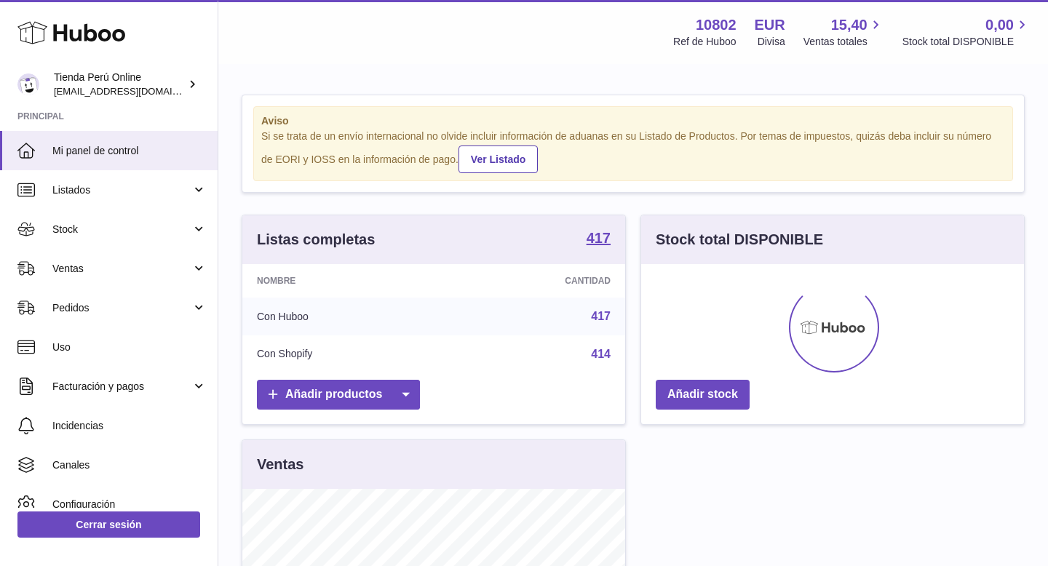
scroll to position [227, 383]
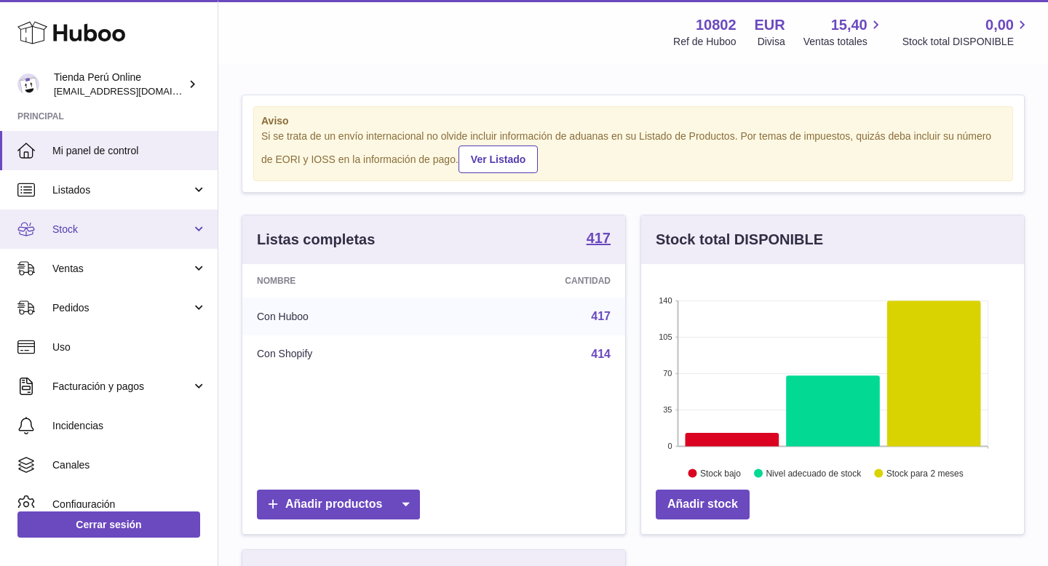
click at [116, 221] on link "Stock" at bounding box center [109, 229] width 218 height 39
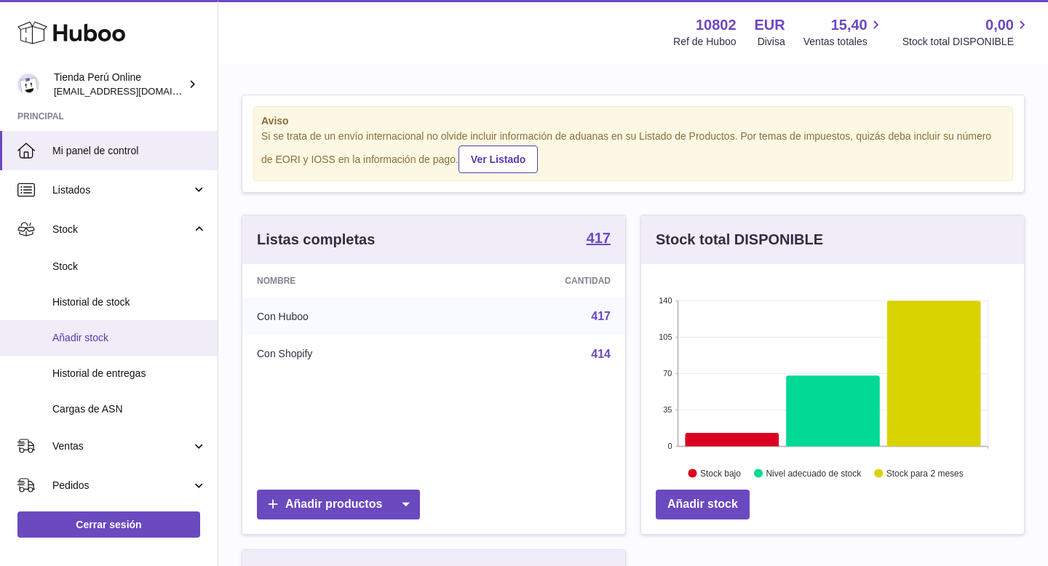
click at [97, 340] on span "Añadir stock" at bounding box center [129, 338] width 154 height 14
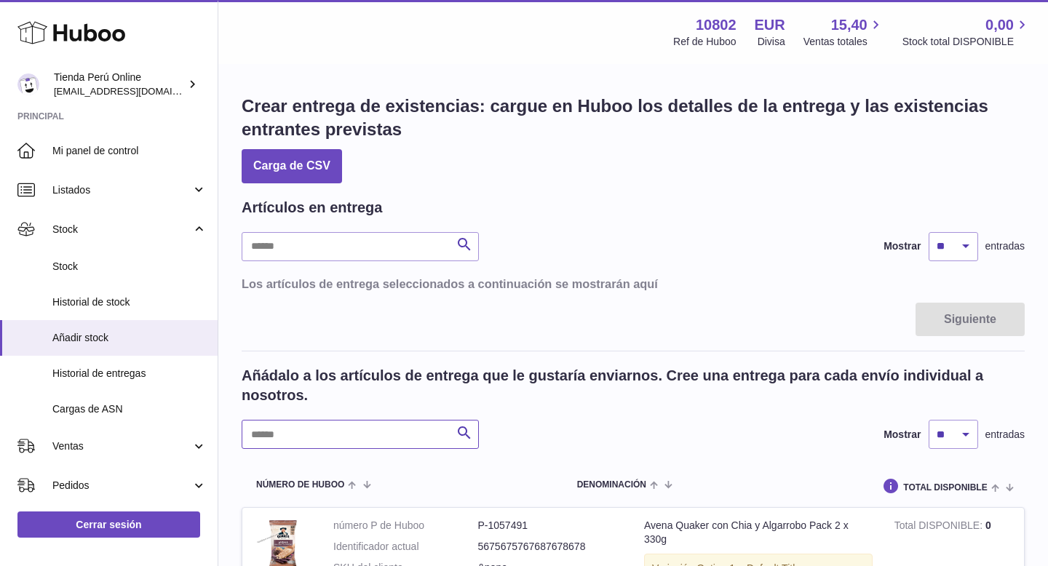
click at [344, 431] on input "text" at bounding box center [360, 434] width 237 height 29
paste input "******"
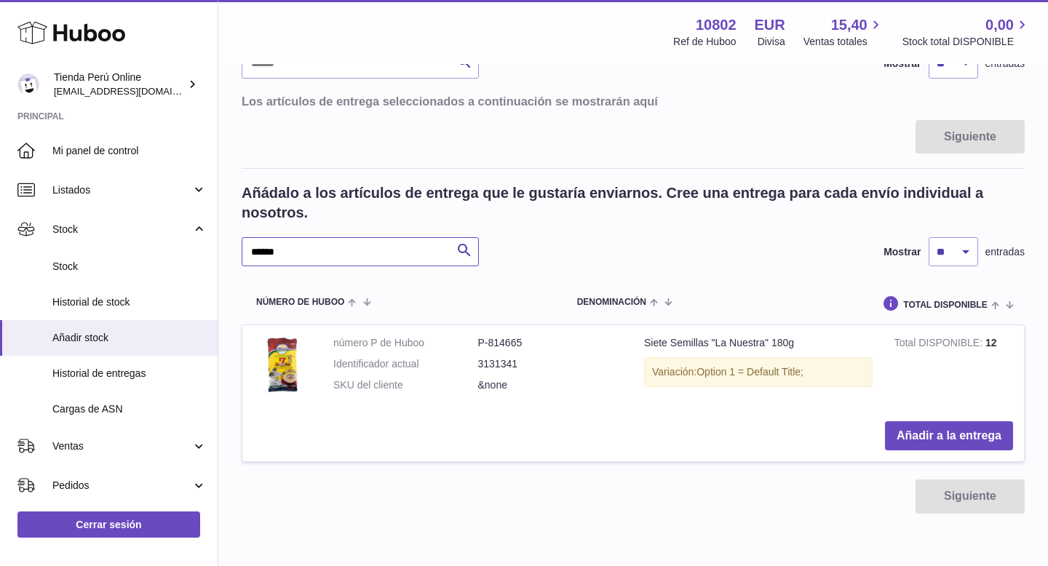
scroll to position [189, 0]
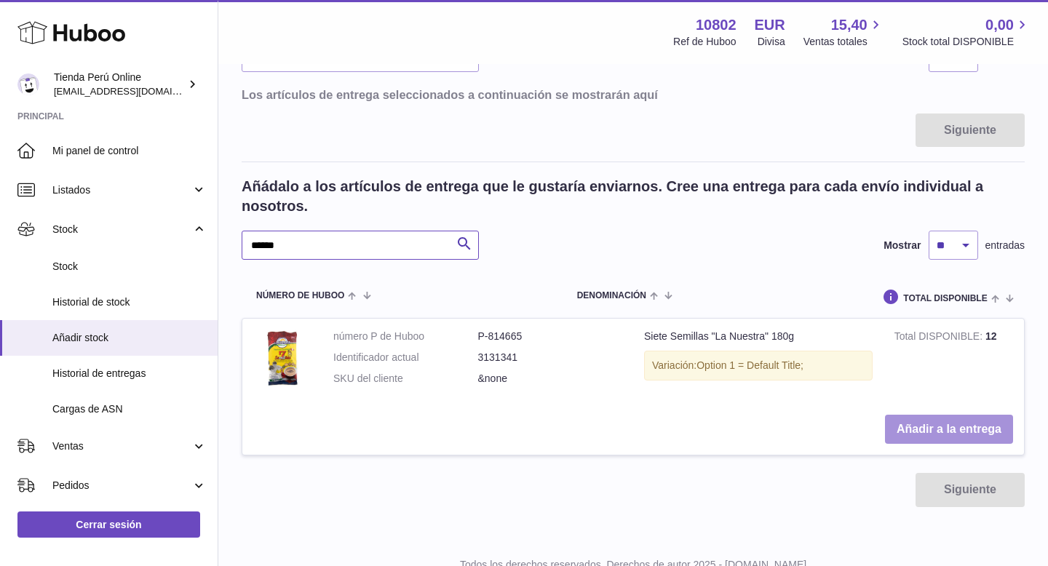
type input "******"
click at [918, 433] on button "Añadir a la entrega" at bounding box center [949, 430] width 128 height 30
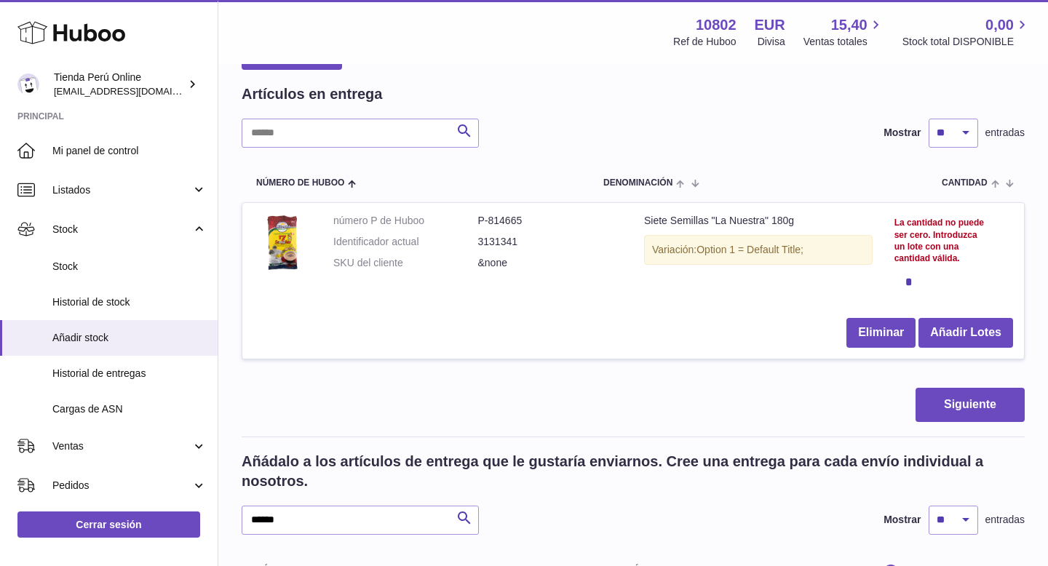
scroll to position [71, 0]
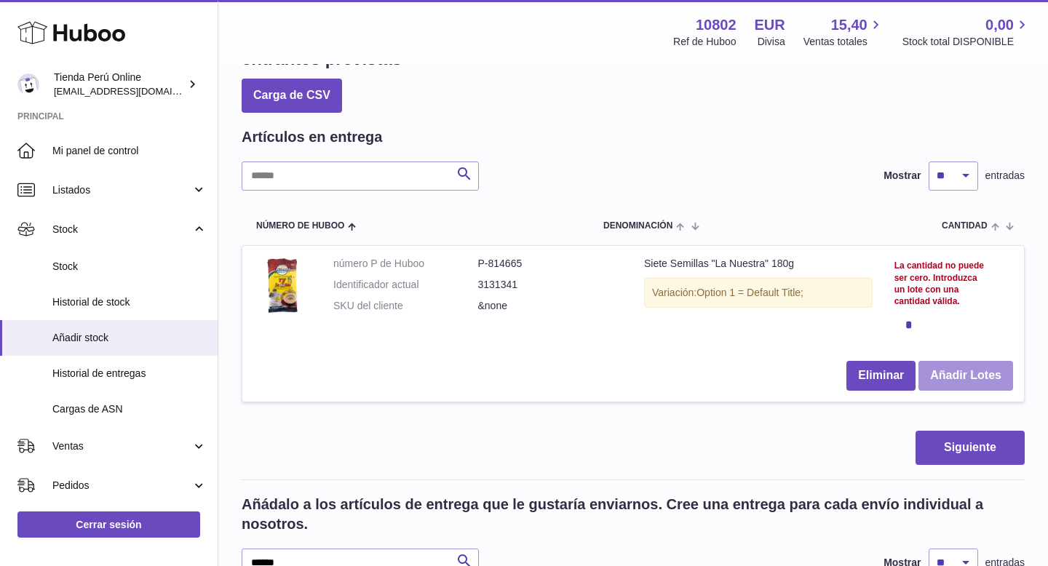
click at [986, 374] on button "Añadir Lotes" at bounding box center [965, 376] width 95 height 30
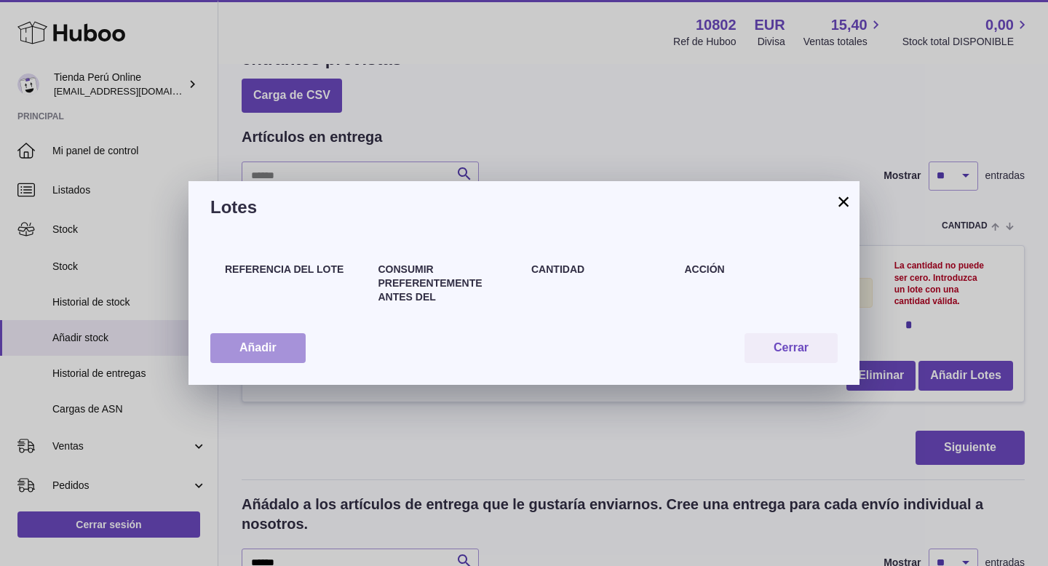
click at [266, 351] on button "Añadir" at bounding box center [257, 348] width 95 height 30
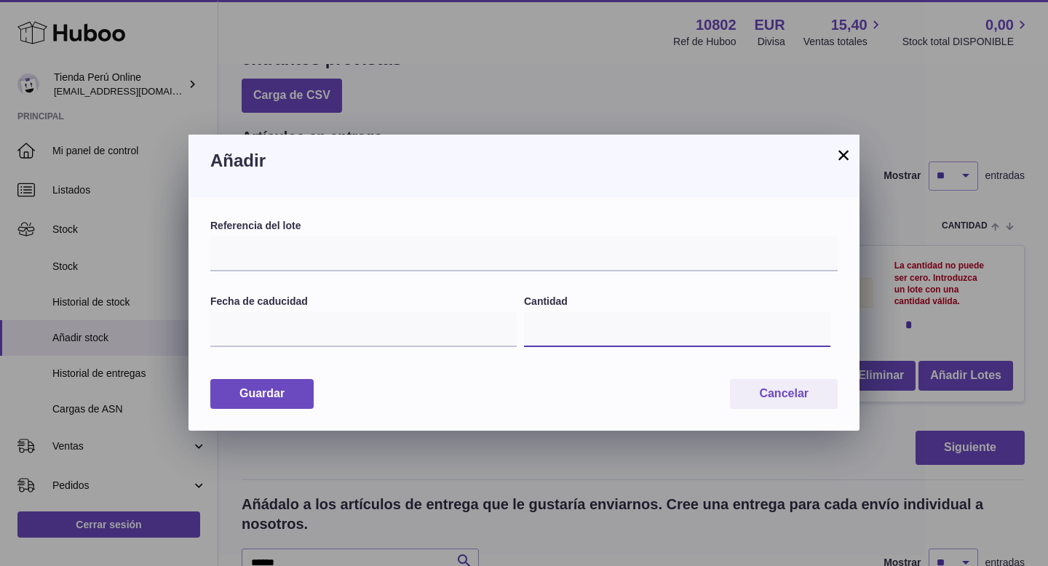
click at [576, 338] on input "*" at bounding box center [677, 329] width 306 height 35
type input "**"
click at [544, 398] on div "Guardar Cancelar" at bounding box center [523, 394] width 627 height 30
click at [372, 325] on input "text" at bounding box center [363, 329] width 306 height 35
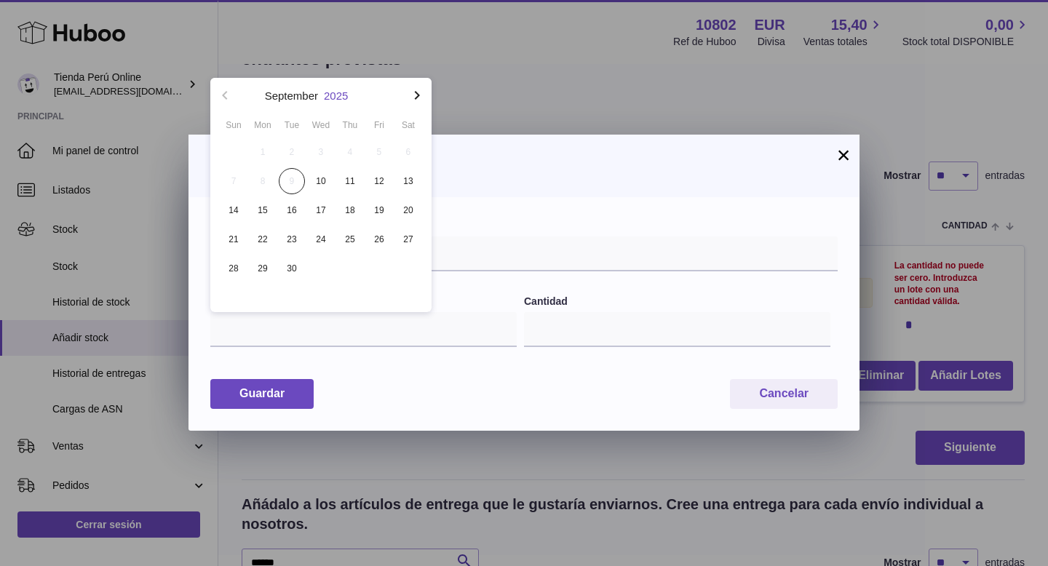
click at [339, 91] on button "2025" at bounding box center [336, 95] width 24 height 11
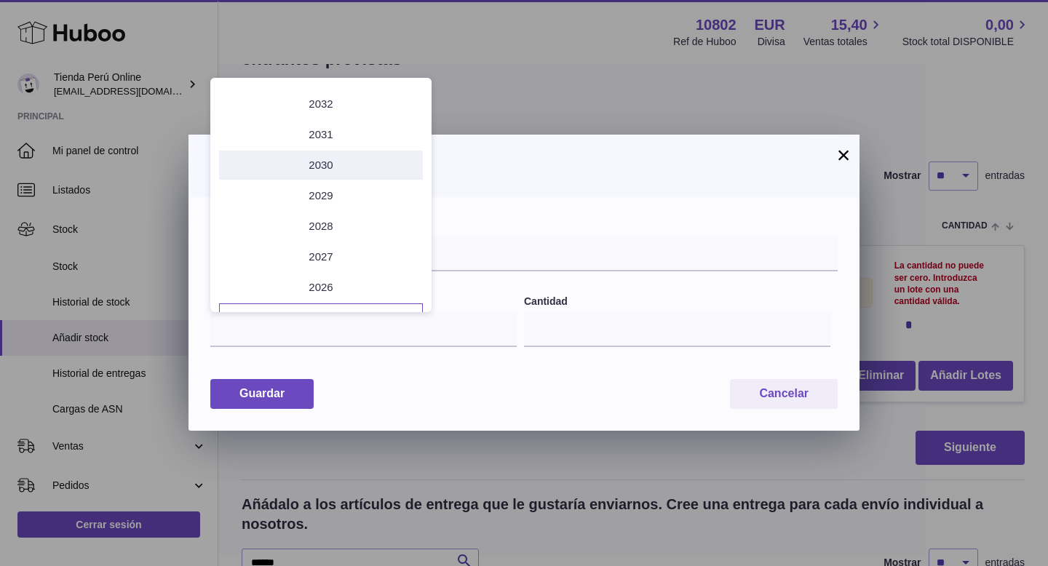
scroll to position [89, 0]
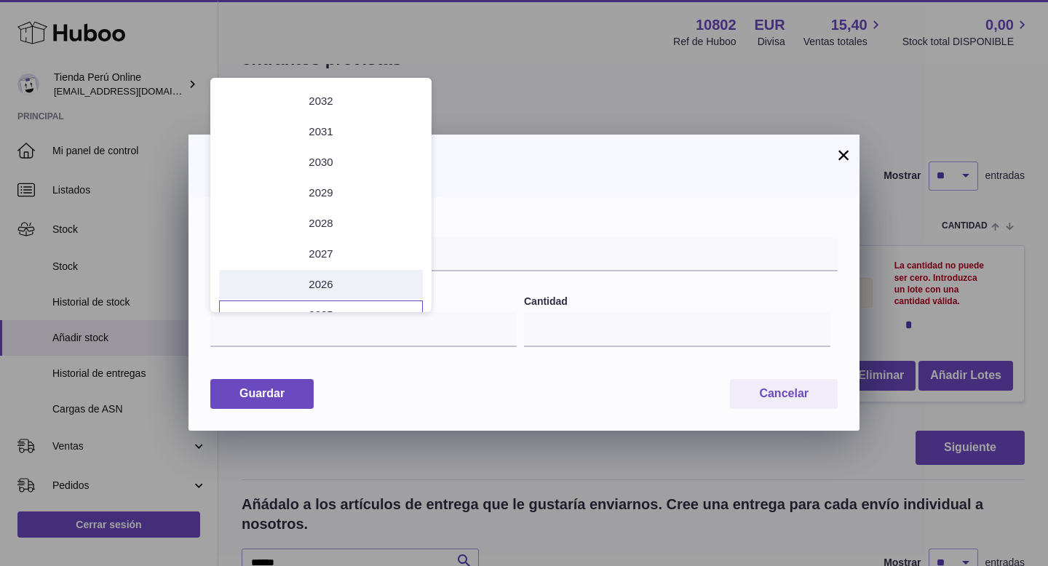
click at [362, 278] on li "2026" at bounding box center [321, 284] width 204 height 29
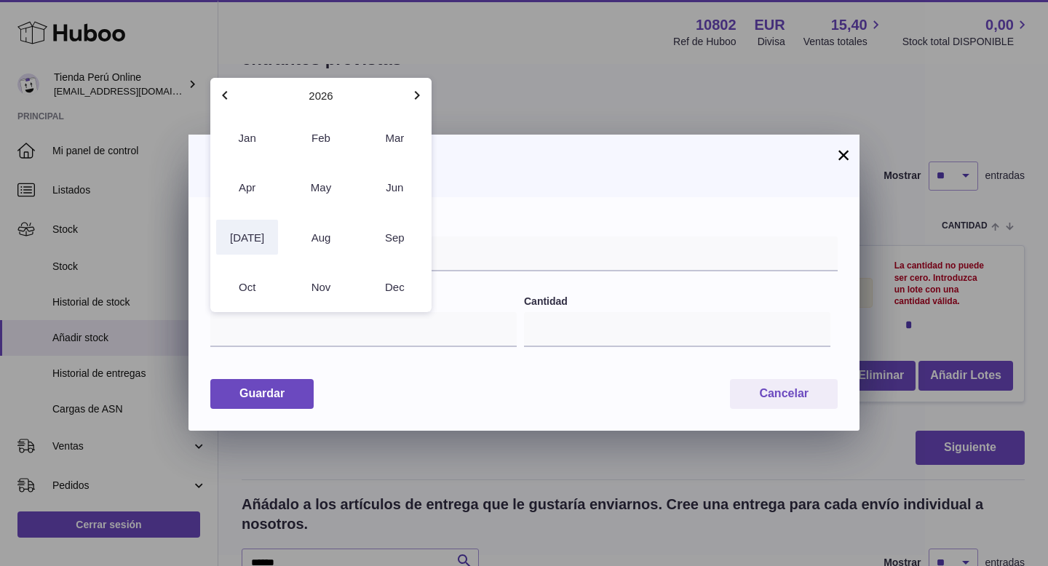
click at [252, 243] on button "Jul" at bounding box center [247, 237] width 62 height 35
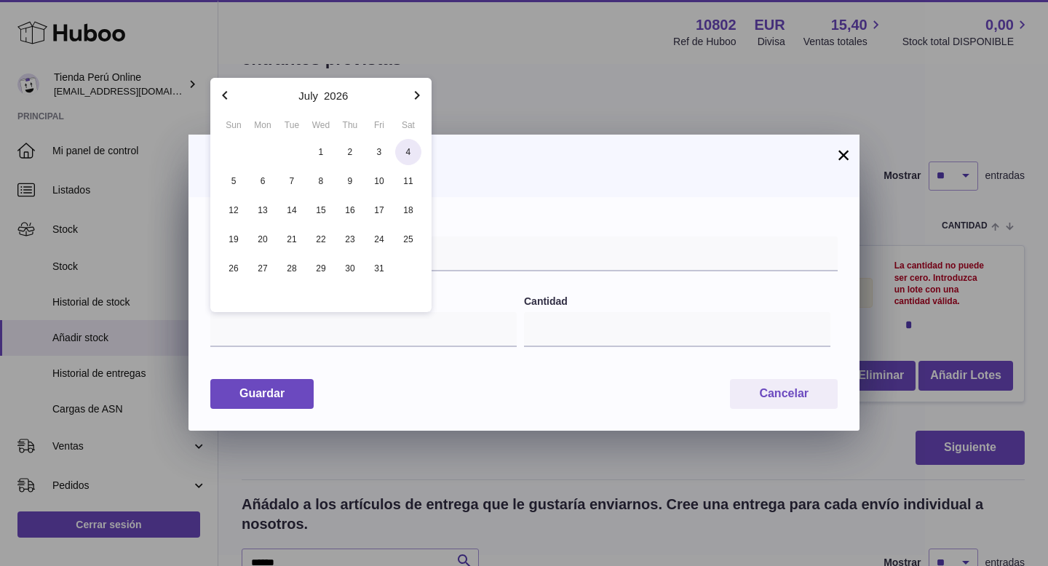
click at [406, 153] on span "4" at bounding box center [408, 152] width 26 height 26
type input "**********"
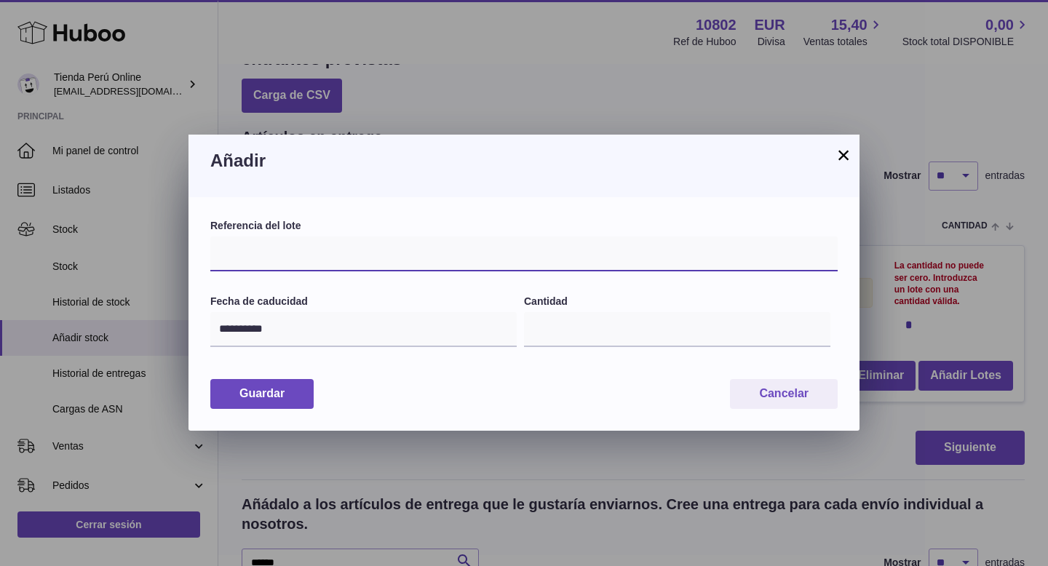
click at [258, 259] on input "text" at bounding box center [523, 253] width 627 height 35
paste input "*****"
type input "*****"
click at [441, 193] on div "Añadir" at bounding box center [523, 166] width 671 height 63
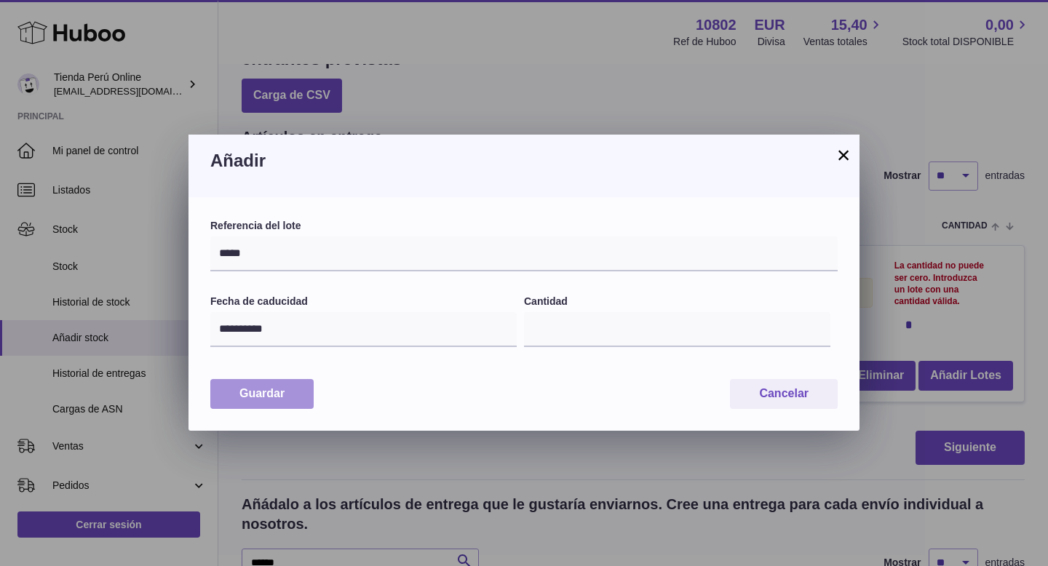
click at [292, 393] on button "Guardar" at bounding box center [261, 394] width 103 height 30
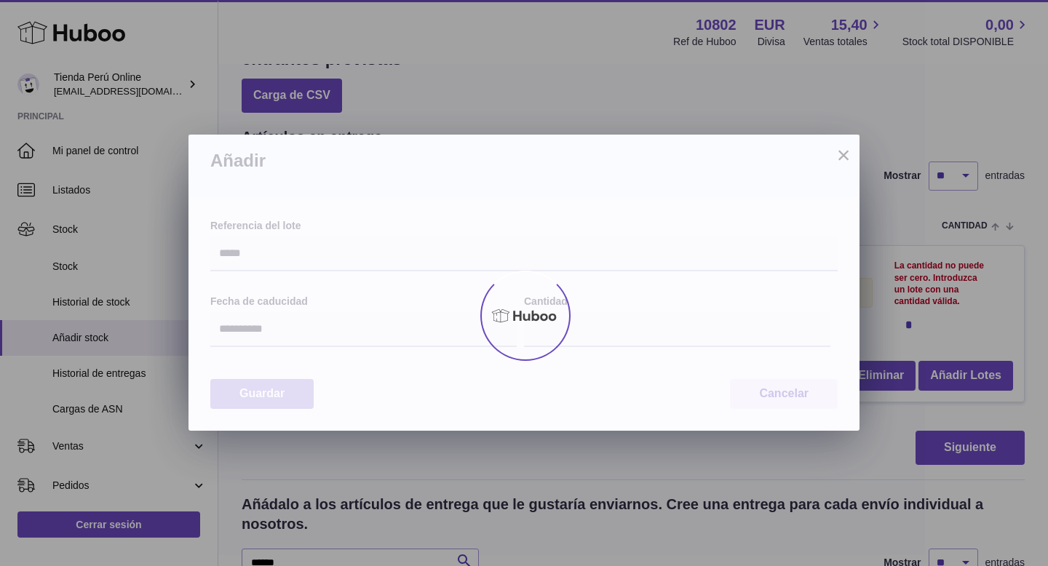
type input "**"
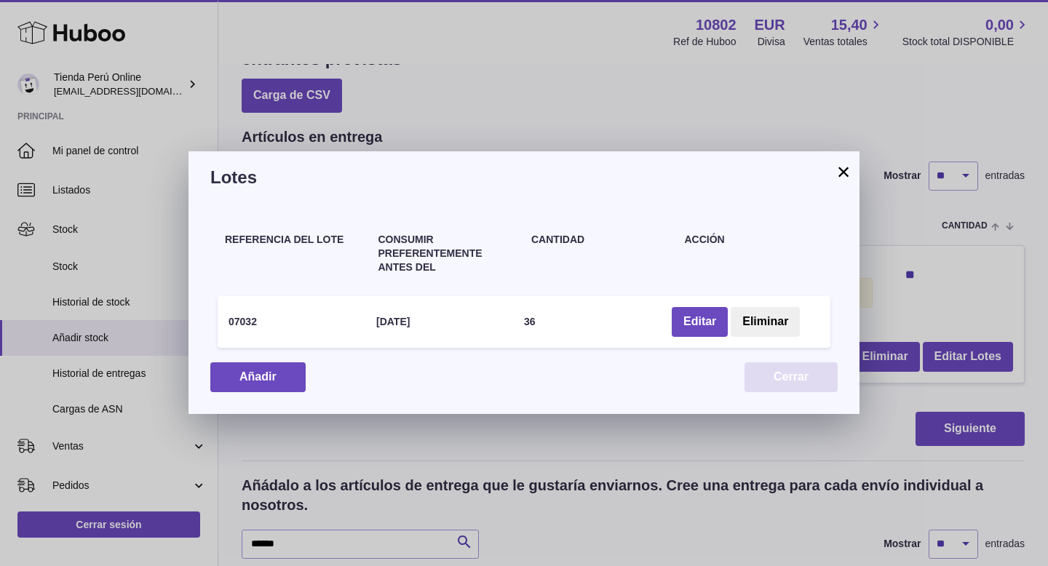
click at [816, 378] on button "Cerrar" at bounding box center [790, 377] width 93 height 30
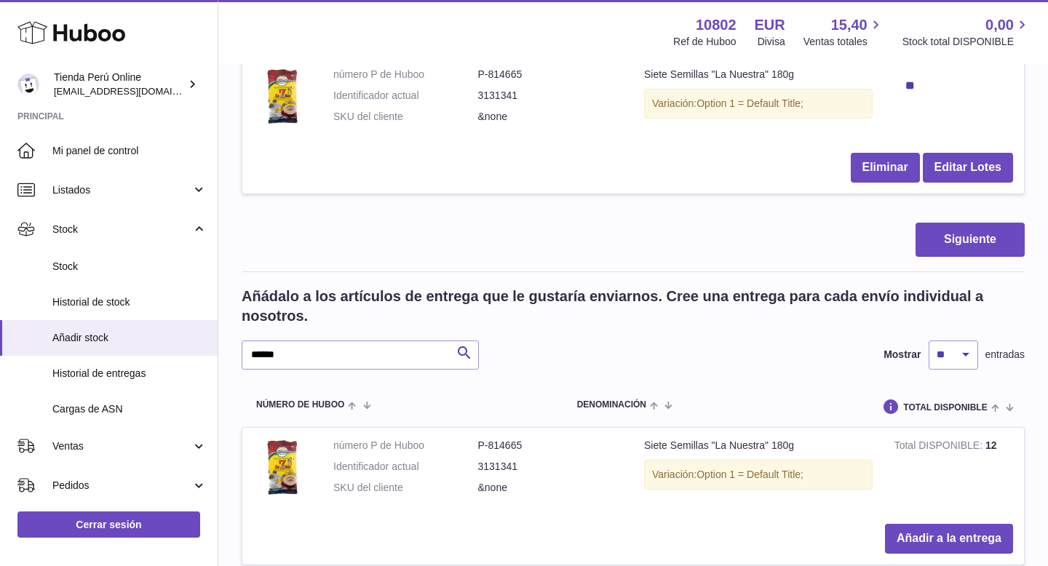
scroll to position [260, 0]
drag, startPoint x: 321, startPoint y: 354, endPoint x: 180, endPoint y: 351, distance: 141.2
click at [178, 351] on div "Huboo Tienda Perú Online contacto@tiendaperuonline.com Principal Mi panel de co…" at bounding box center [524, 235] width 1048 height 991
paste input "text"
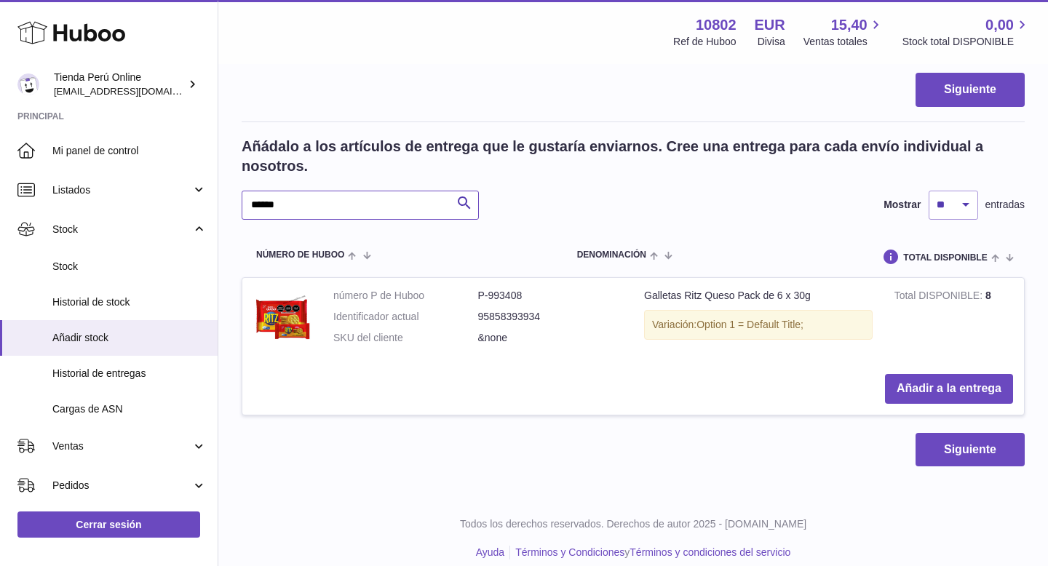
scroll to position [420, 0]
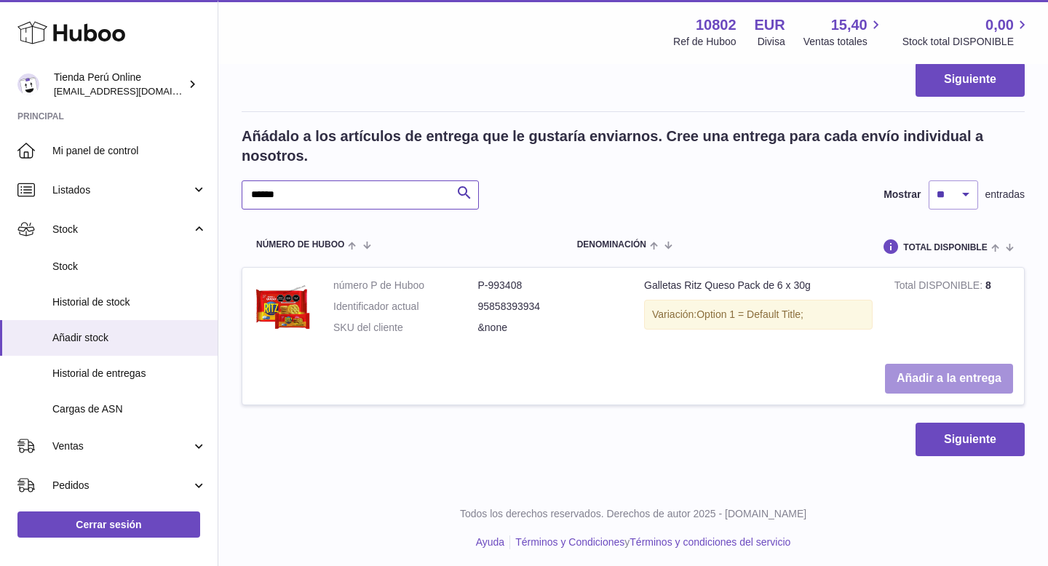
type input "******"
click at [944, 375] on button "Añadir a la entrega" at bounding box center [949, 379] width 128 height 30
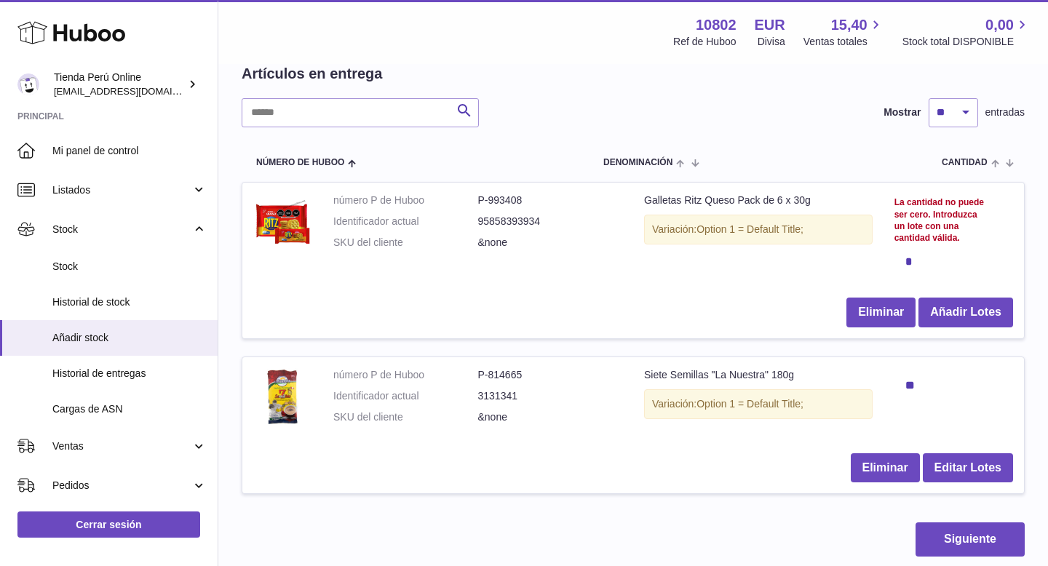
scroll to position [108, 0]
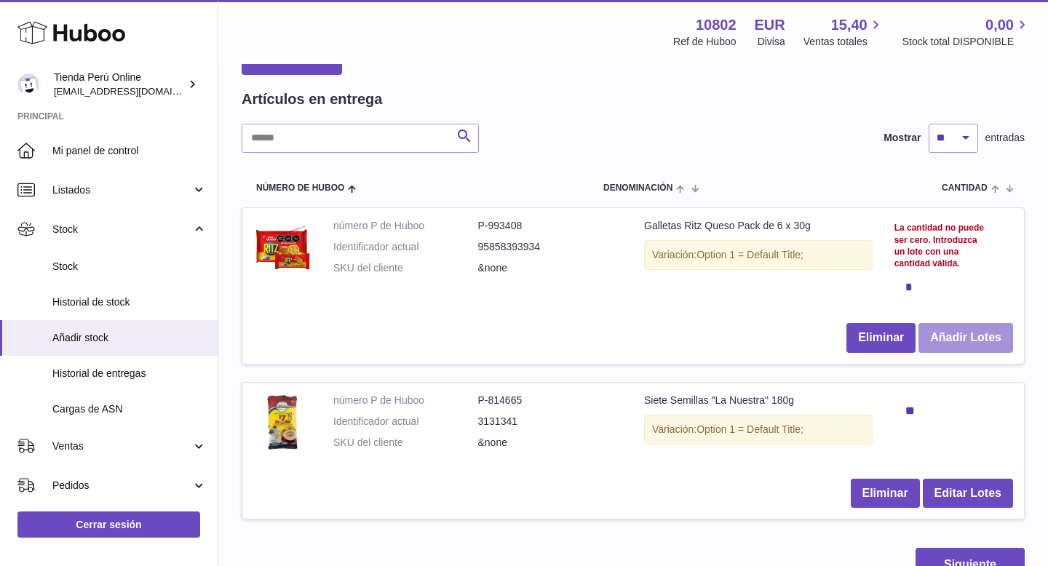
click at [966, 345] on button "Añadir Lotes" at bounding box center [965, 338] width 95 height 30
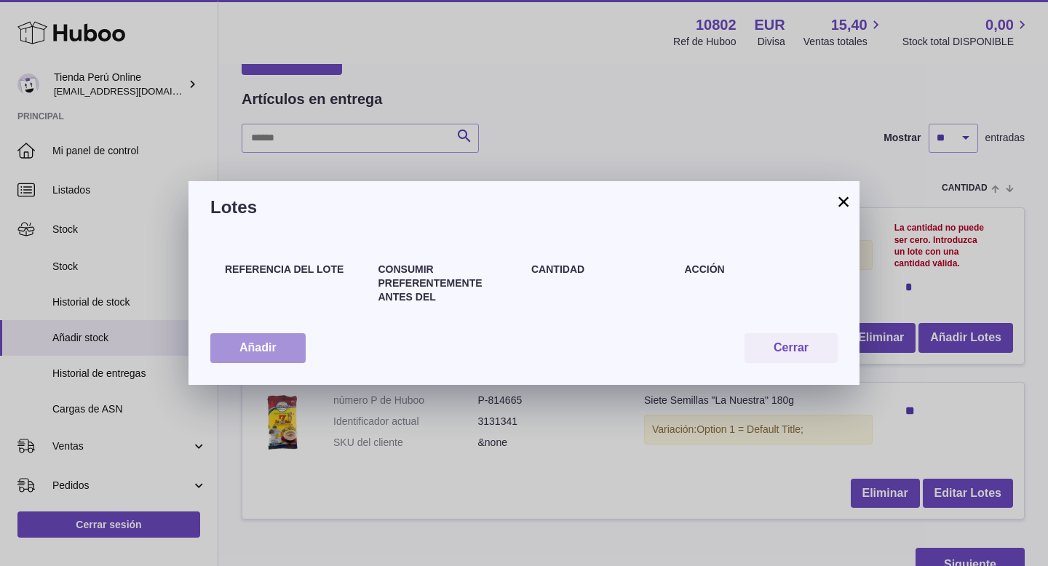
click at [285, 346] on button "Añadir" at bounding box center [257, 348] width 95 height 30
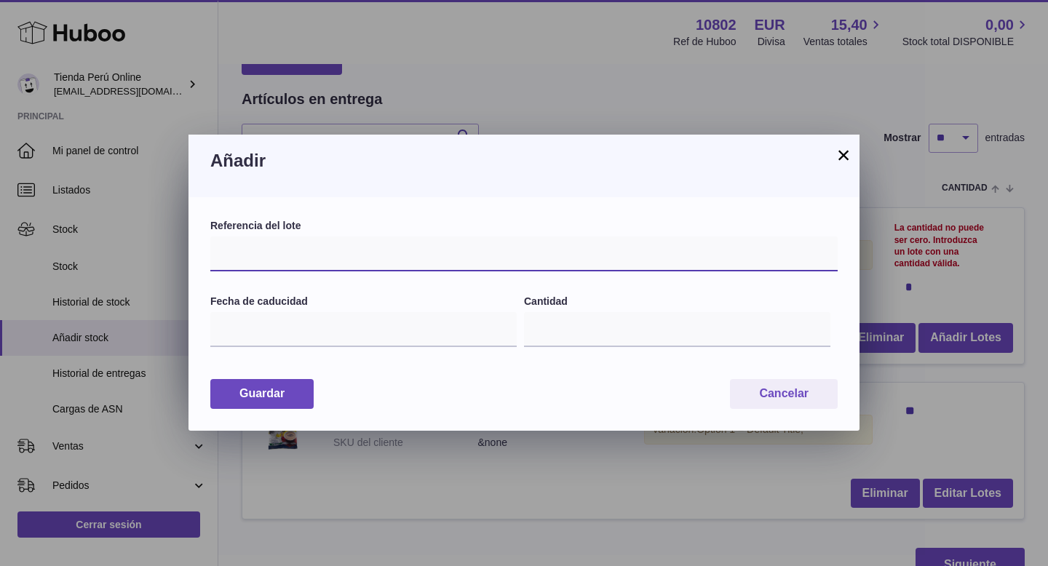
click at [228, 259] on input "text" at bounding box center [523, 253] width 627 height 35
paste input "**********"
type input "**********"
click at [396, 205] on div "**********" at bounding box center [523, 314] width 671 height 234
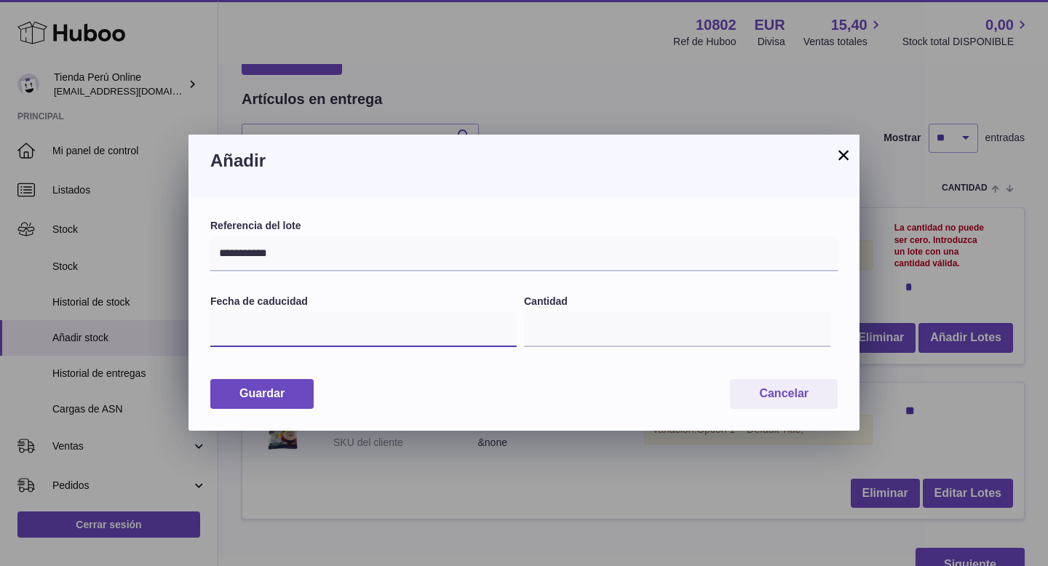
click at [291, 338] on input "text" at bounding box center [363, 329] width 306 height 35
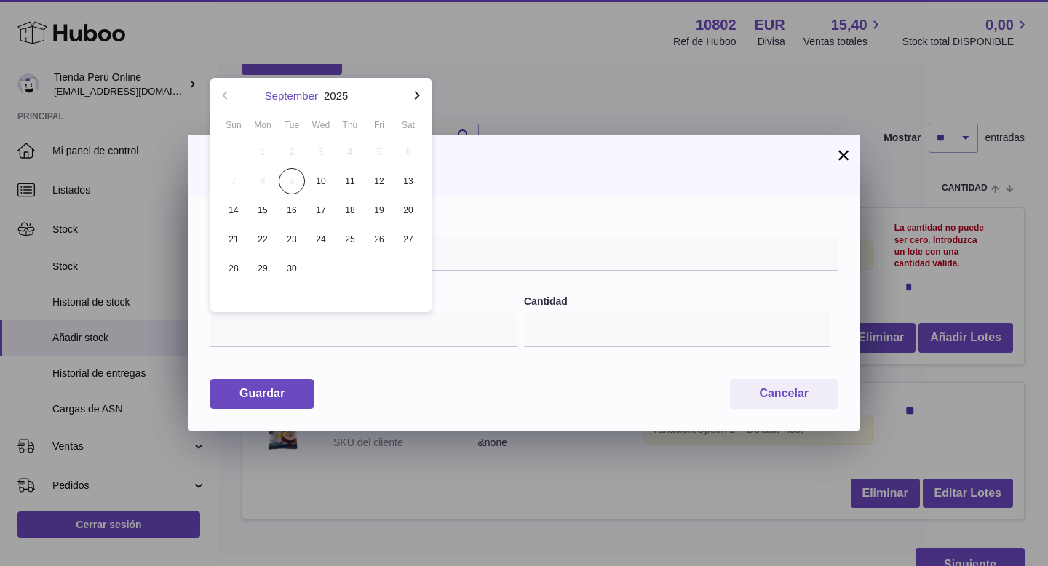
click at [297, 97] on button "September" at bounding box center [291, 95] width 53 height 11
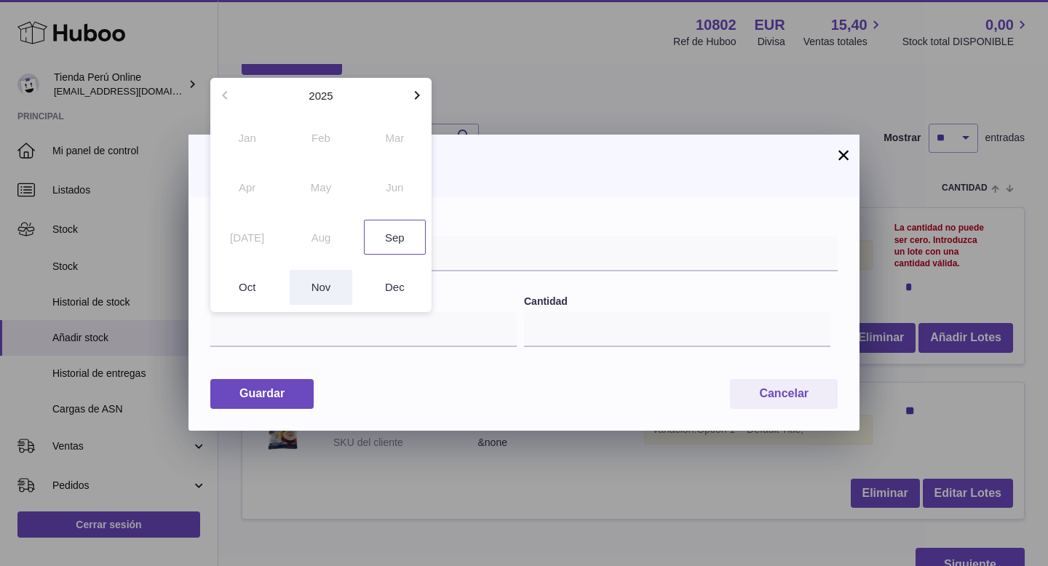
click at [324, 285] on button "Nov" at bounding box center [321, 287] width 62 height 35
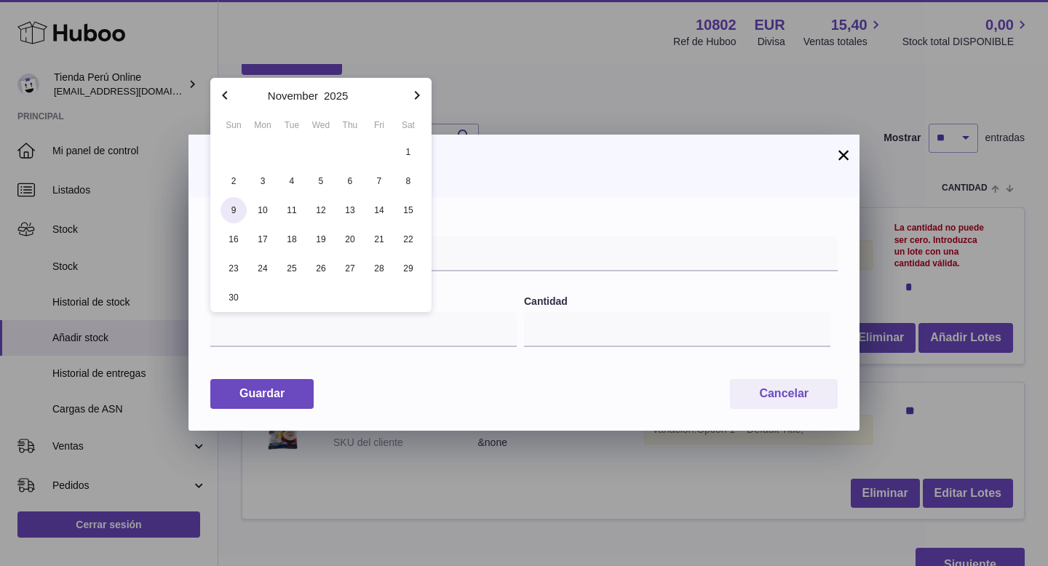
click at [242, 213] on span "9" at bounding box center [233, 210] width 26 height 26
type input "**********"
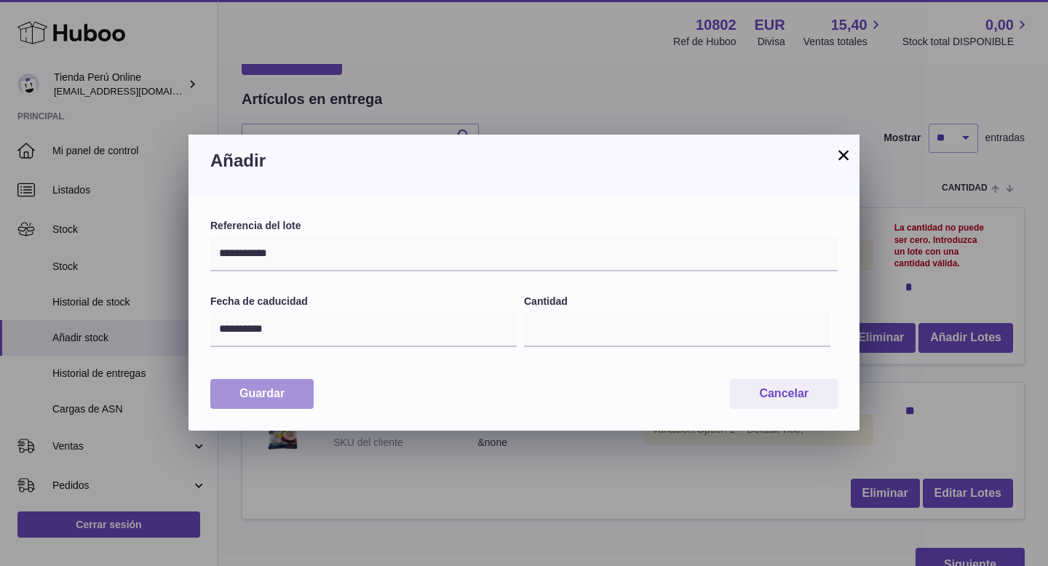
click at [274, 398] on button "Guardar" at bounding box center [261, 394] width 103 height 30
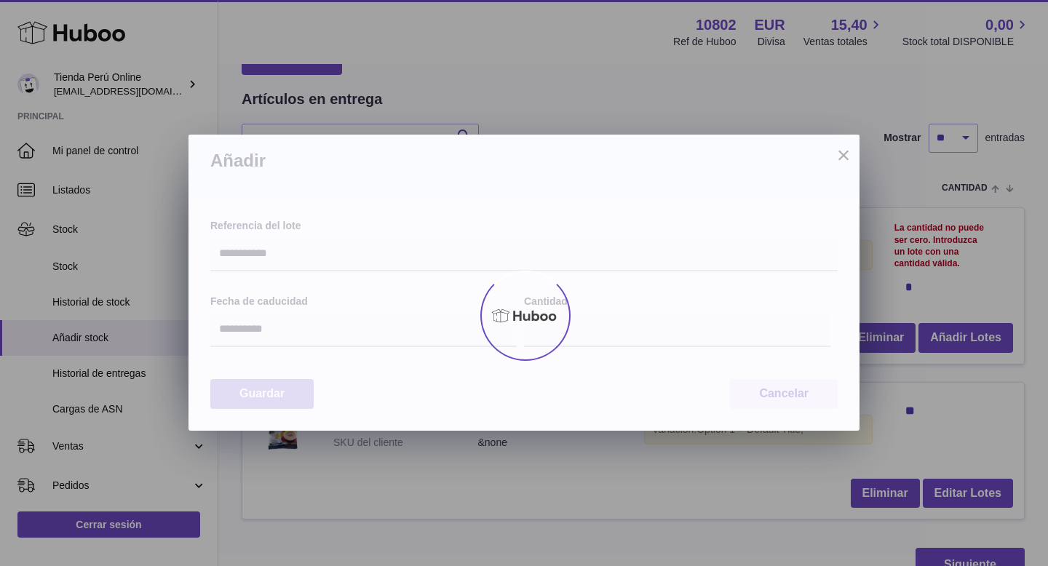
type input "*"
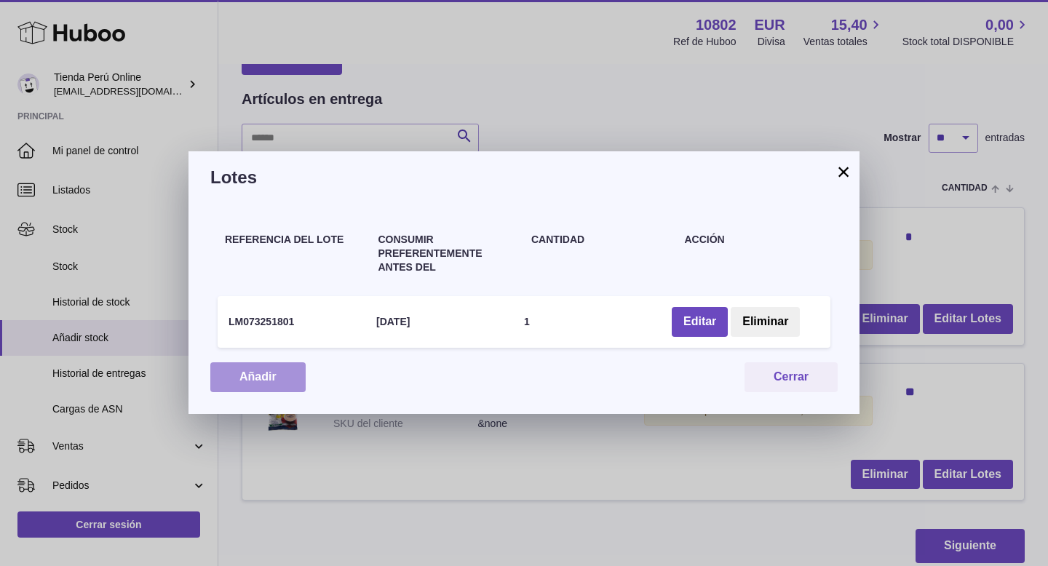
click at [256, 383] on button "Añadir" at bounding box center [257, 377] width 95 height 30
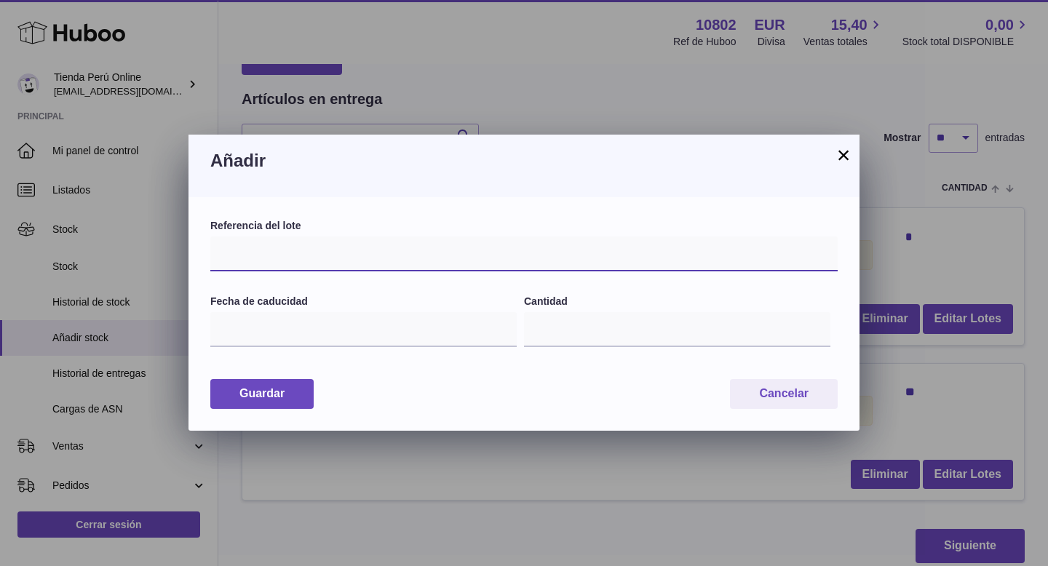
click at [264, 255] on input "text" at bounding box center [523, 253] width 627 height 35
paste input "**********"
type input "**********"
click at [397, 220] on label "Referencia del lote" at bounding box center [523, 226] width 627 height 14
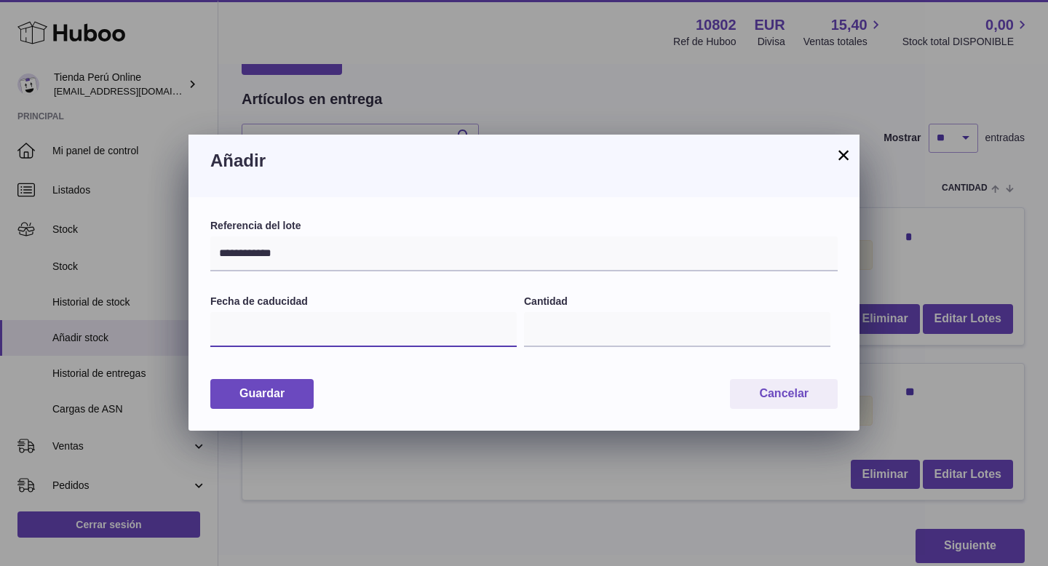
click at [381, 333] on input "text" at bounding box center [363, 329] width 306 height 35
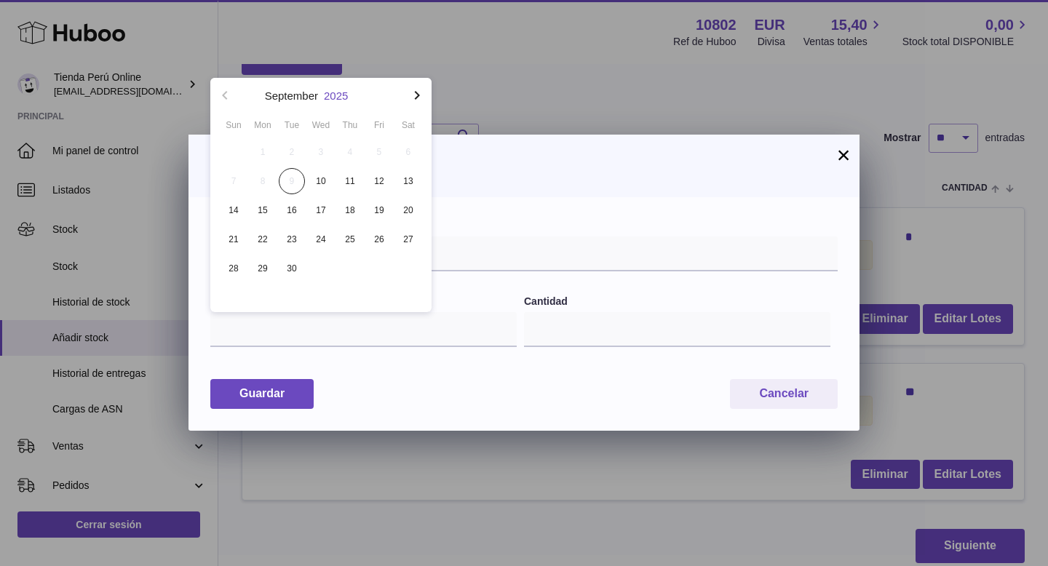
click at [335, 95] on button "2025" at bounding box center [336, 95] width 24 height 11
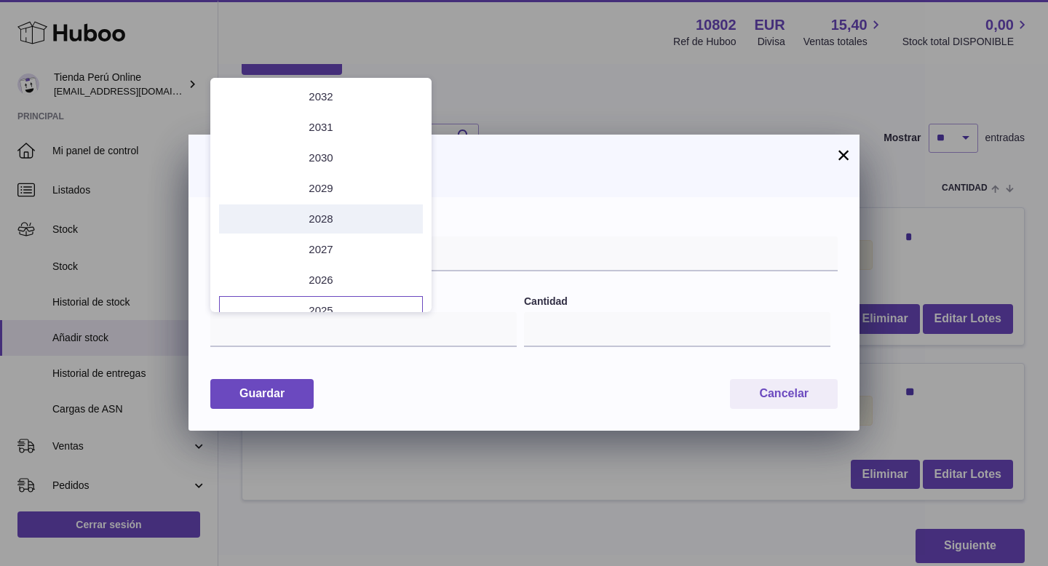
scroll to position [92, 0]
click at [349, 300] on li "2025" at bounding box center [321, 311] width 204 height 29
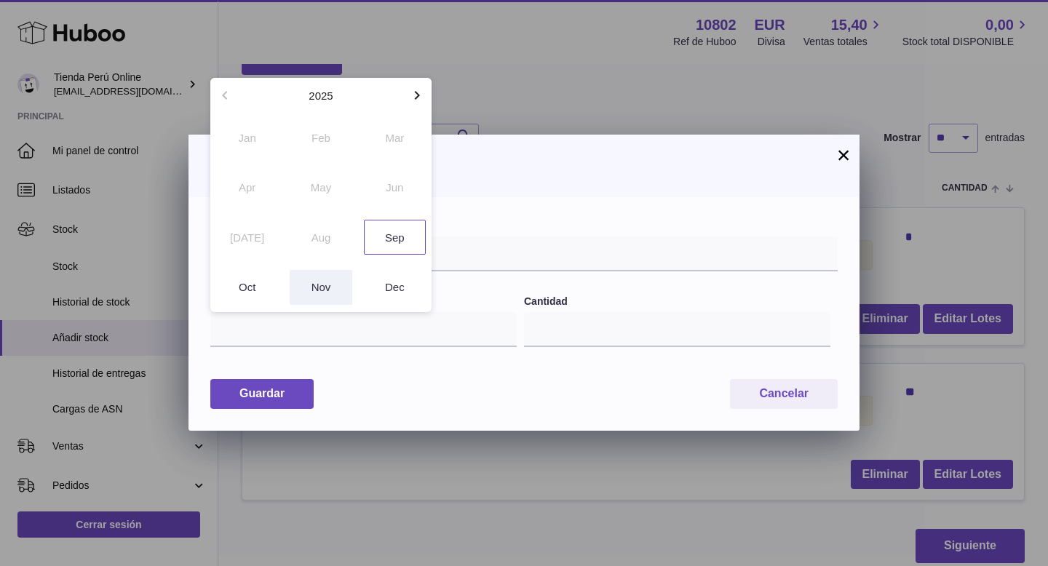
click at [335, 291] on button "Nov" at bounding box center [321, 287] width 62 height 35
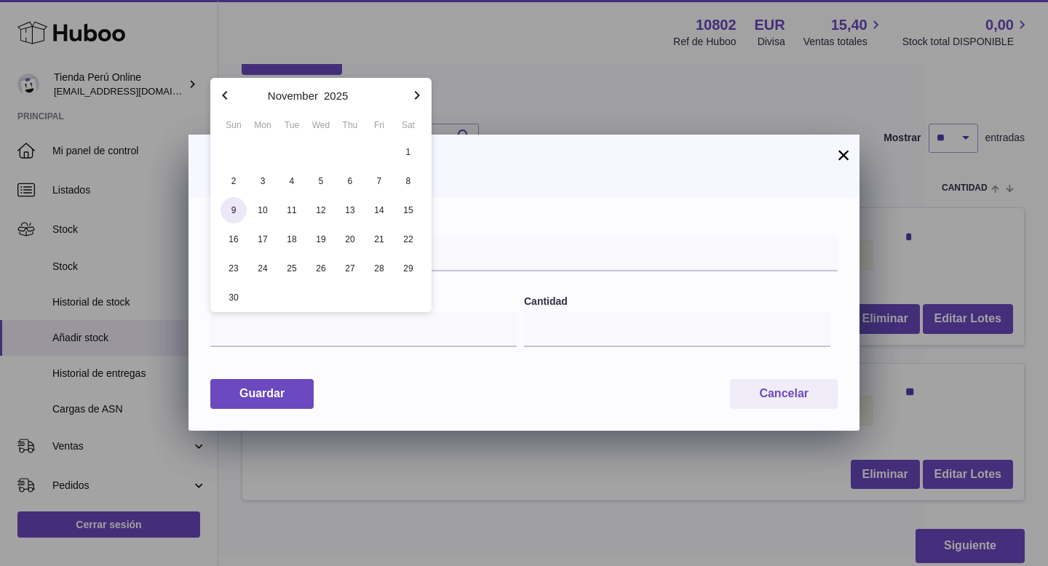
click at [232, 212] on span "9" at bounding box center [233, 210] width 26 height 26
type input "**********"
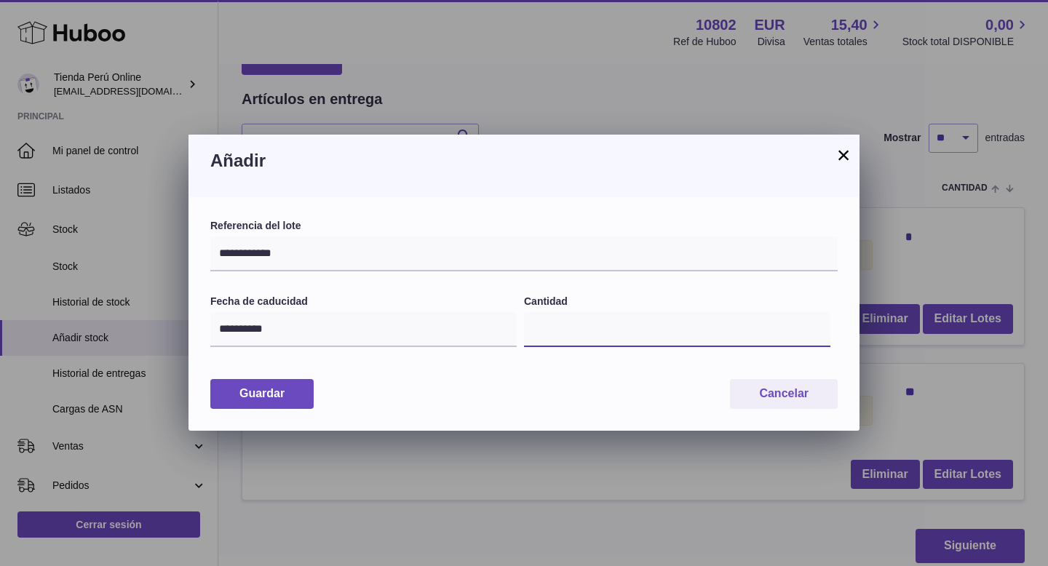
click at [569, 334] on input "*" at bounding box center [677, 329] width 306 height 35
type input "*"
click at [274, 394] on button "Guardar" at bounding box center [261, 394] width 103 height 30
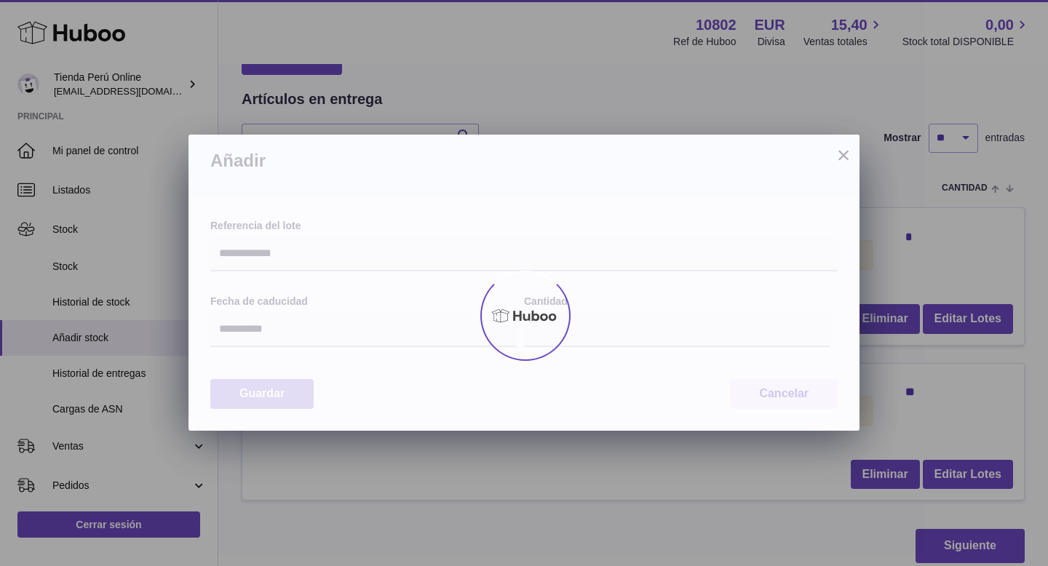
type input "*"
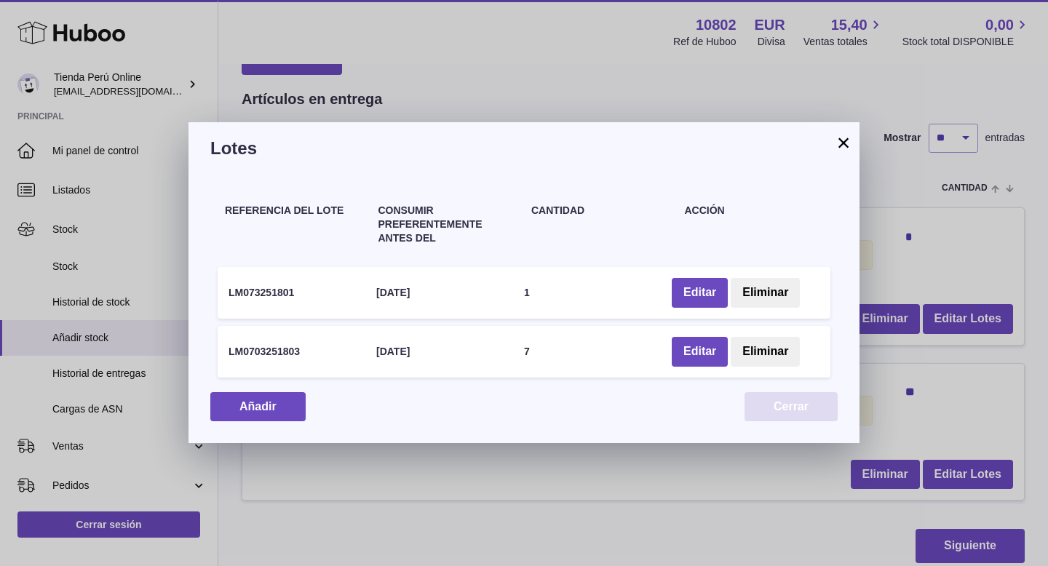
click at [771, 414] on button "Cerrar" at bounding box center [790, 407] width 93 height 30
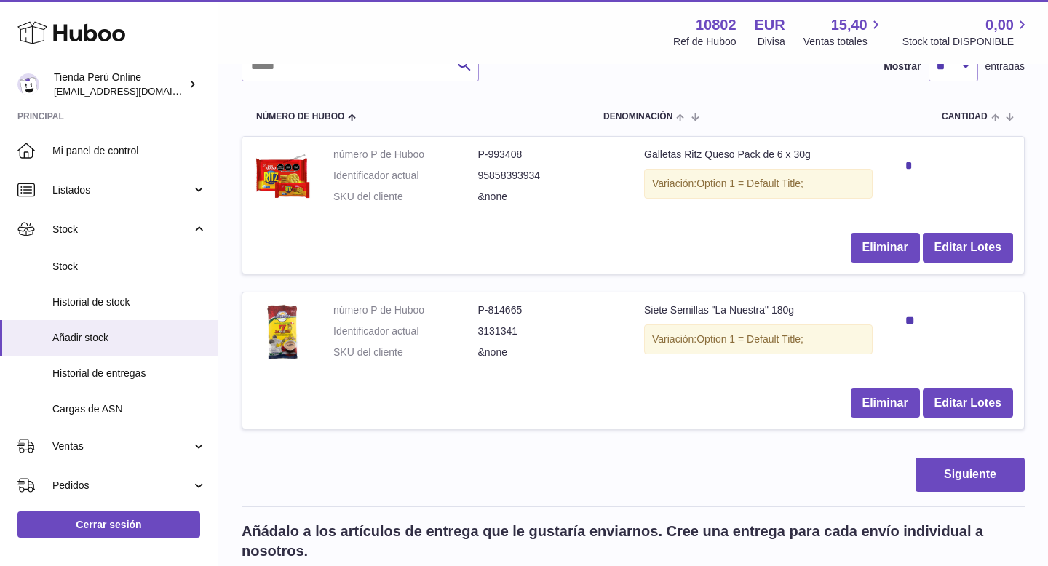
scroll to position [156, 0]
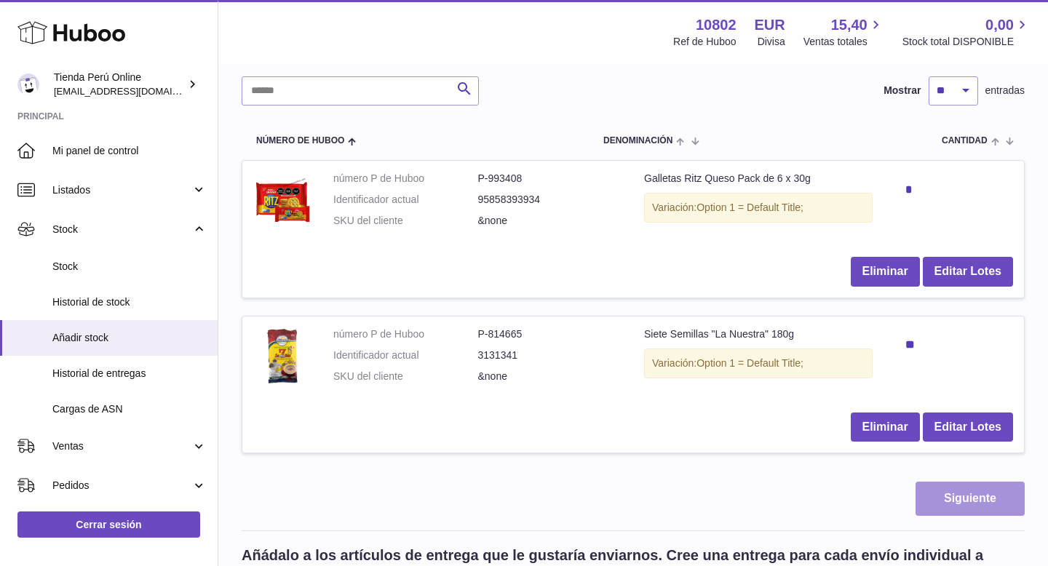
click at [976, 500] on button "Siguiente" at bounding box center [969, 499] width 109 height 34
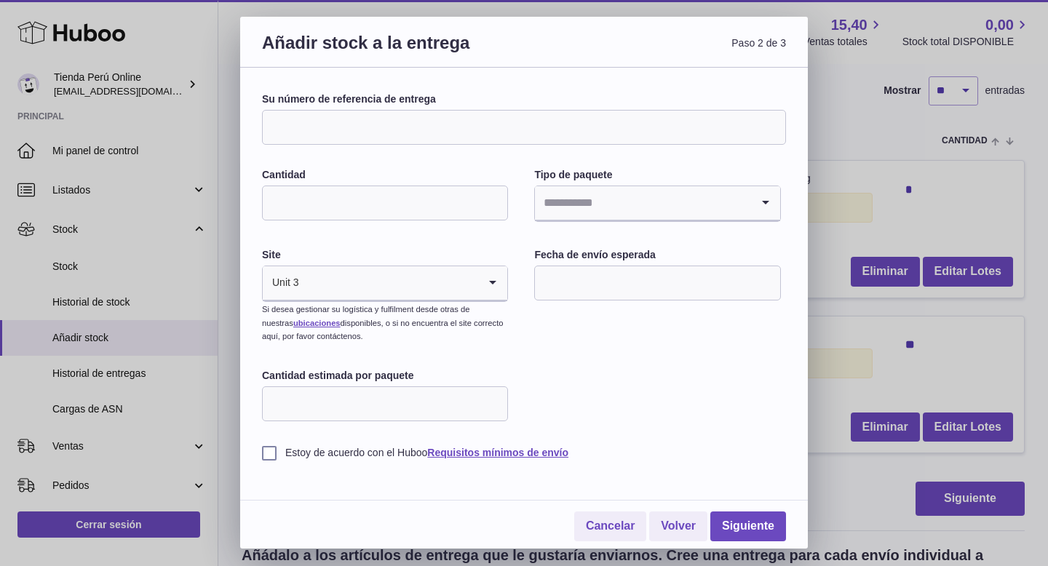
click at [419, 139] on input "Su número de referencia de entrega" at bounding box center [524, 127] width 524 height 35
paste input "**********"
type input "**********"
click at [440, 207] on input "Cantidad" at bounding box center [385, 203] width 246 height 35
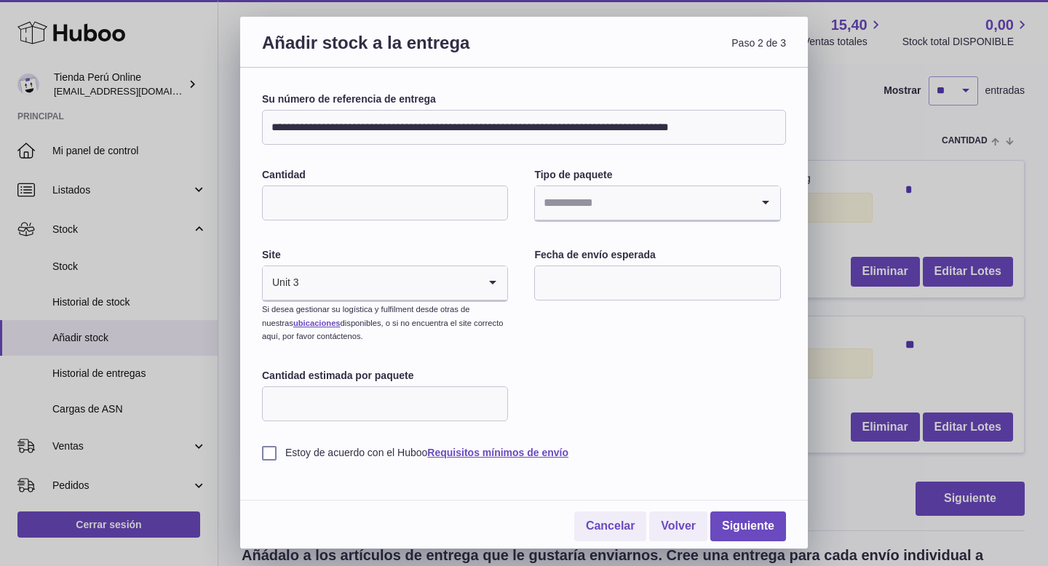
type input "*"
click at [757, 204] on icon "Search for option" at bounding box center [765, 202] width 29 height 33
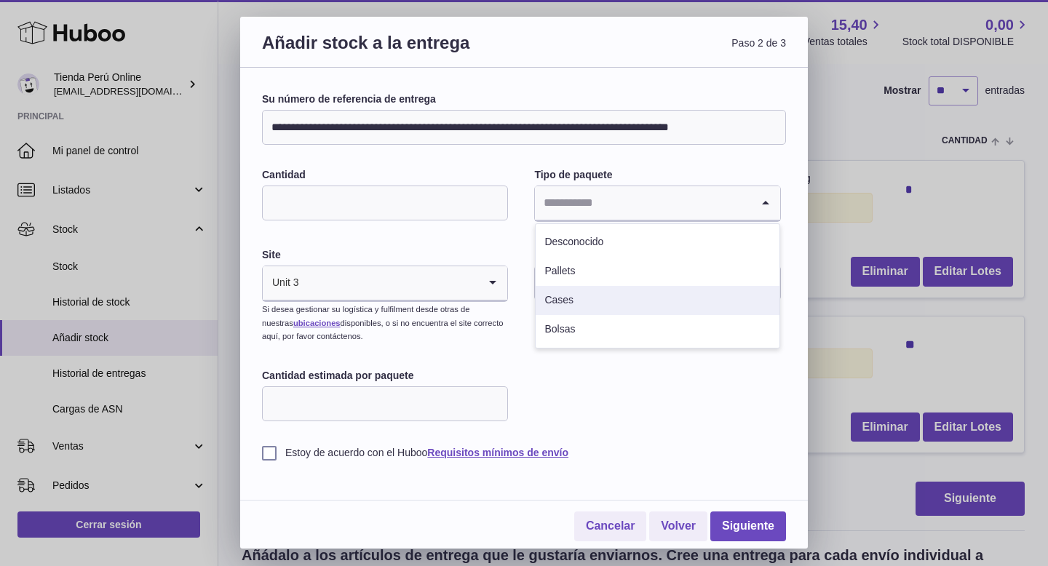
click at [678, 302] on li "Cases" at bounding box center [657, 300] width 243 height 29
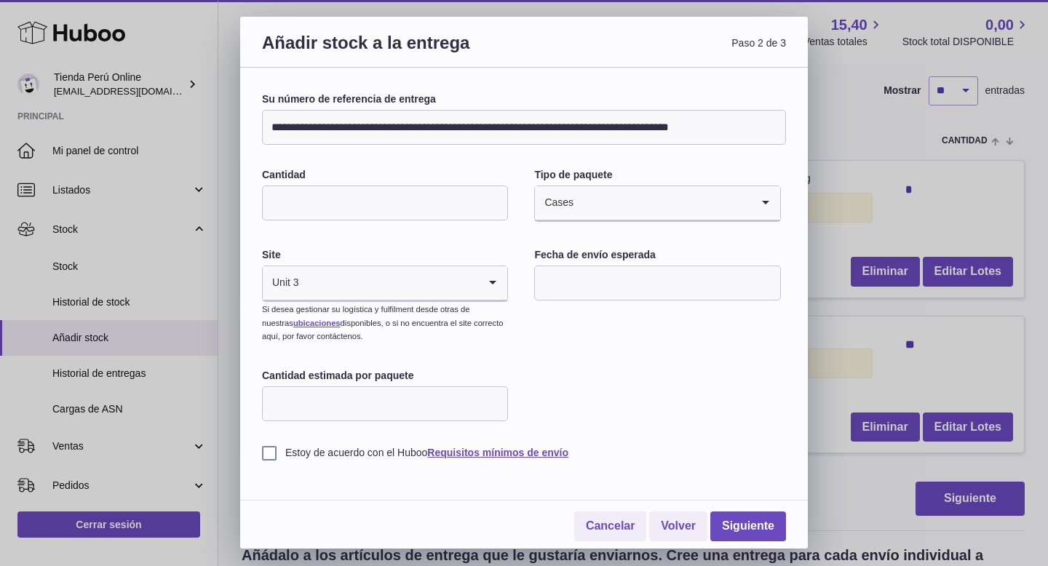
click at [621, 279] on input "text" at bounding box center [657, 283] width 246 height 35
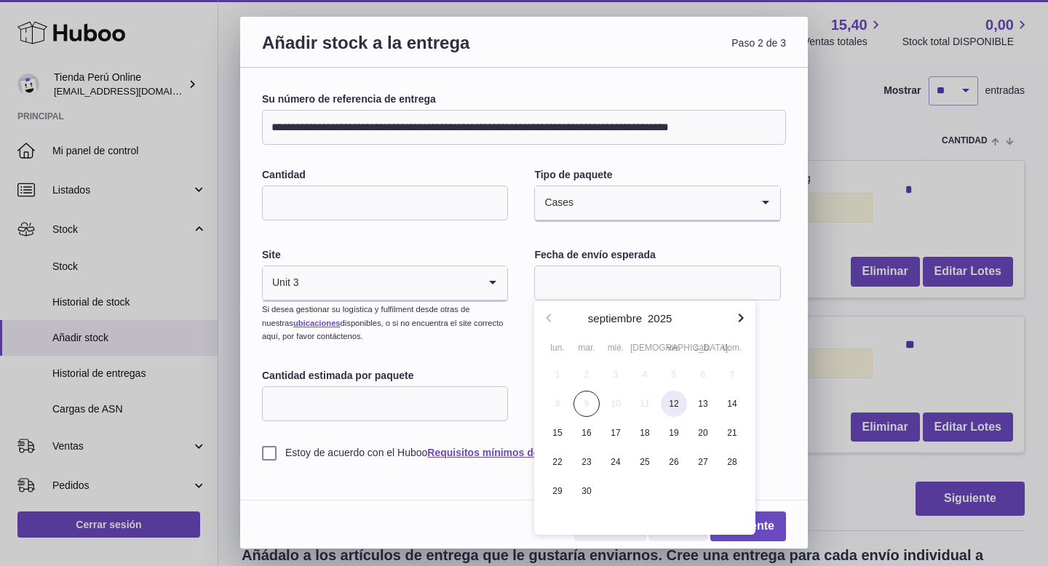
click at [677, 407] on span "12" at bounding box center [674, 404] width 26 height 26
type input "**********"
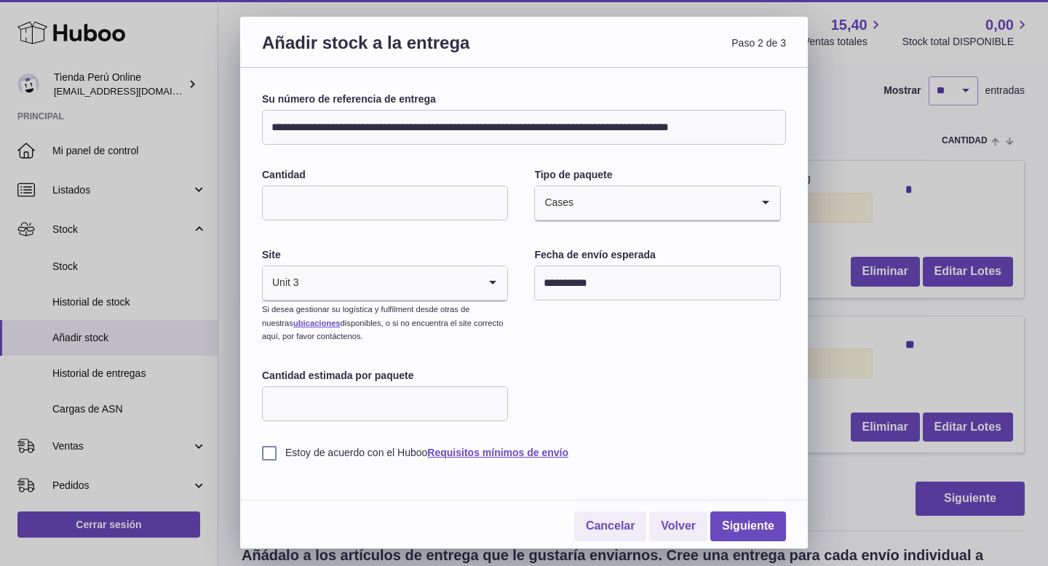
click at [353, 409] on input "Cantidad estimada por paquete" at bounding box center [385, 403] width 246 height 35
type input "*"
click at [592, 384] on div "**********" at bounding box center [524, 275] width 524 height 367
click at [268, 455] on label "Estoy de acuerdo con el Huboo Requisitos mínimos de envío" at bounding box center [524, 453] width 524 height 14
click at [752, 528] on link "Siguiente" at bounding box center [748, 527] width 76 height 30
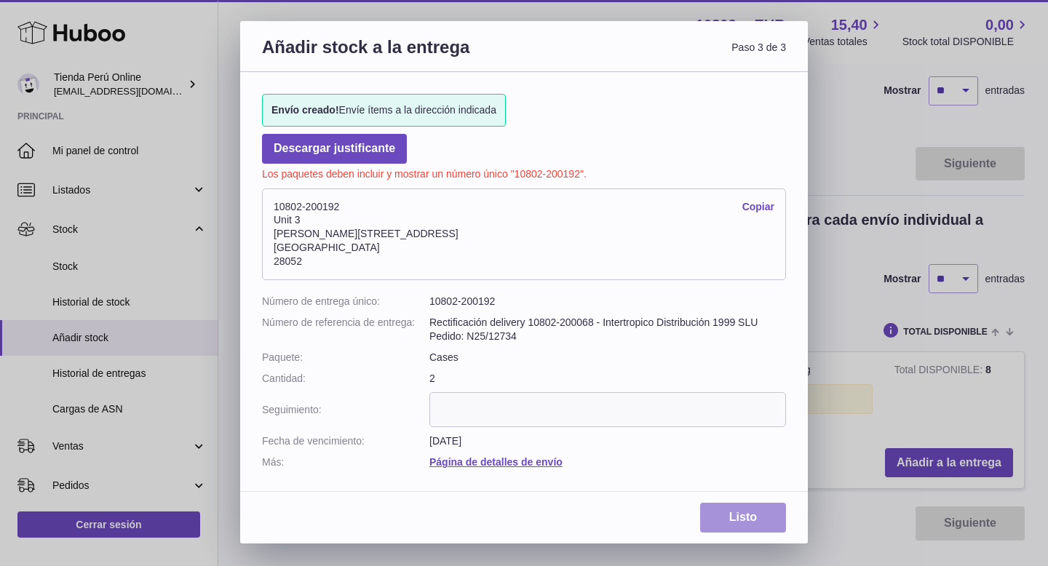
click at [752, 522] on link "Listo" at bounding box center [743, 518] width 86 height 30
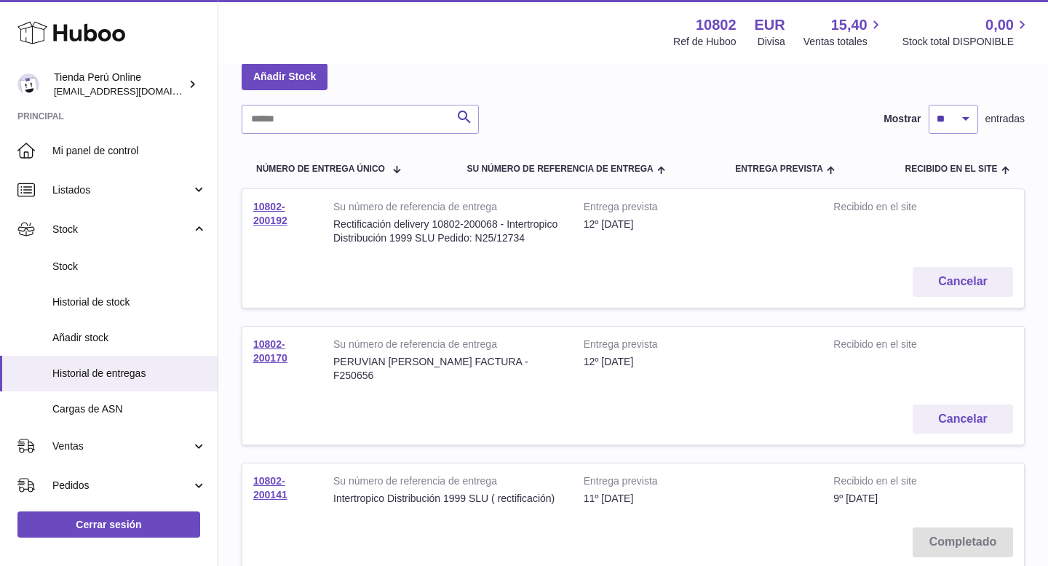
scroll to position [76, 0]
click at [276, 215] on link "10802-200192" at bounding box center [270, 214] width 34 height 25
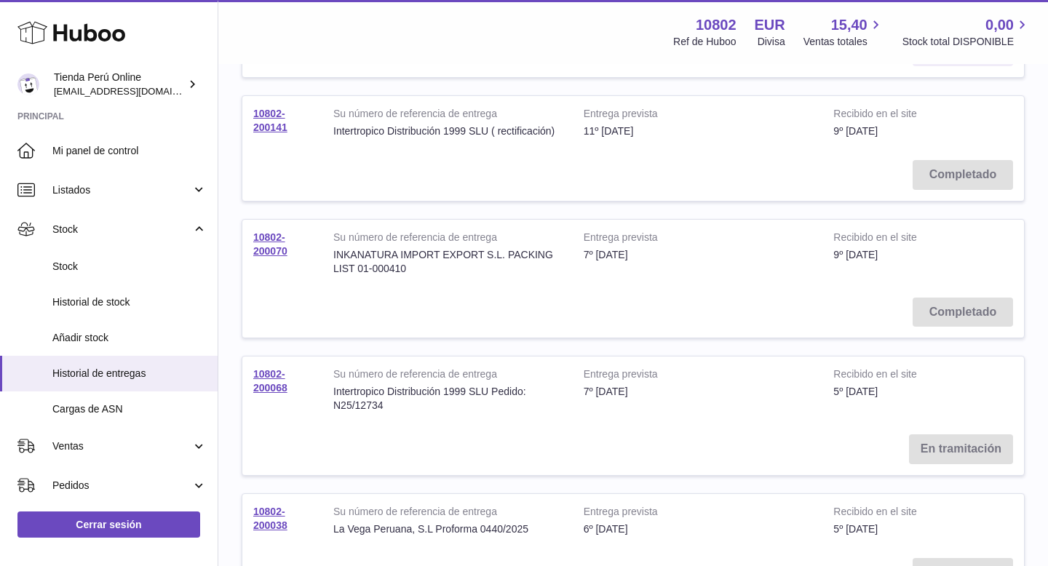
scroll to position [494, 0]
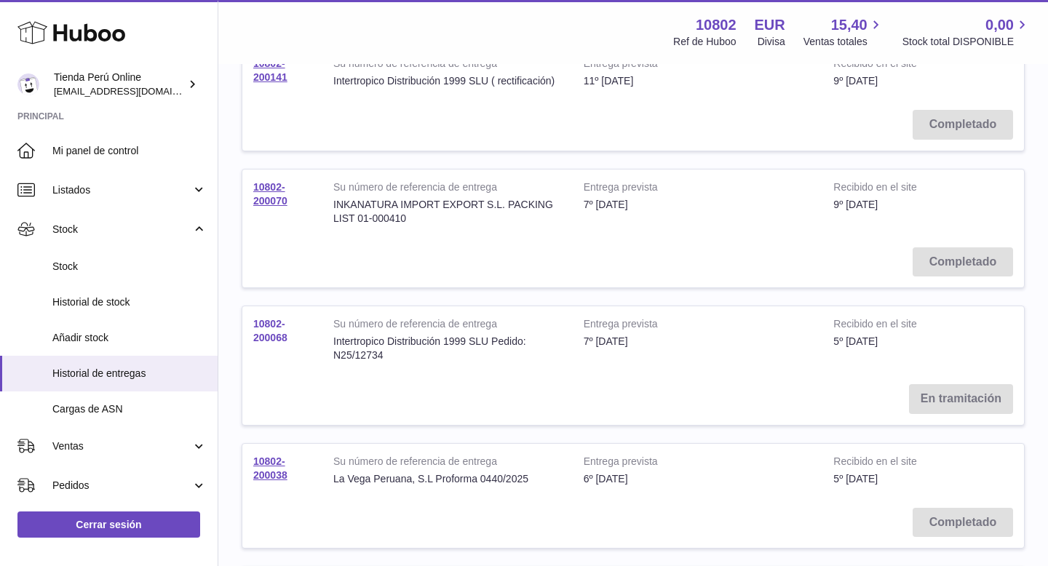
click at [271, 322] on link "10802-200068" at bounding box center [270, 330] width 34 height 25
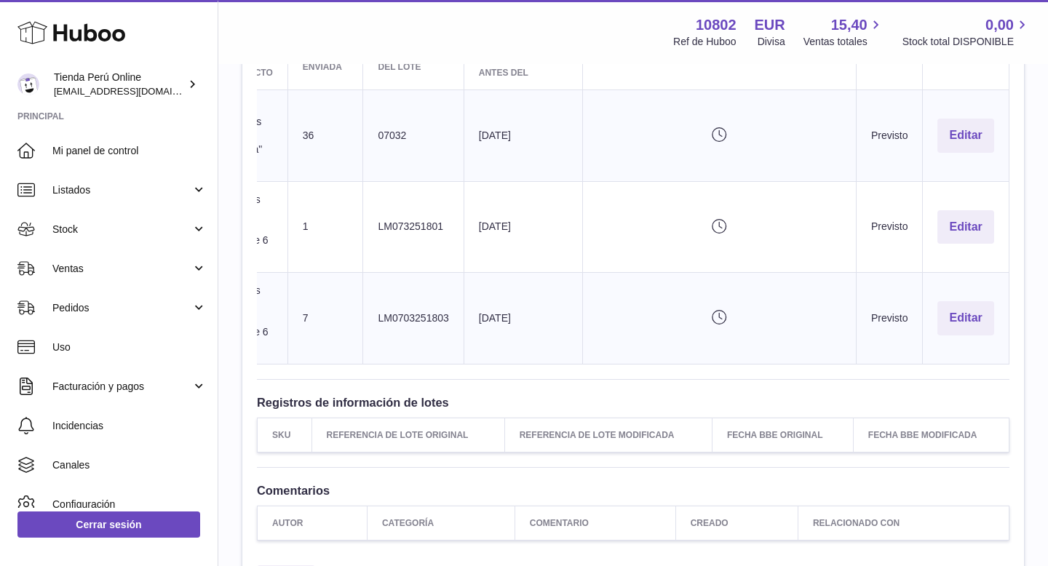
scroll to position [543, 0]
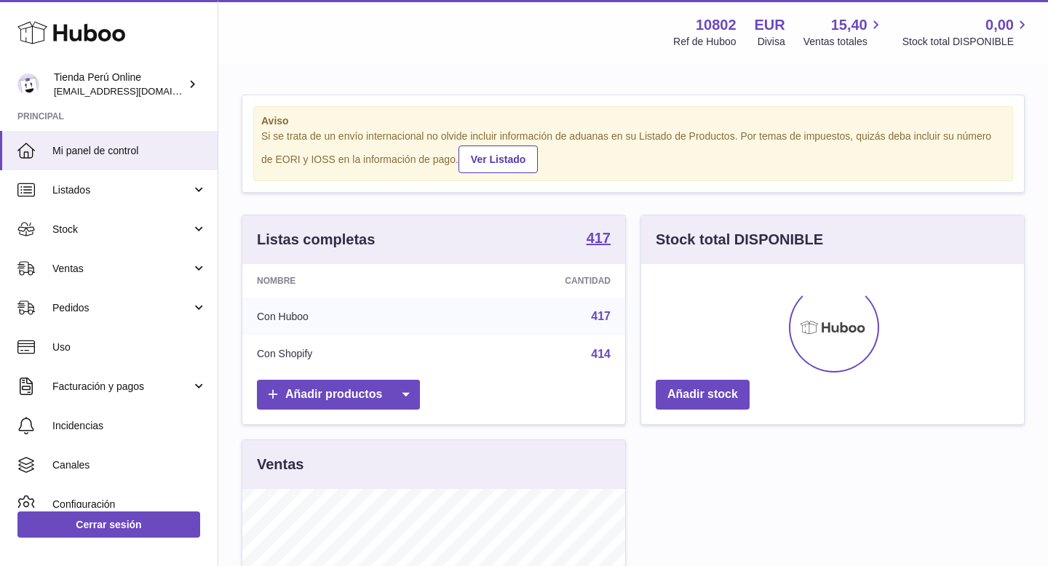
scroll to position [227, 383]
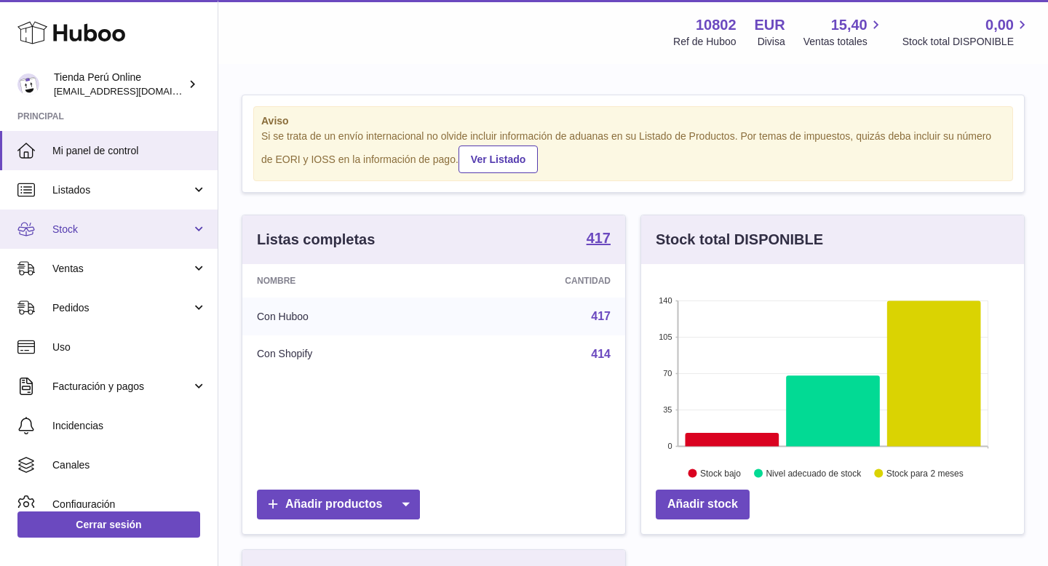
click at [55, 236] on span "Stock" at bounding box center [121, 230] width 139 height 14
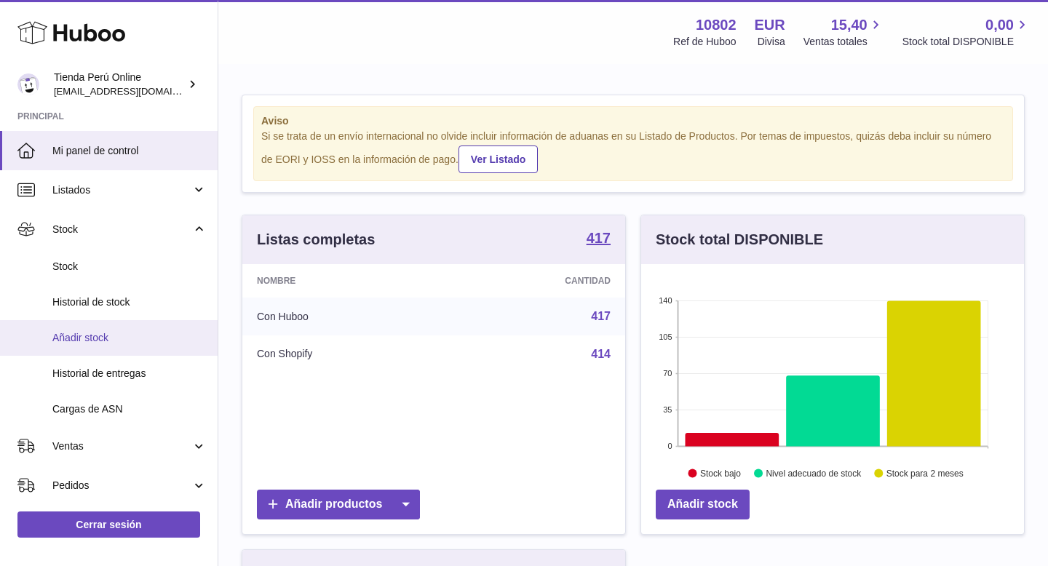
click at [108, 334] on span "Añadir stock" at bounding box center [129, 338] width 154 height 14
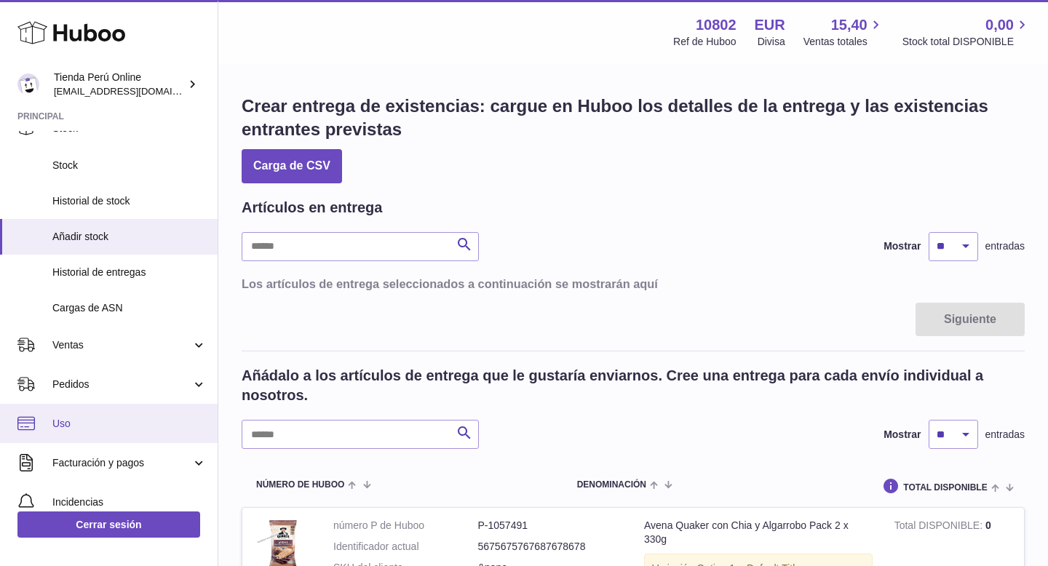
scroll to position [154, 0]
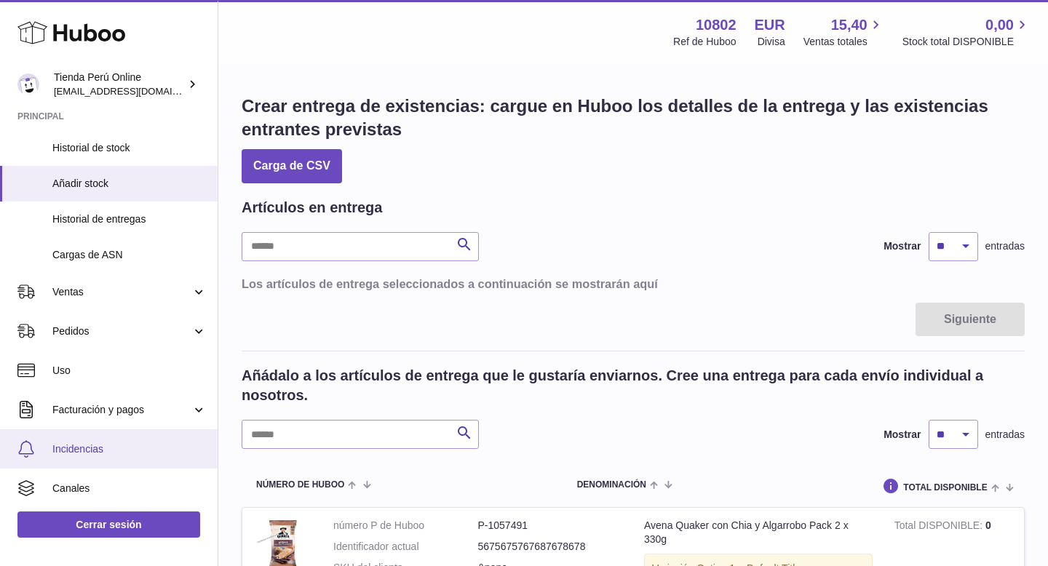
click at [116, 450] on span "Incidencias" at bounding box center [129, 449] width 154 height 14
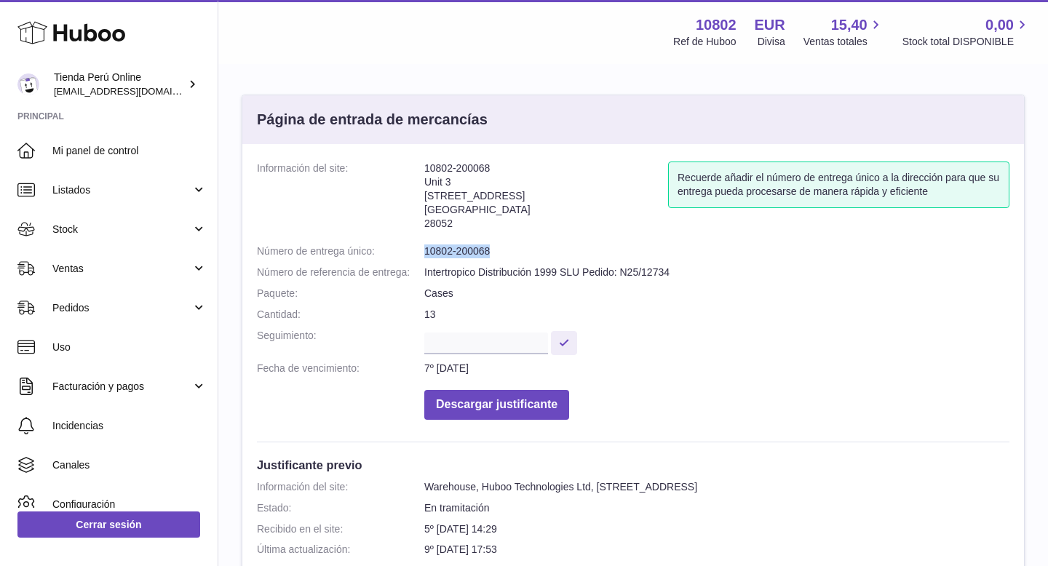
drag, startPoint x: 424, startPoint y: 250, endPoint x: 501, endPoint y: 254, distance: 77.3
click at [501, 254] on dd "10802-200068" at bounding box center [716, 251] width 585 height 14
copy dd "10802-200068"
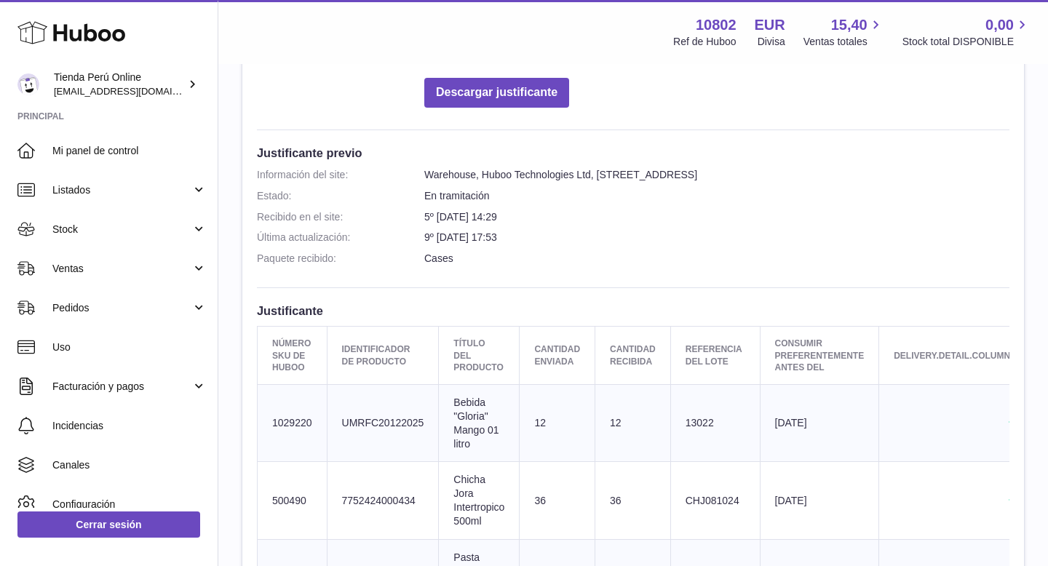
scroll to position [309, 0]
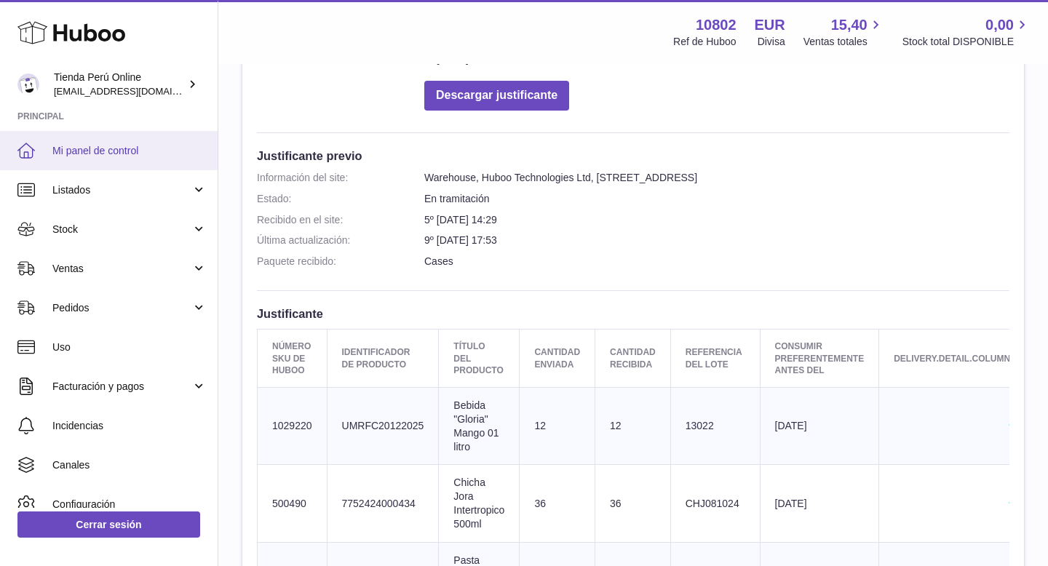
click at [130, 163] on link "Mi panel de control" at bounding box center [109, 150] width 218 height 39
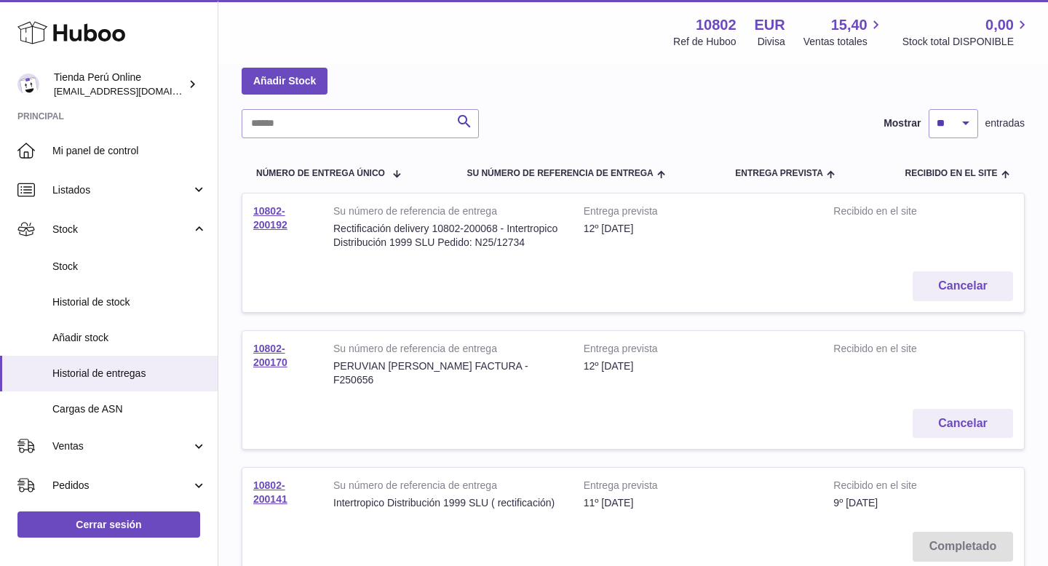
scroll to position [77, 0]
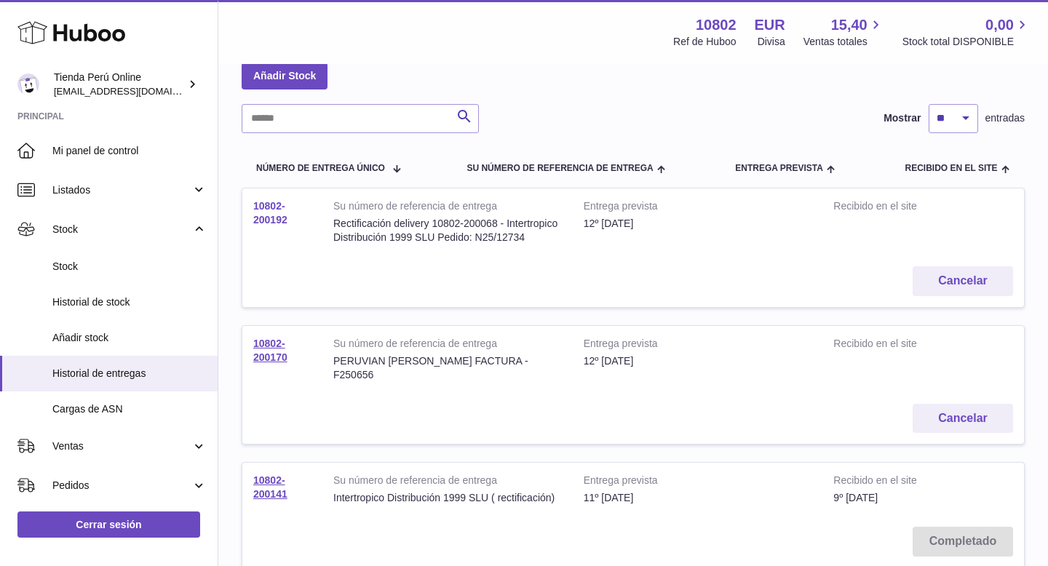
click at [268, 215] on link "10802-200192" at bounding box center [270, 212] width 34 height 25
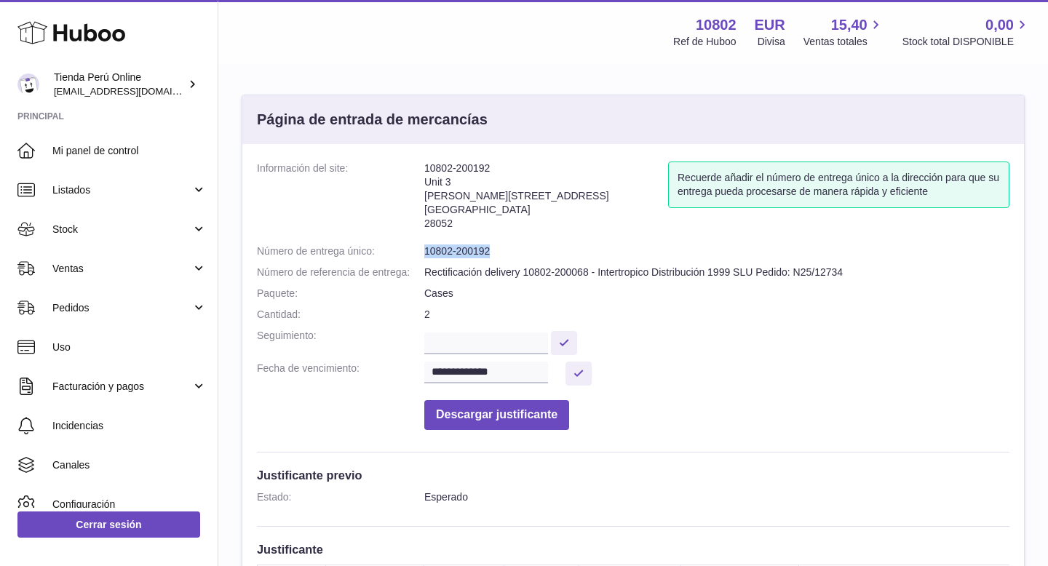
drag, startPoint x: 424, startPoint y: 254, endPoint x: 514, endPoint y: 254, distance: 90.2
click at [514, 254] on dd "10802-200192" at bounding box center [716, 251] width 585 height 14
copy dd "10802-200192"
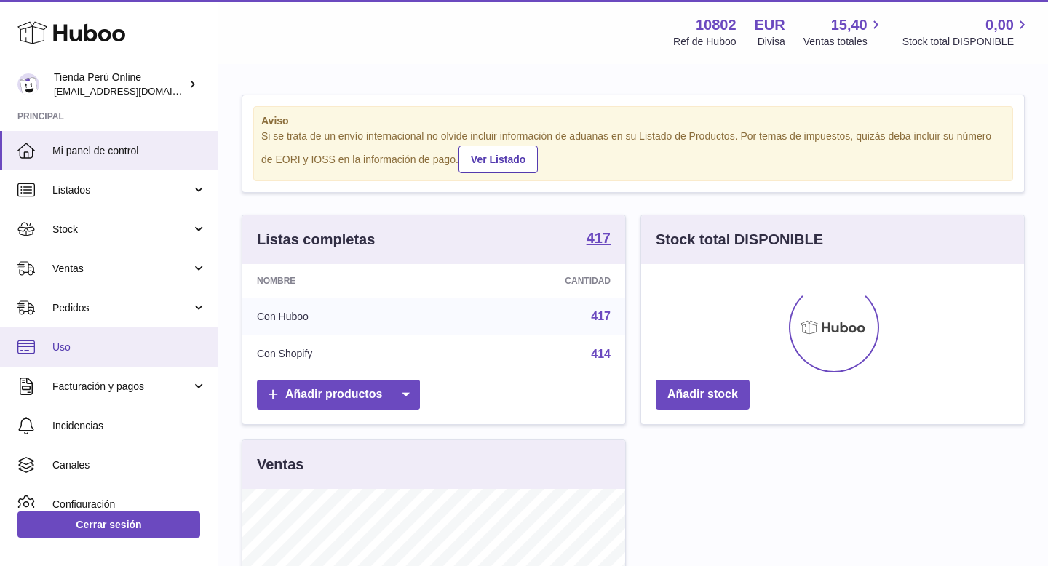
scroll to position [227, 383]
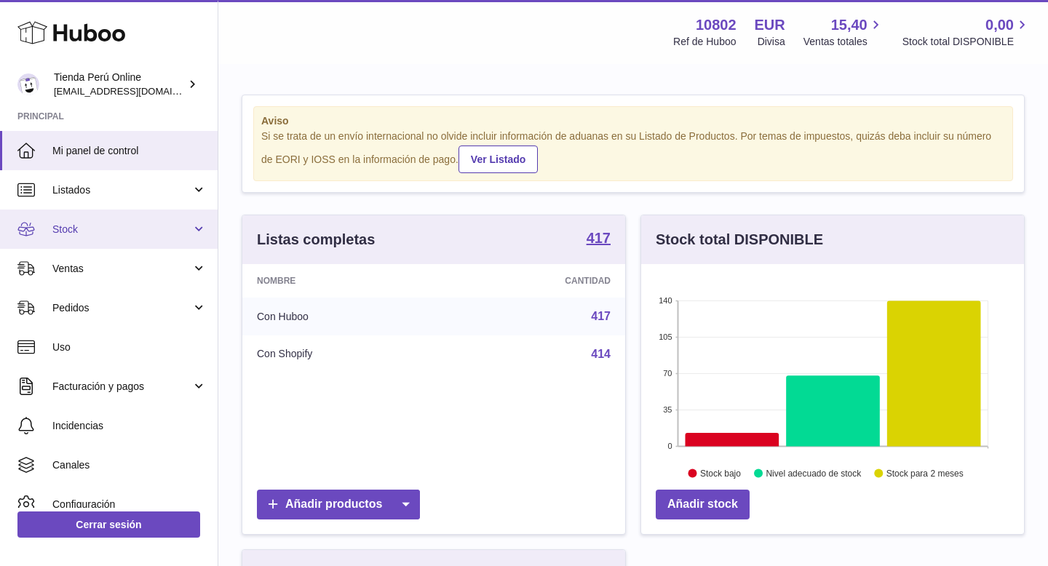
click at [95, 238] on link "Stock" at bounding box center [109, 229] width 218 height 39
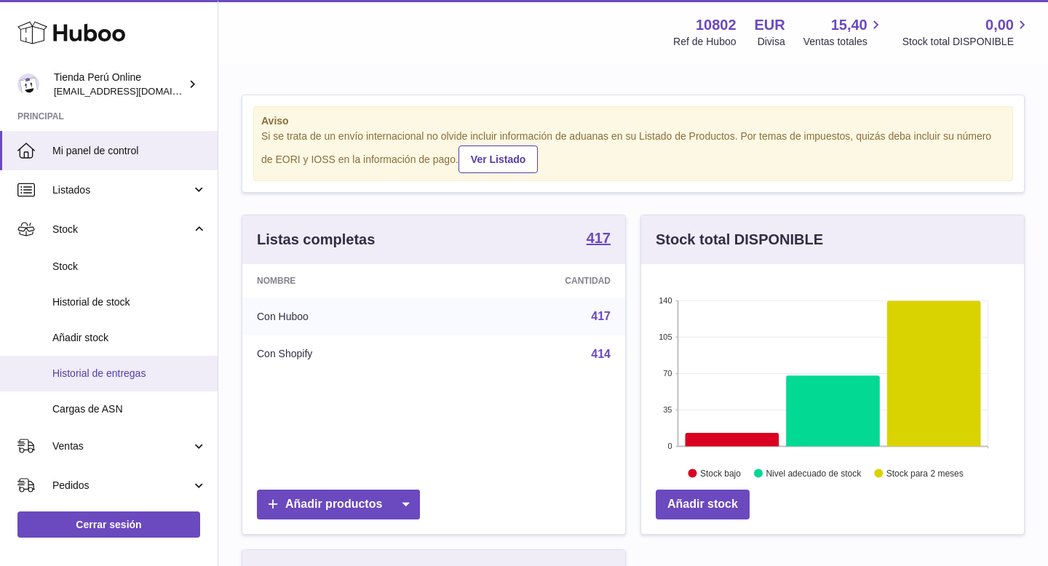
click at [114, 367] on span "Historial de entregas" at bounding box center [129, 374] width 154 height 14
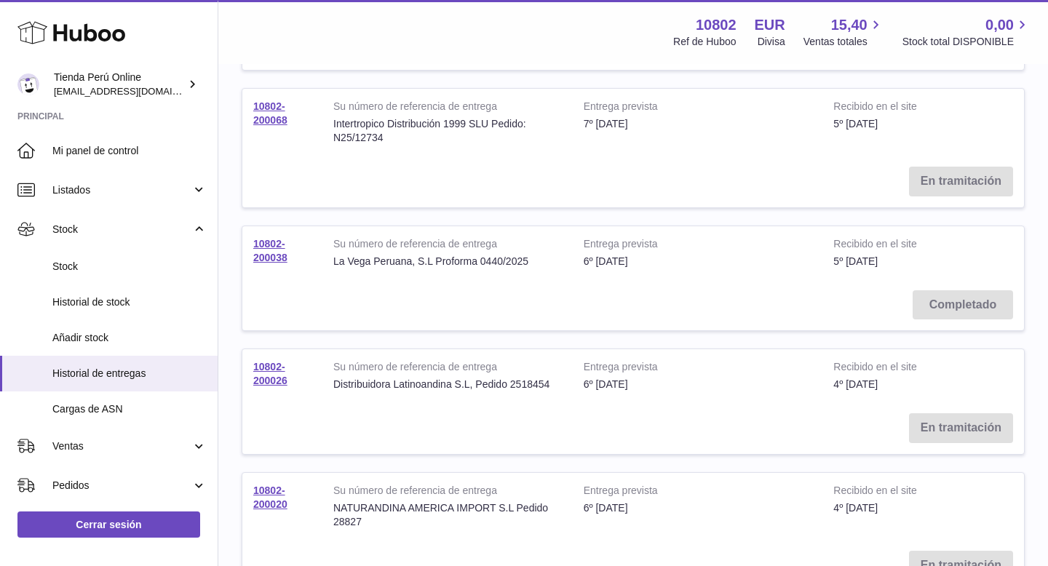
scroll to position [720, 0]
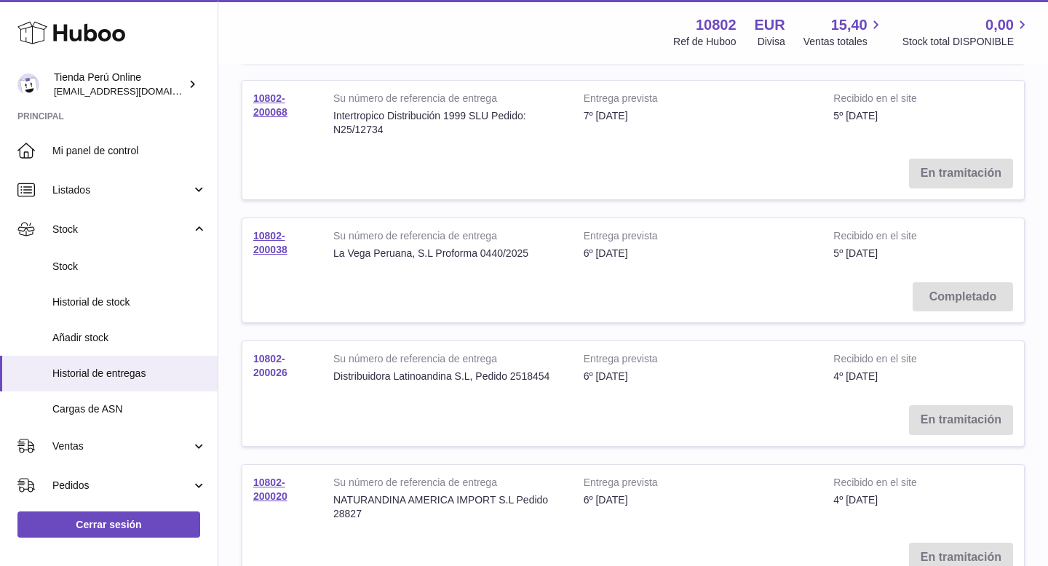
click at [270, 354] on link "10802-200026" at bounding box center [270, 365] width 34 height 25
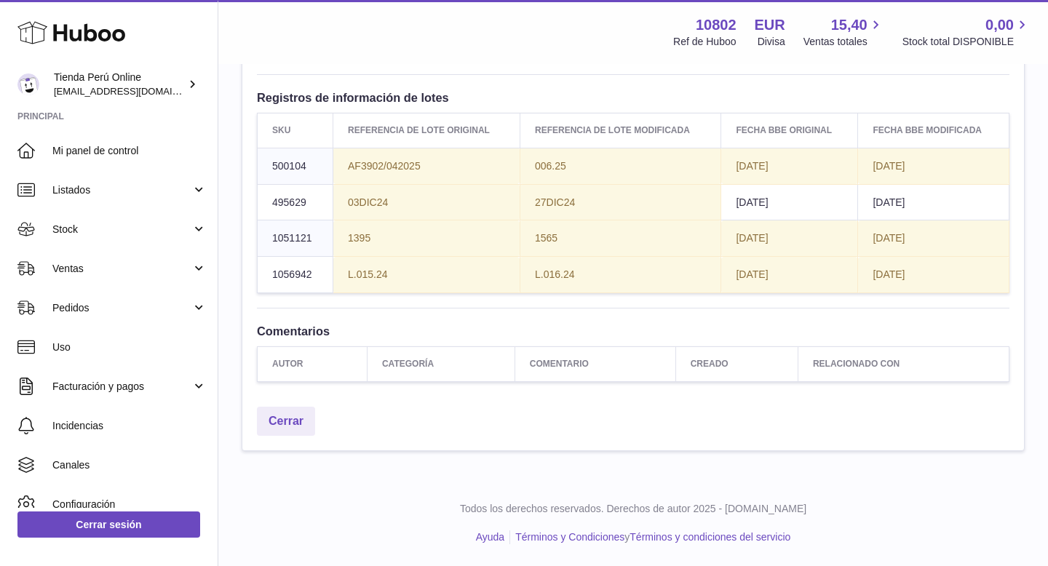
scroll to position [2277, 0]
click at [771, 34] on icon "delivery.detail.column.batchVerificationStatusApproved" at bounding box center [718, 27] width 243 height 15
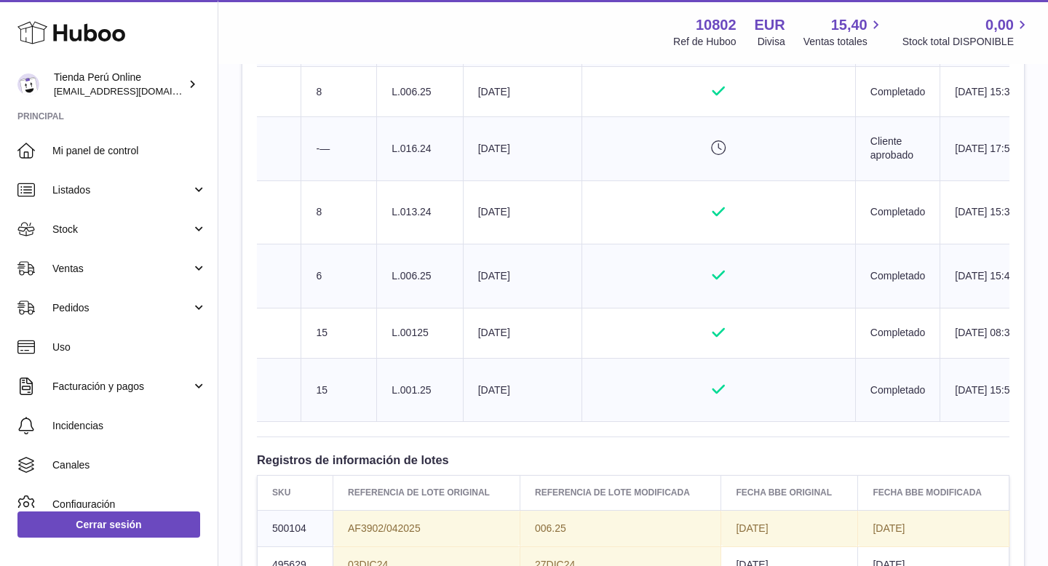
scroll to position [1476, 0]
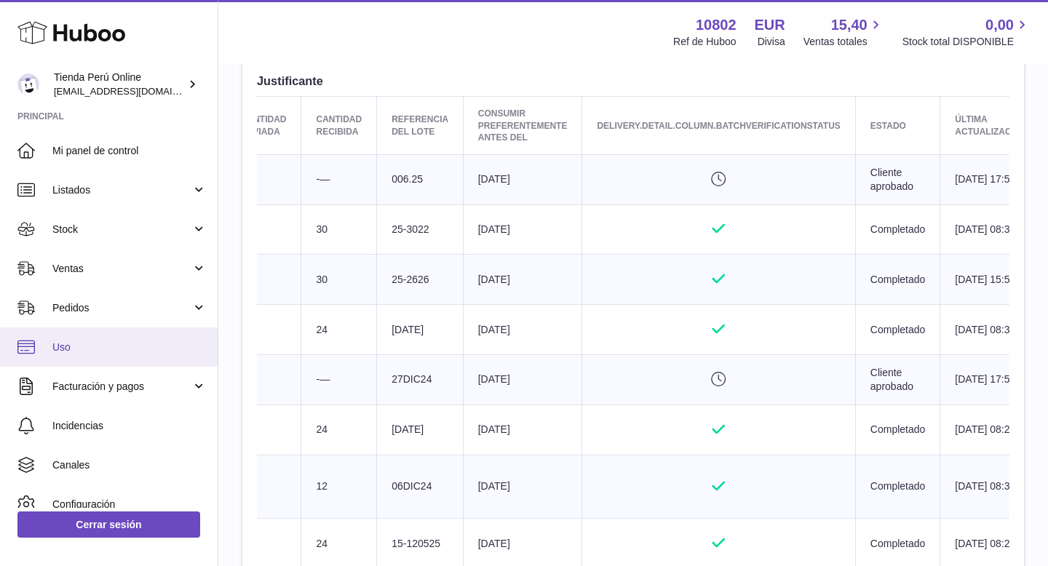
scroll to position [539, 0]
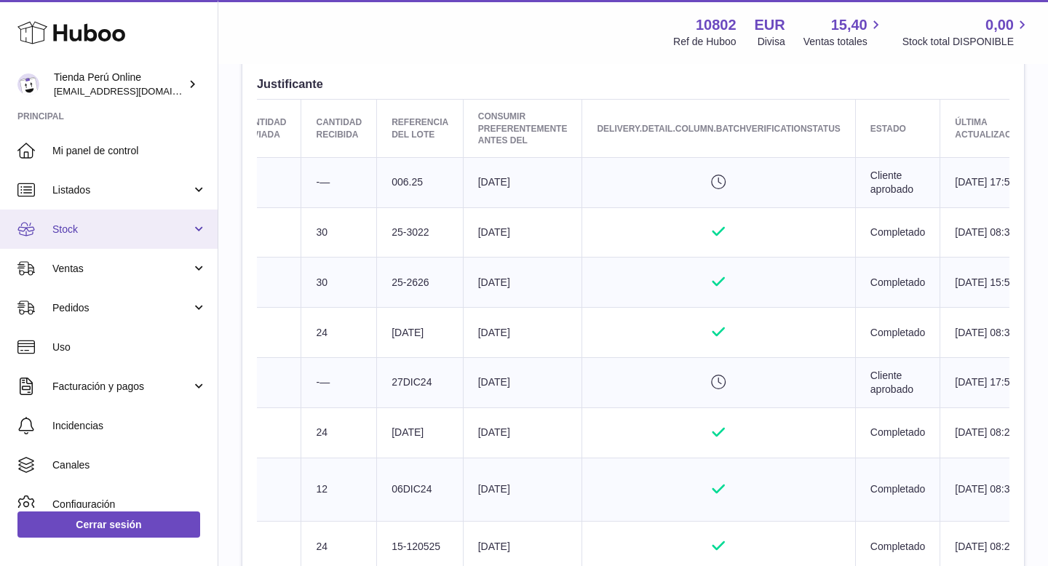
click at [80, 231] on span "Stock" at bounding box center [121, 230] width 139 height 14
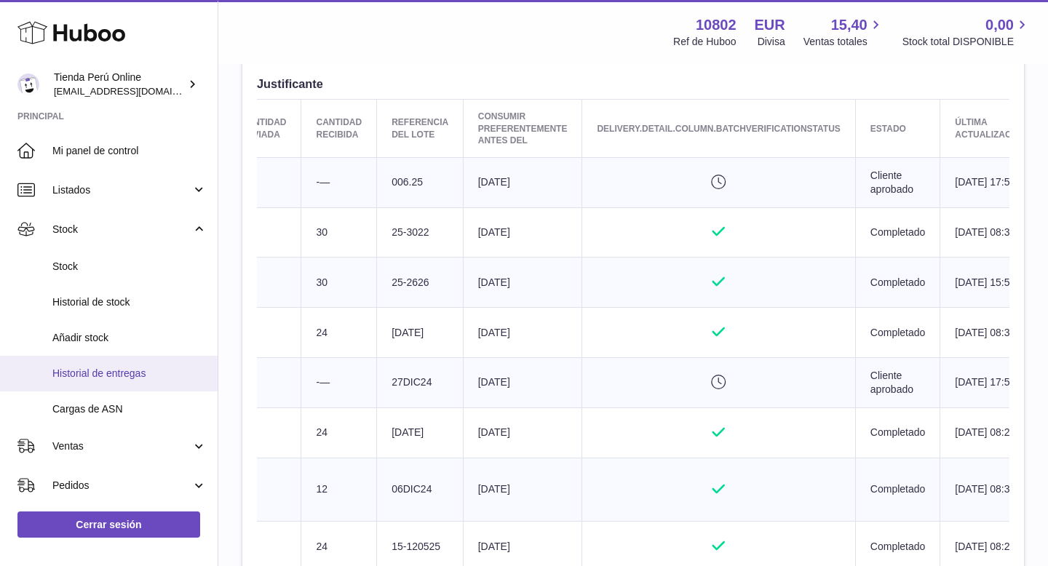
click at [90, 367] on span "Historial de entregas" at bounding box center [129, 374] width 154 height 14
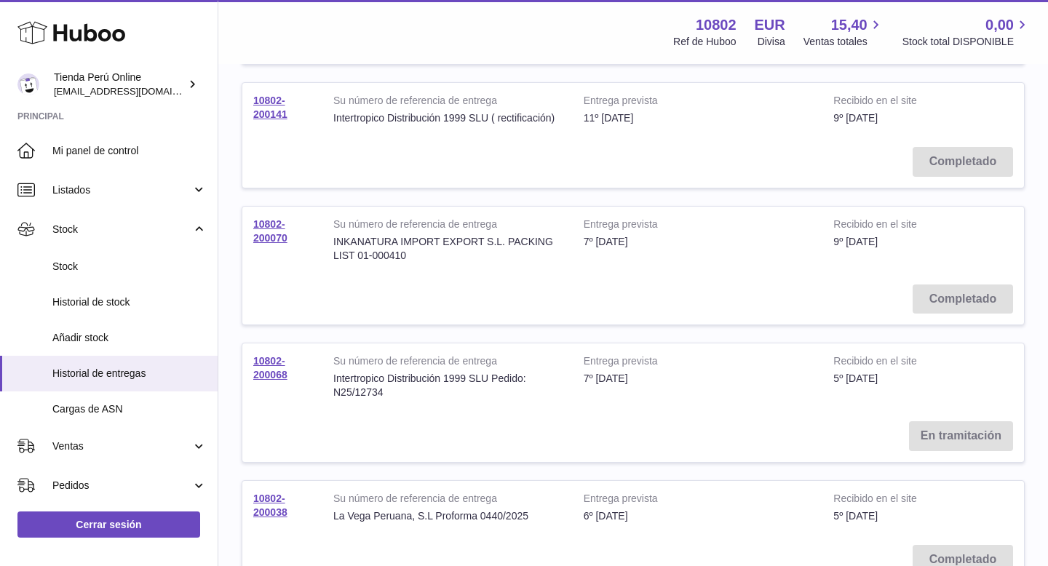
scroll to position [460, 0]
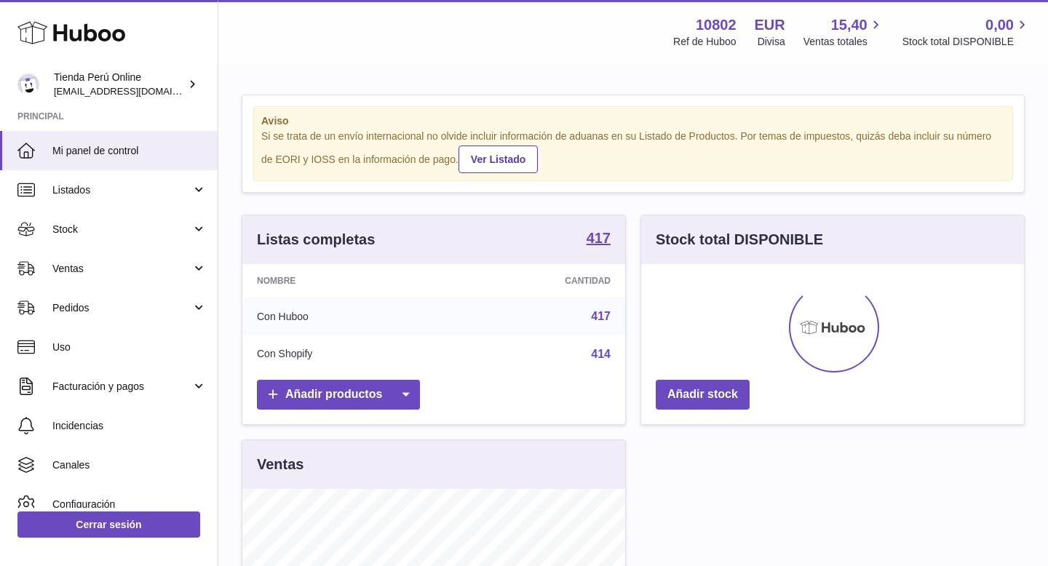
scroll to position [227, 383]
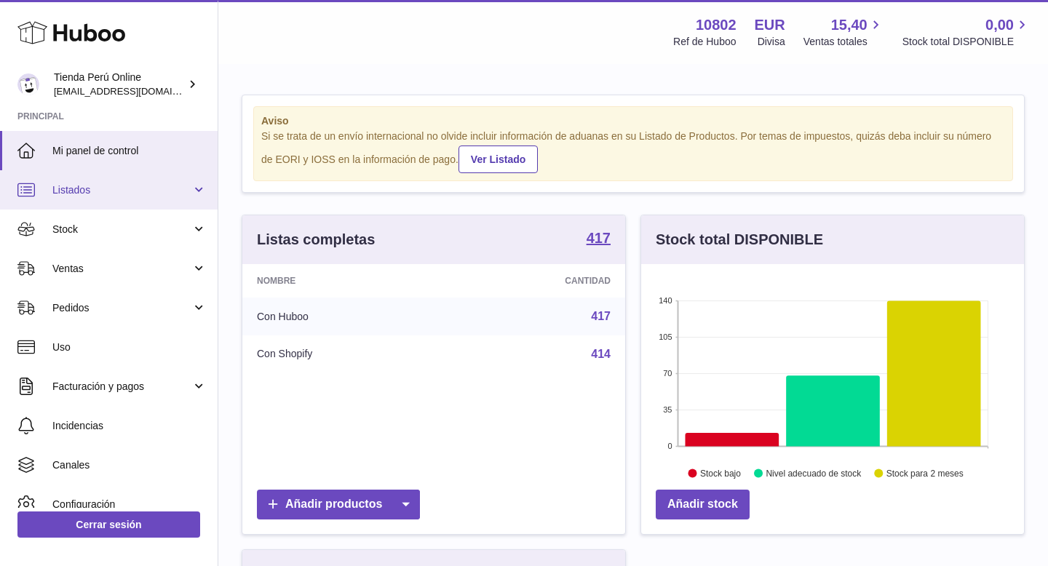
click at [79, 193] on span "Listados" at bounding box center [121, 190] width 139 height 14
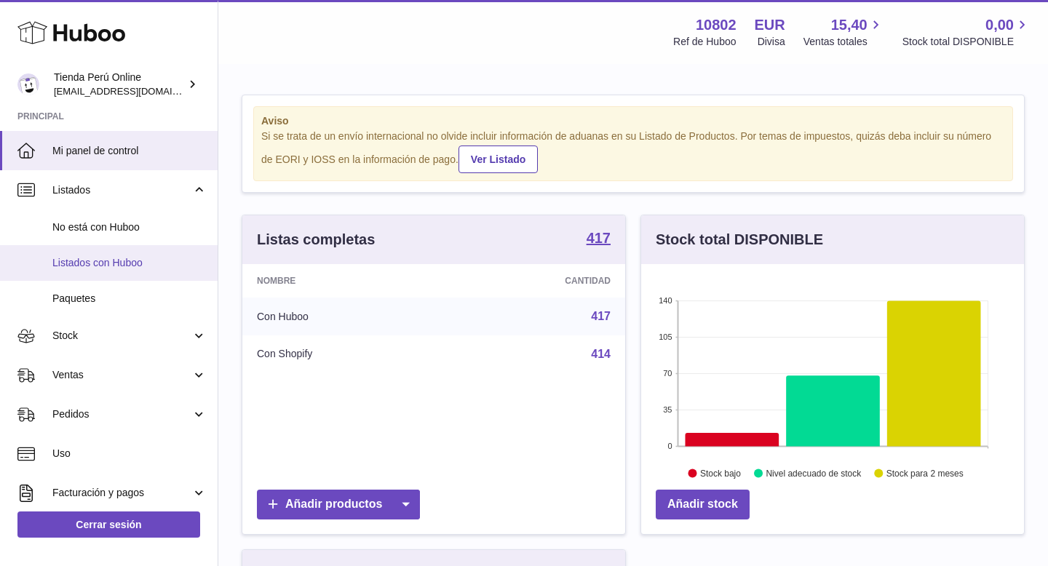
click at [100, 275] on link "Listados con Huboo" at bounding box center [109, 263] width 218 height 36
